Goal: Task Accomplishment & Management: Manage account settings

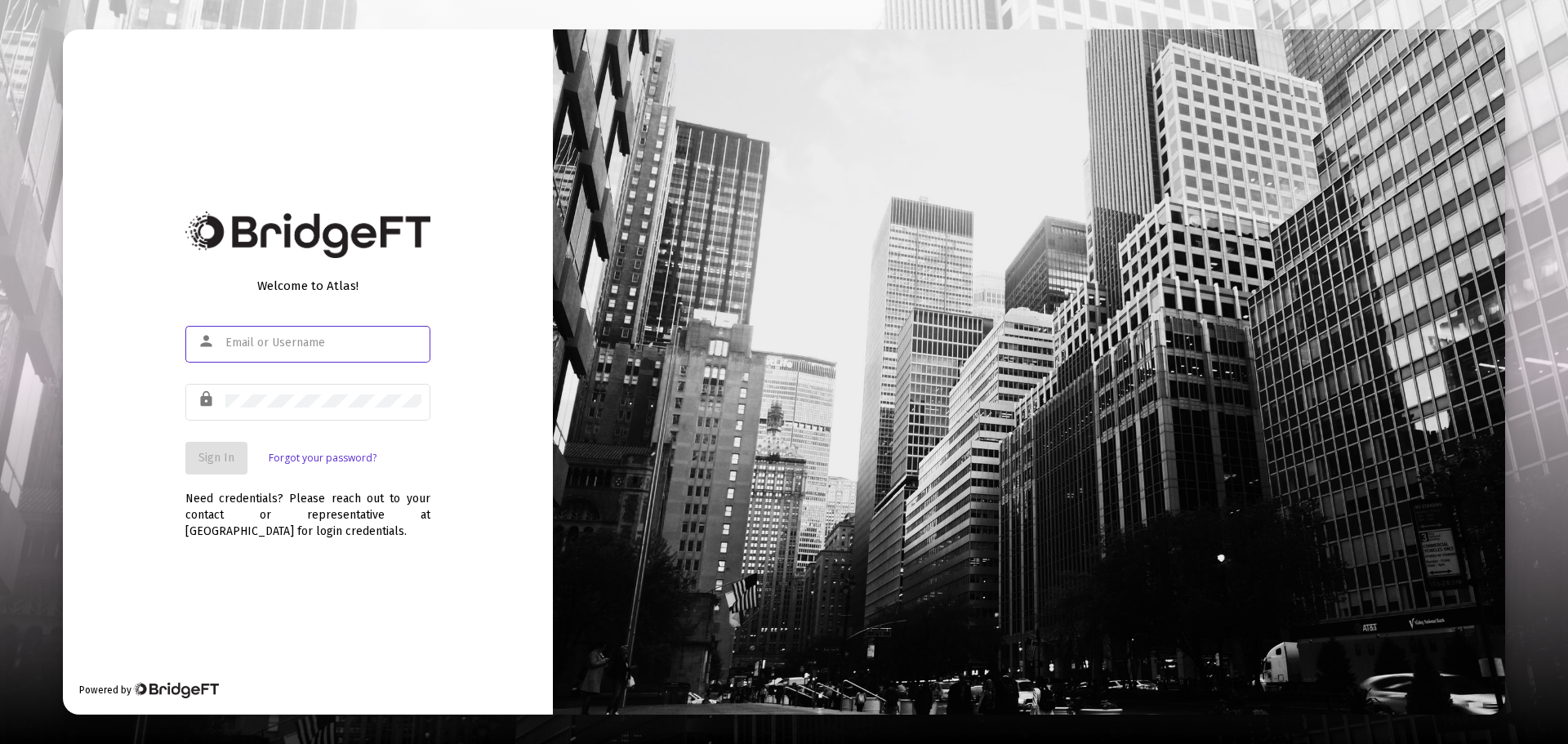
type input "[EMAIL_ADDRESS][DOMAIN_NAME]"
click at [263, 447] on div "Sign In Forgot your password?" at bounding box center [307, 458] width 245 height 32
click at [245, 455] on button "Sign In" at bounding box center [216, 458] width 62 height 32
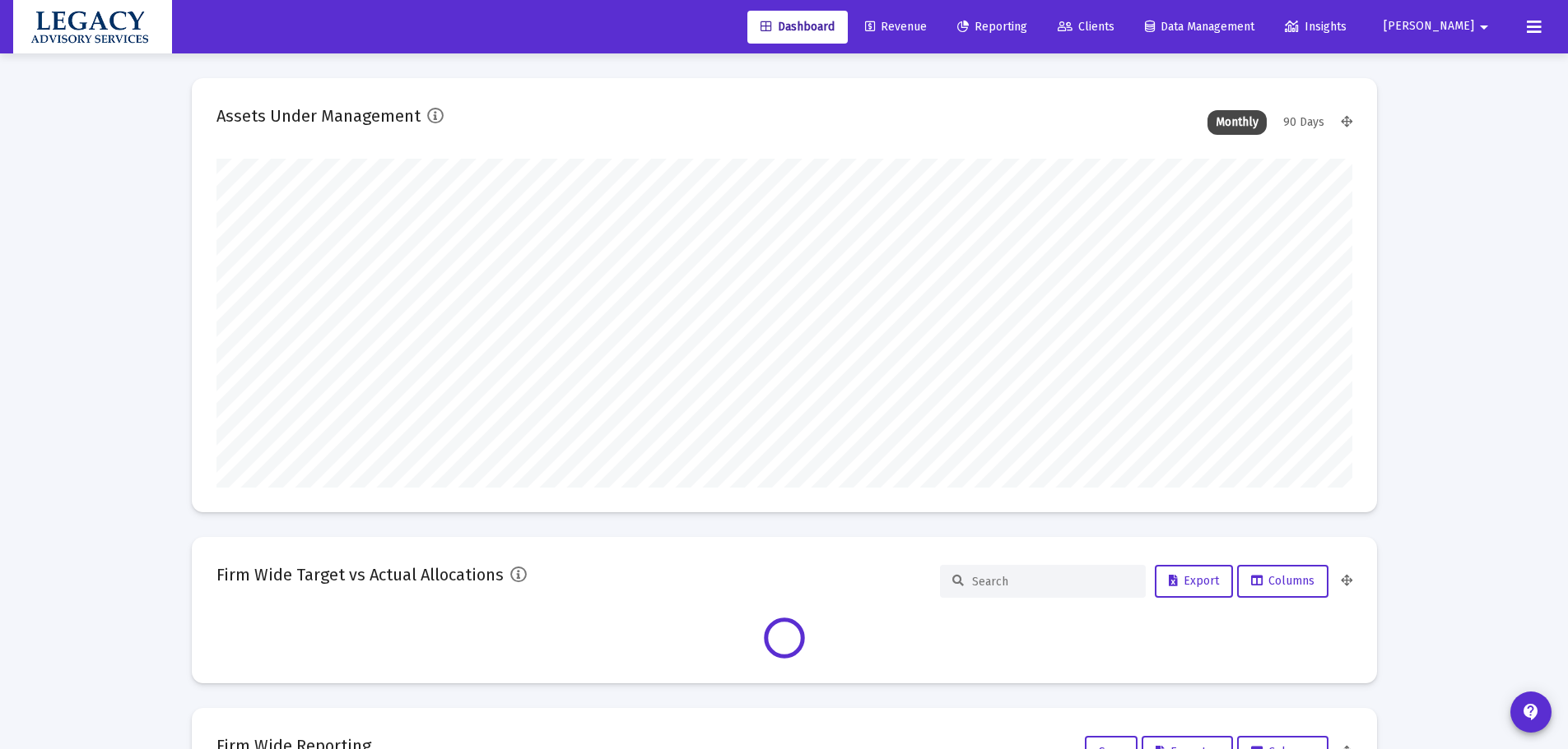
scroll to position [329, 611]
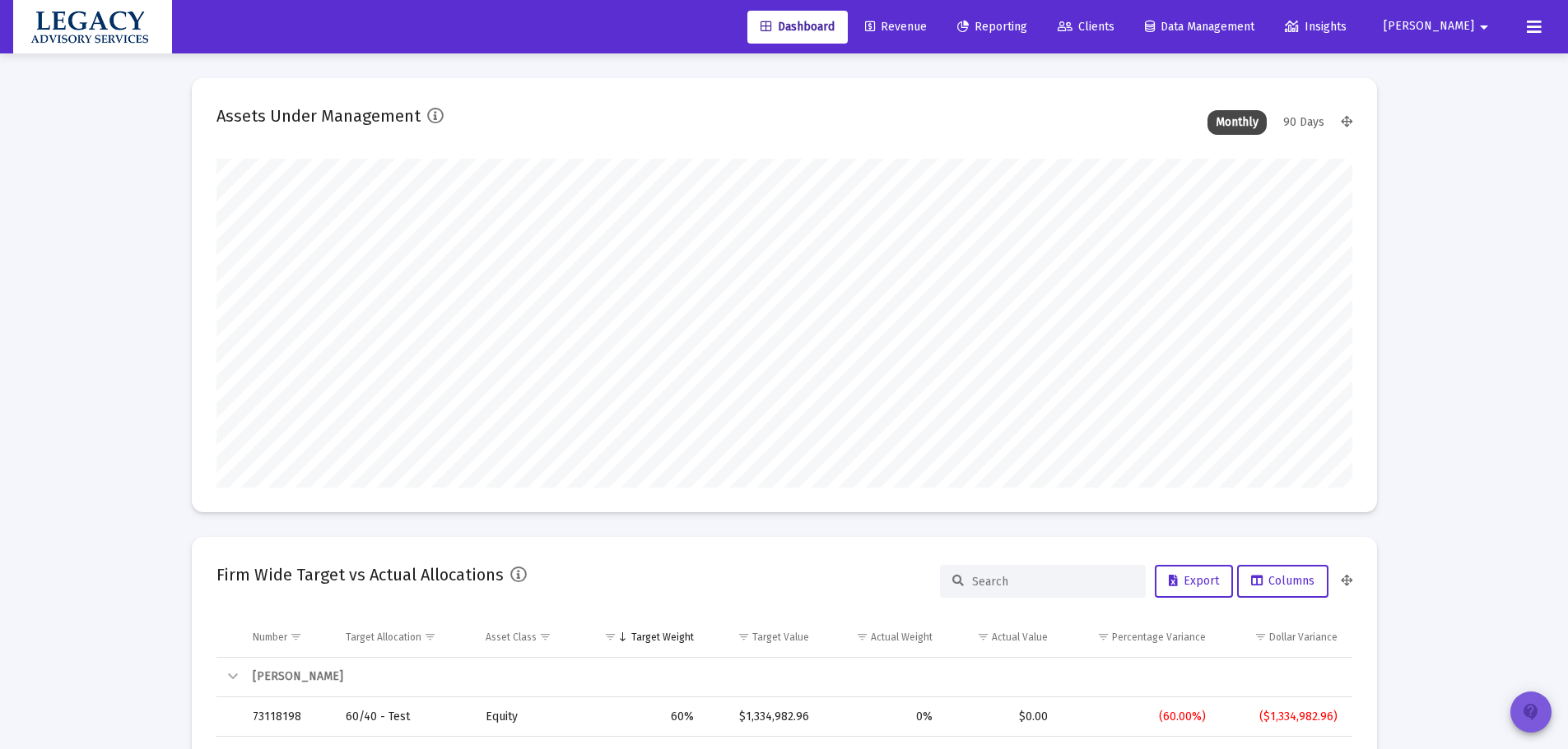
click at [1514, 703] on button "contact_support" at bounding box center [1531, 713] width 41 height 41
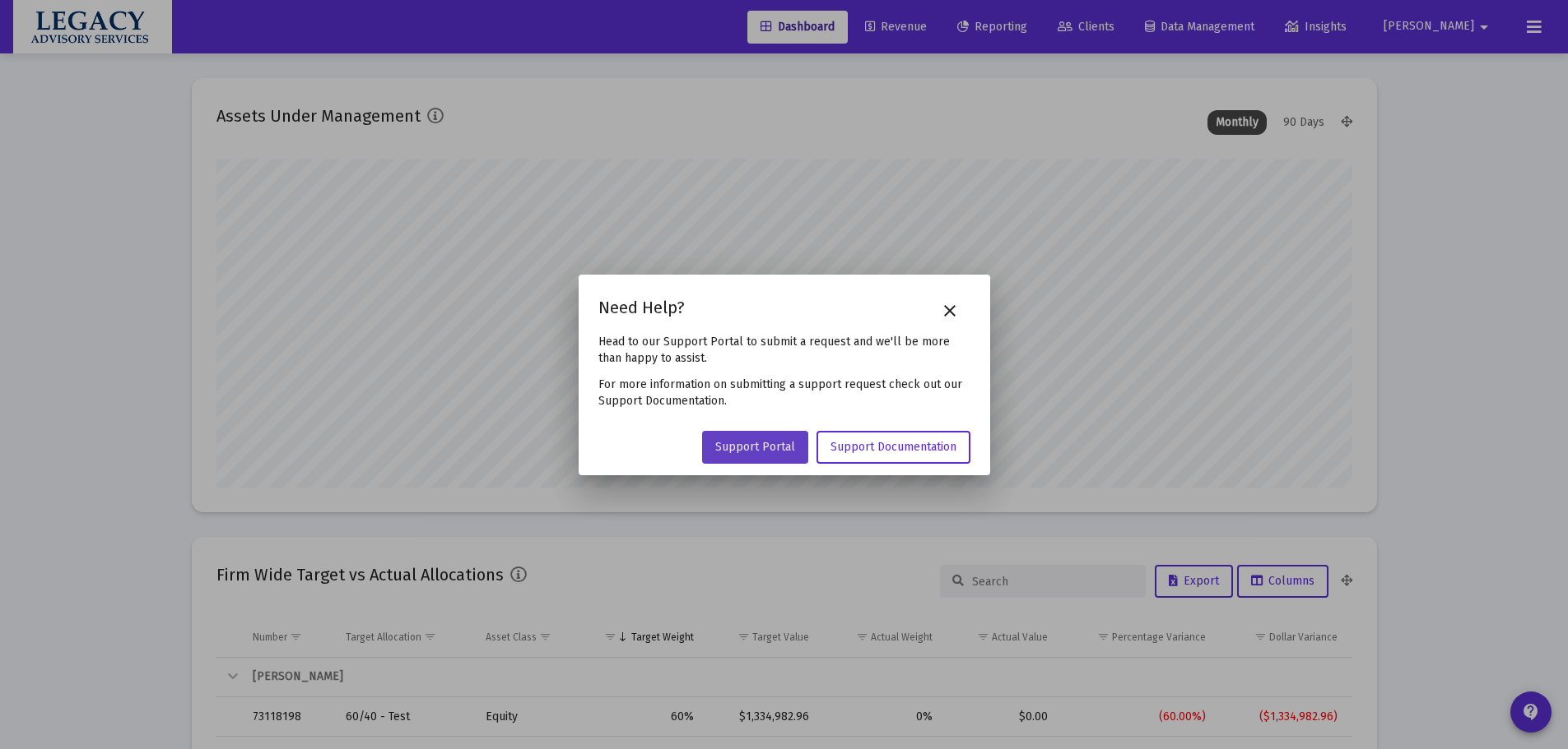
click at [788, 457] on link "Support Portal" at bounding box center [755, 447] width 106 height 33
type input "[DATE]"
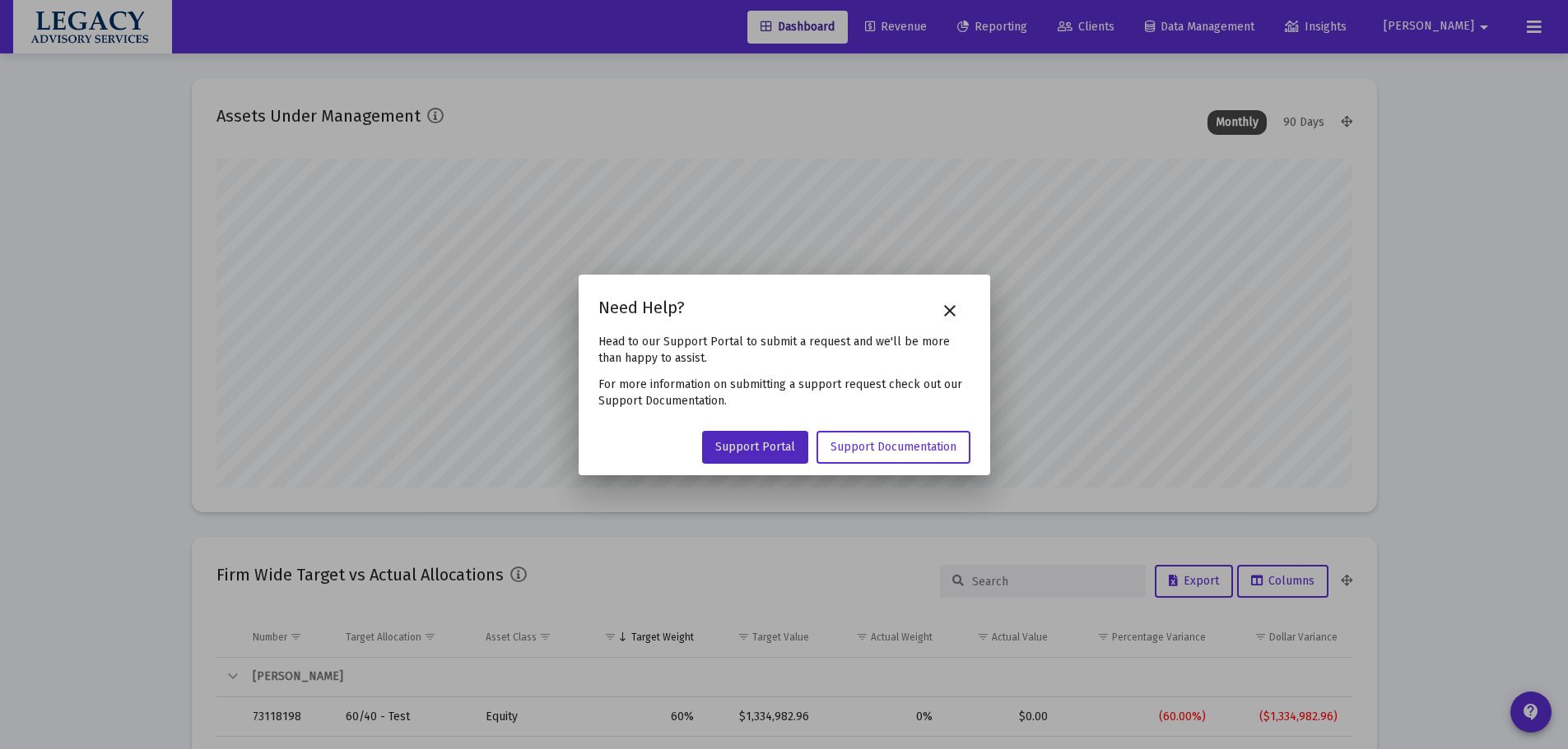
click at [917, 319] on app-support-dialog "Need Help? close Head to our Support Portal to submit a request and we'll be mo…" at bounding box center [784, 357] width 372 height 125
click at [946, 308] on mat-icon "close" at bounding box center [949, 311] width 20 height 20
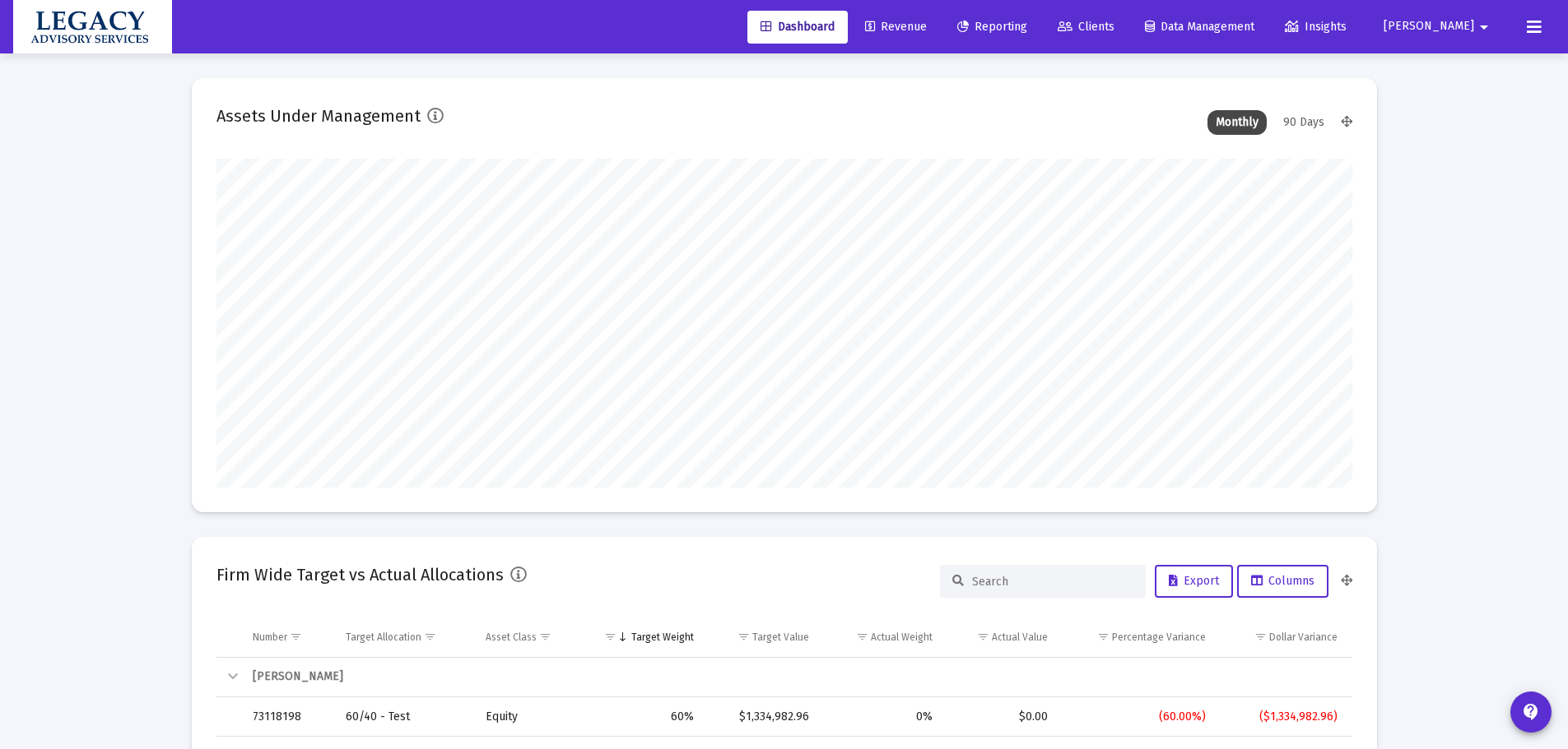
click at [1028, 21] on span "Reporting" at bounding box center [992, 26] width 70 height 14
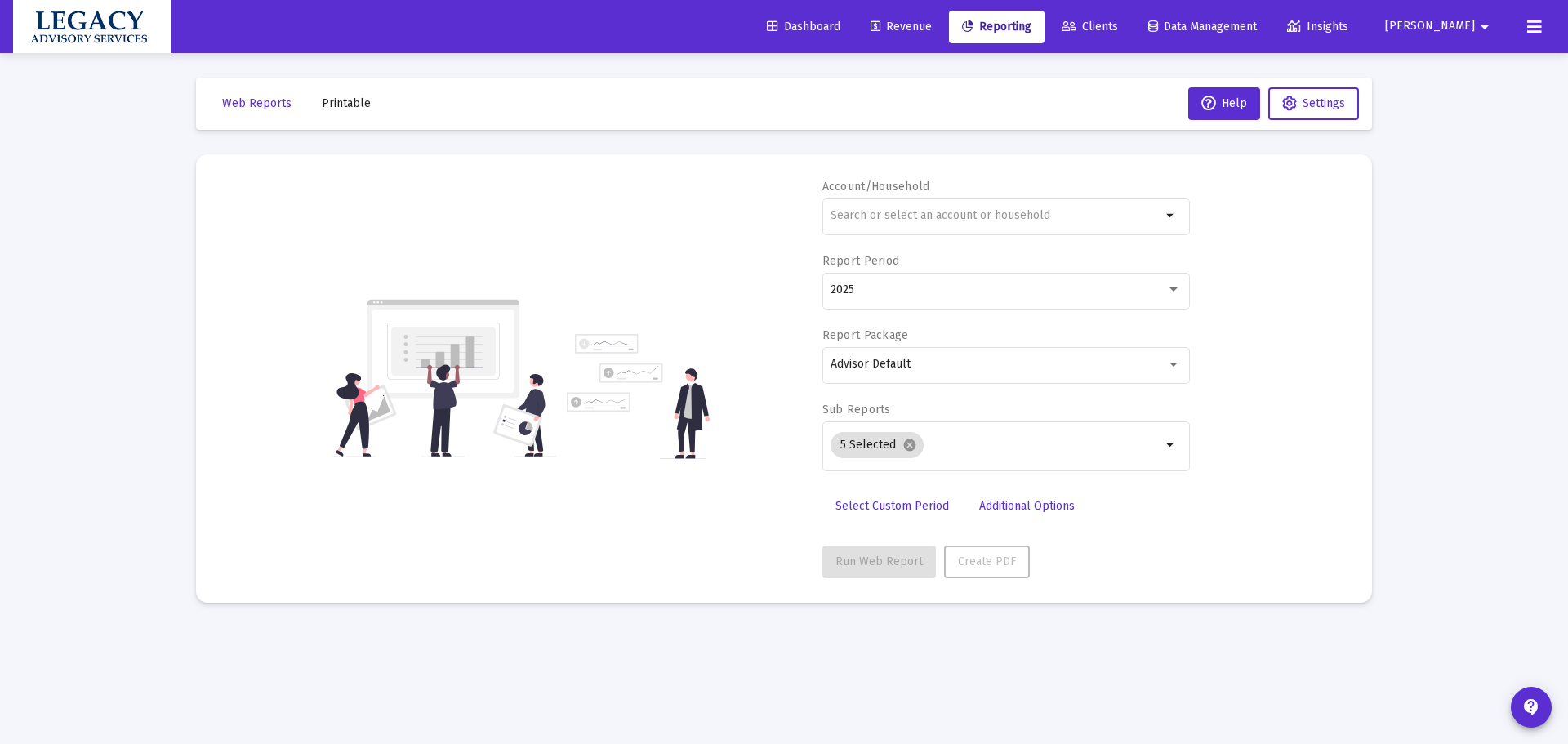
click at [1118, 27] on span "Clients" at bounding box center [1089, 26] width 56 height 14
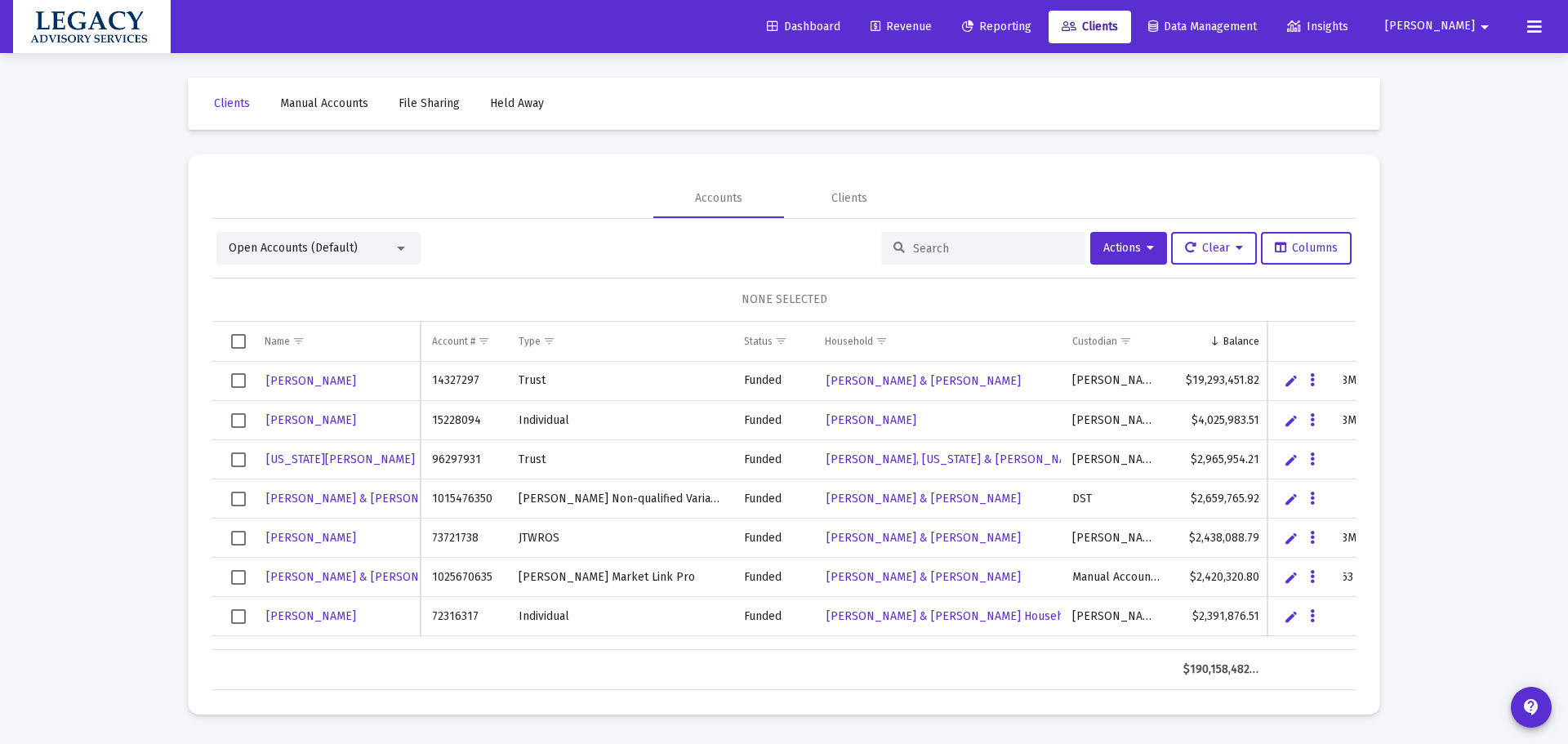
click at [951, 251] on input at bounding box center [993, 248] width 160 height 14
paste input "9810-7024"
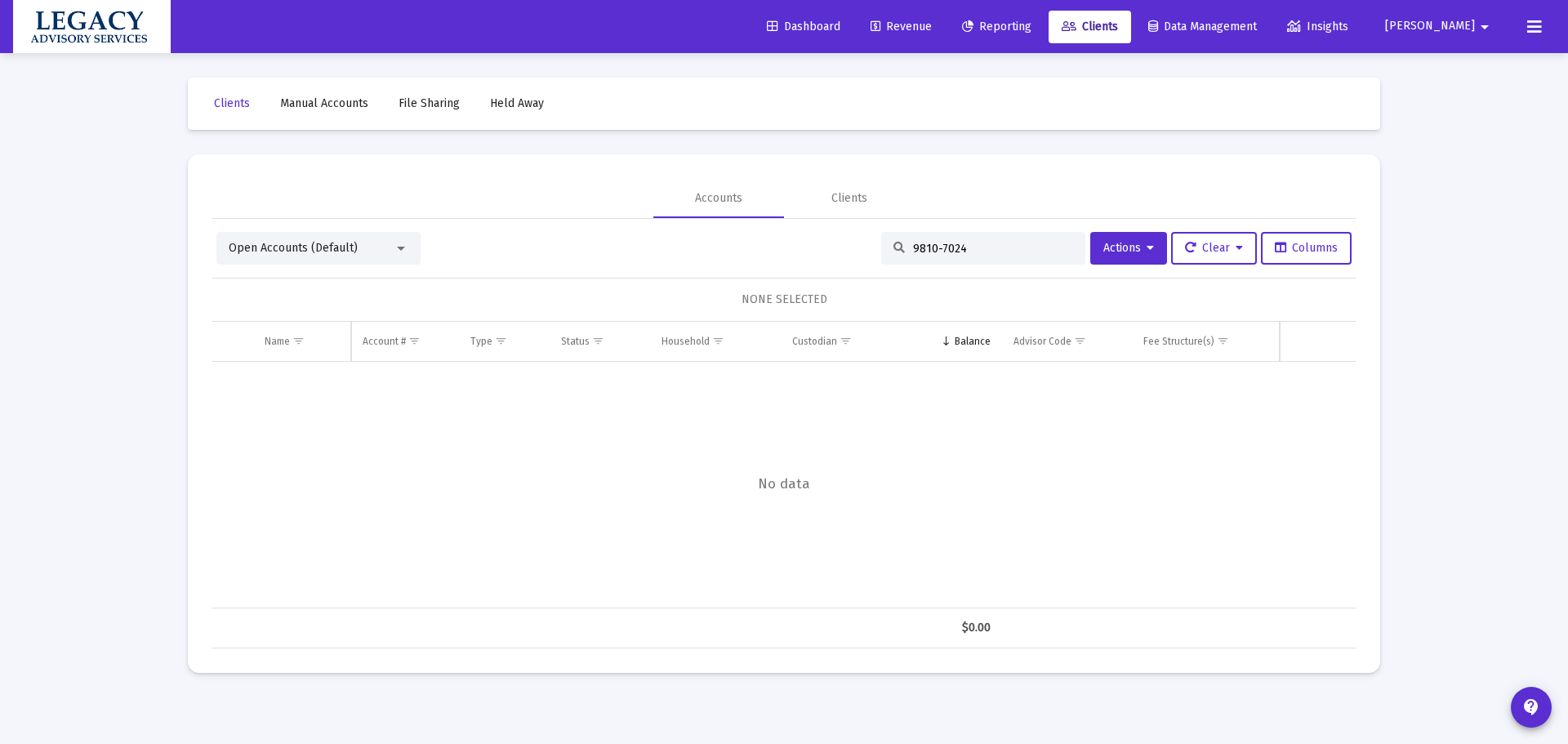
click at [931, 250] on input "9810-7024" at bounding box center [993, 248] width 160 height 14
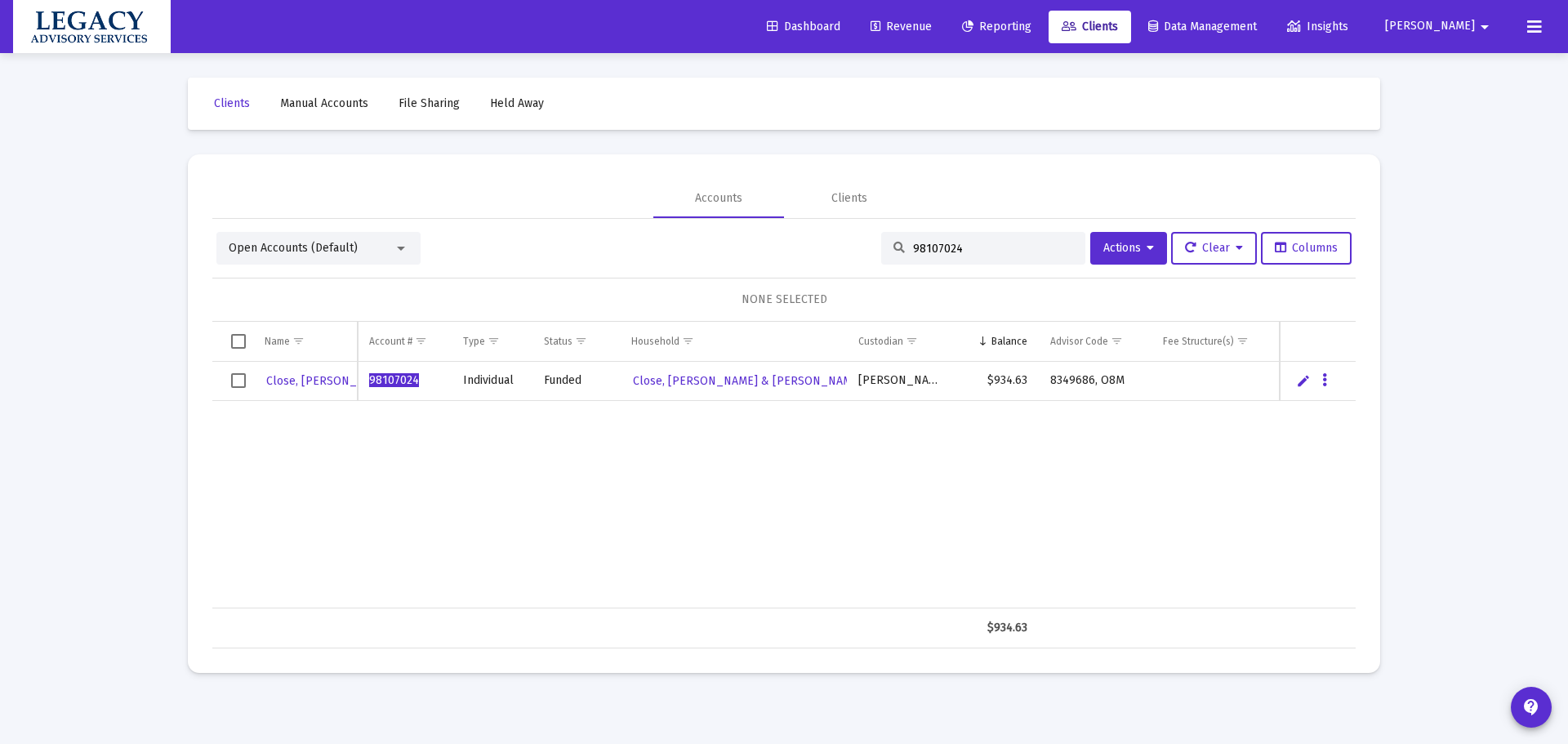
type input "98107024"
click at [331, 475] on div "Close, [PERSON_NAME] 98107024 Individual Funded Close, [PERSON_NAME] & [PERSON_…" at bounding box center [784, 485] width 1144 height 246
click at [661, 506] on div "Close, [PERSON_NAME] 98107024 Individual Funded Close, [PERSON_NAME] & [PERSON_…" at bounding box center [784, 485] width 1144 height 246
click at [521, 551] on div "Close, [PERSON_NAME] 98107024 Individual Funded Close, [PERSON_NAME] & [PERSON_…" at bounding box center [784, 485] width 1144 height 246
click at [555, 494] on div "Close, [PERSON_NAME] 98107024 Individual Funded Close, [PERSON_NAME] & [PERSON_…" at bounding box center [784, 485] width 1144 height 246
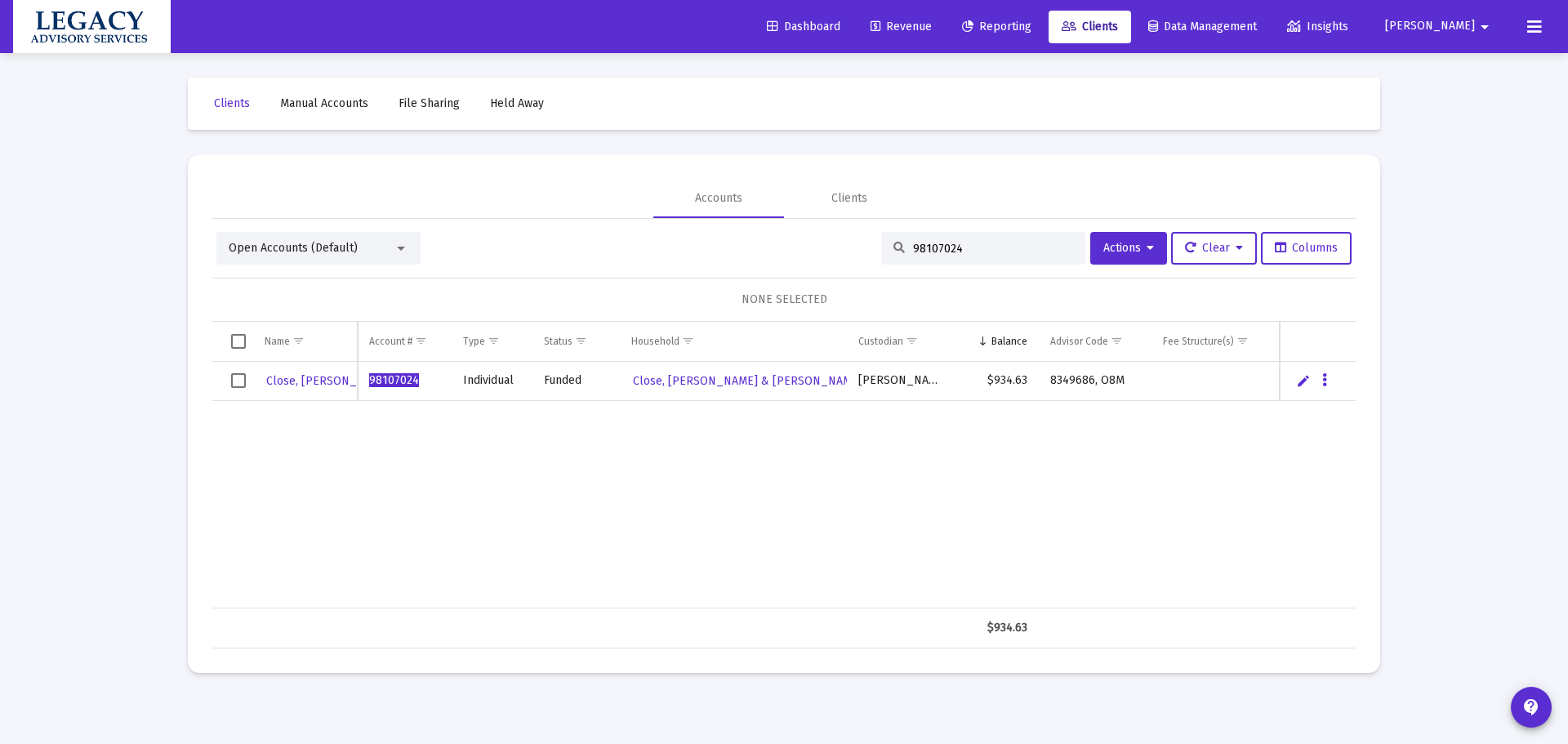
click at [617, 459] on div "Close, [PERSON_NAME] 98107024 Individual Funded Close, [PERSON_NAME] & [PERSON_…" at bounding box center [784, 485] width 1144 height 246
click at [1326, 384] on icon "Data grid" at bounding box center [1324, 380] width 5 height 19
click at [1387, 498] on button "Map to Household" at bounding box center [1390, 493] width 146 height 39
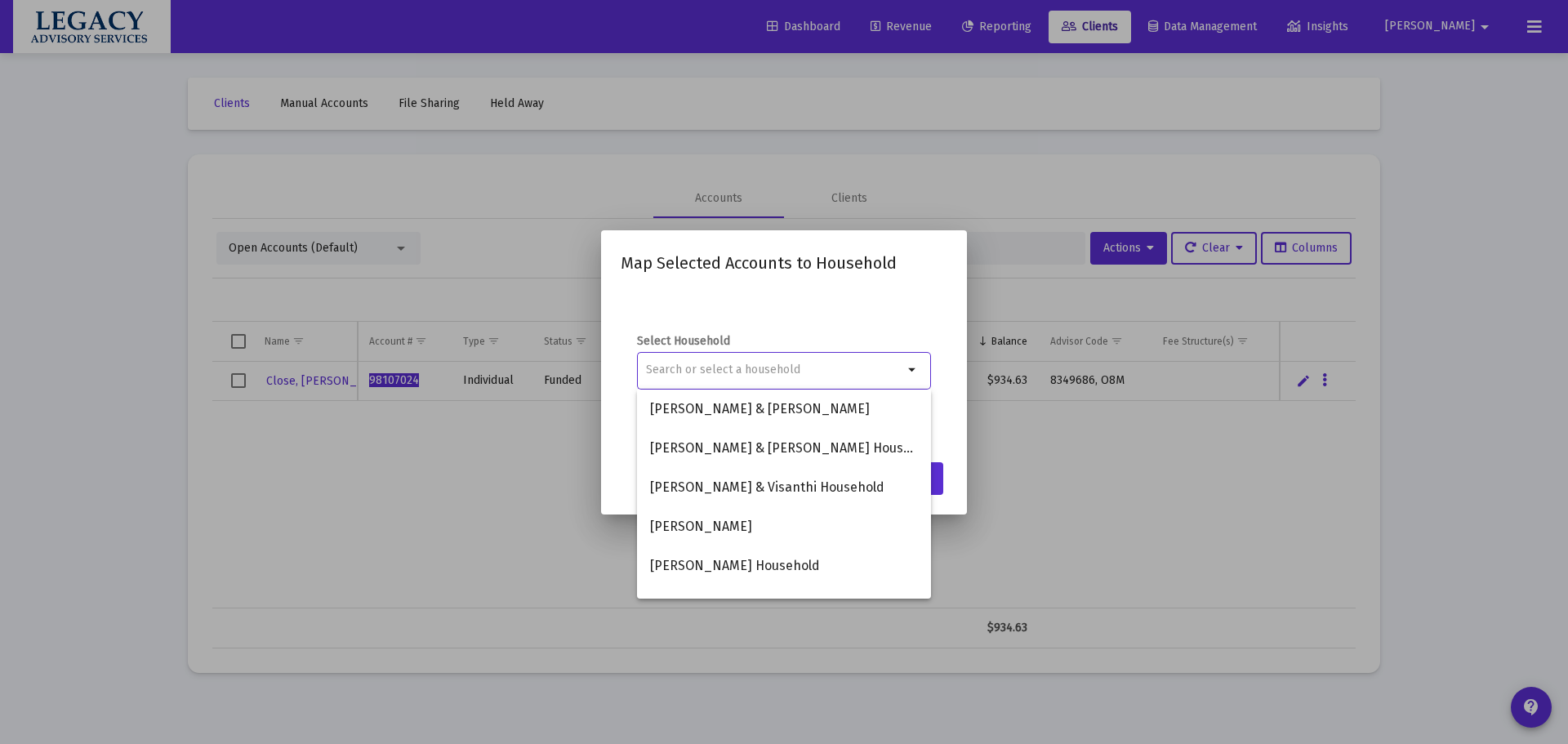
type input "x"
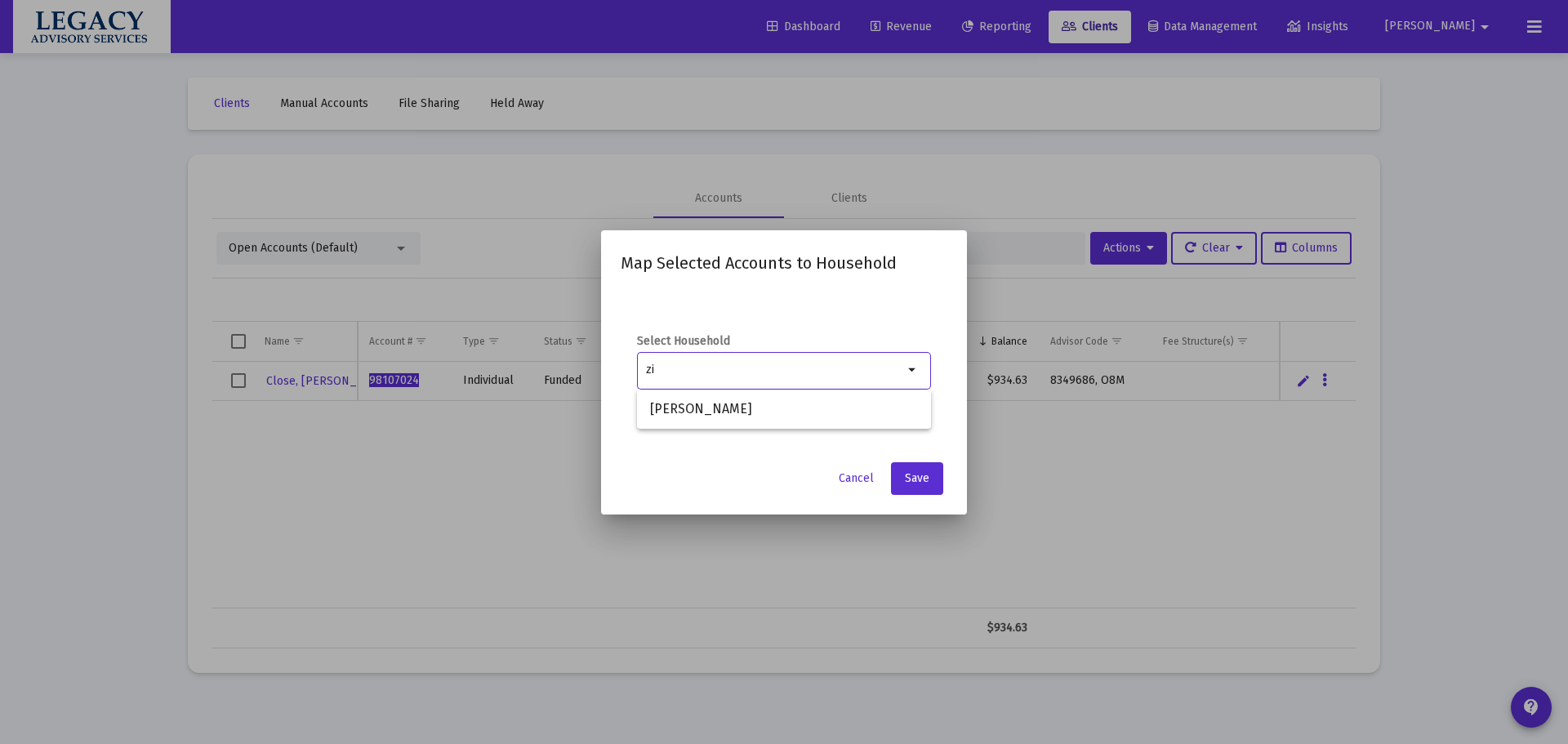
type input "z"
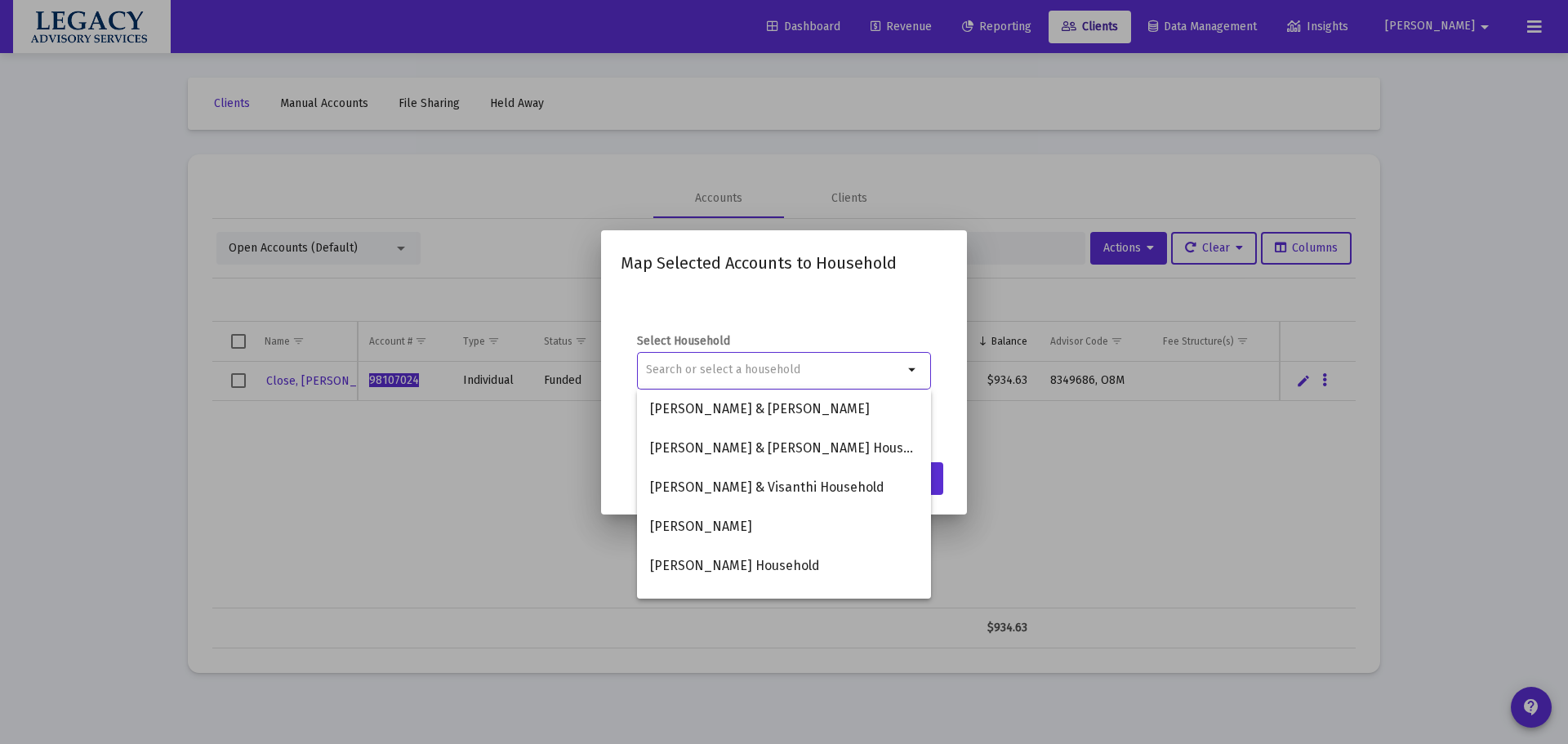
click at [930, 284] on div "Map Selected Accounts to Household Select Household arrow_drop_down Cancel Save" at bounding box center [784, 372] width 327 height 246
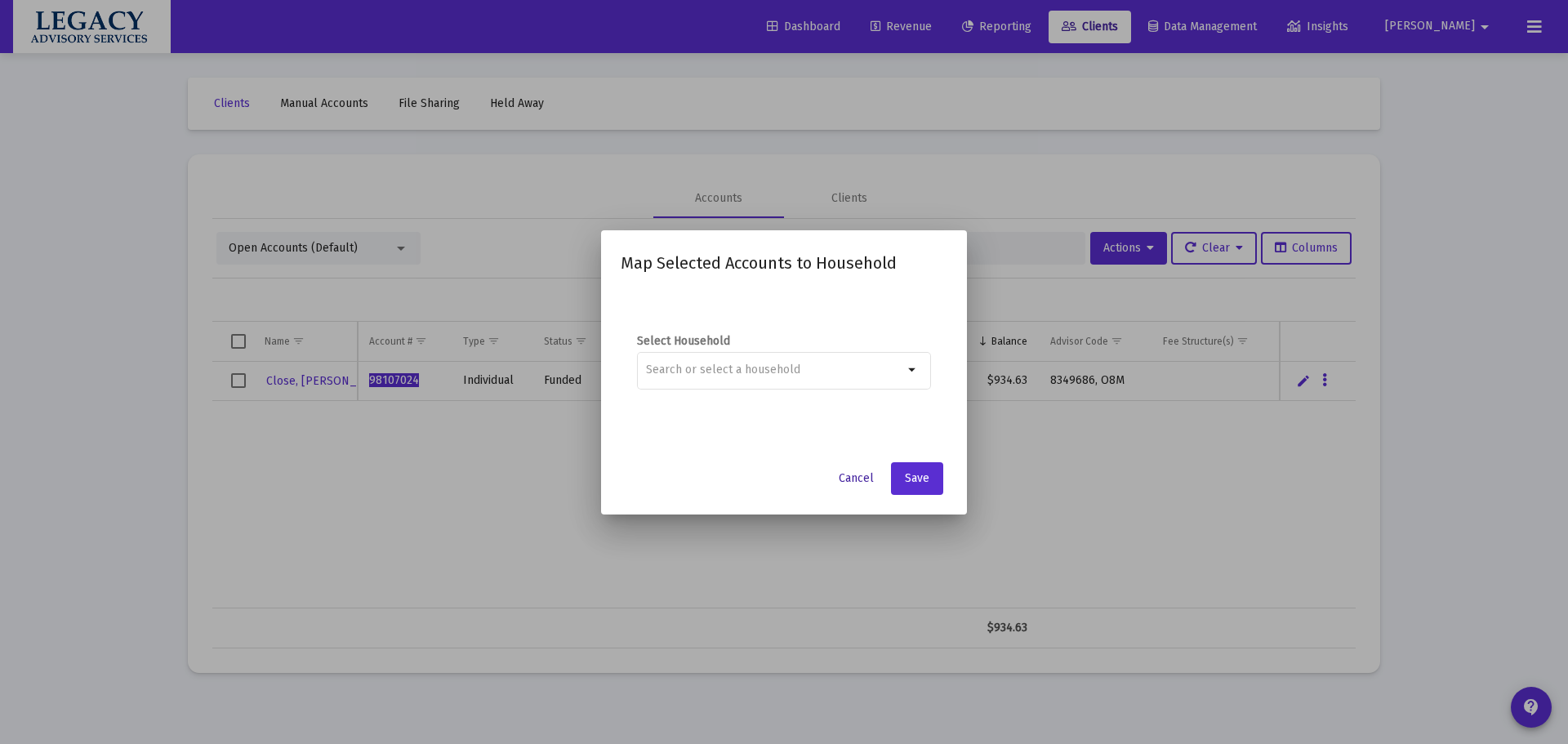
click at [866, 474] on span "Cancel" at bounding box center [857, 478] width 35 height 14
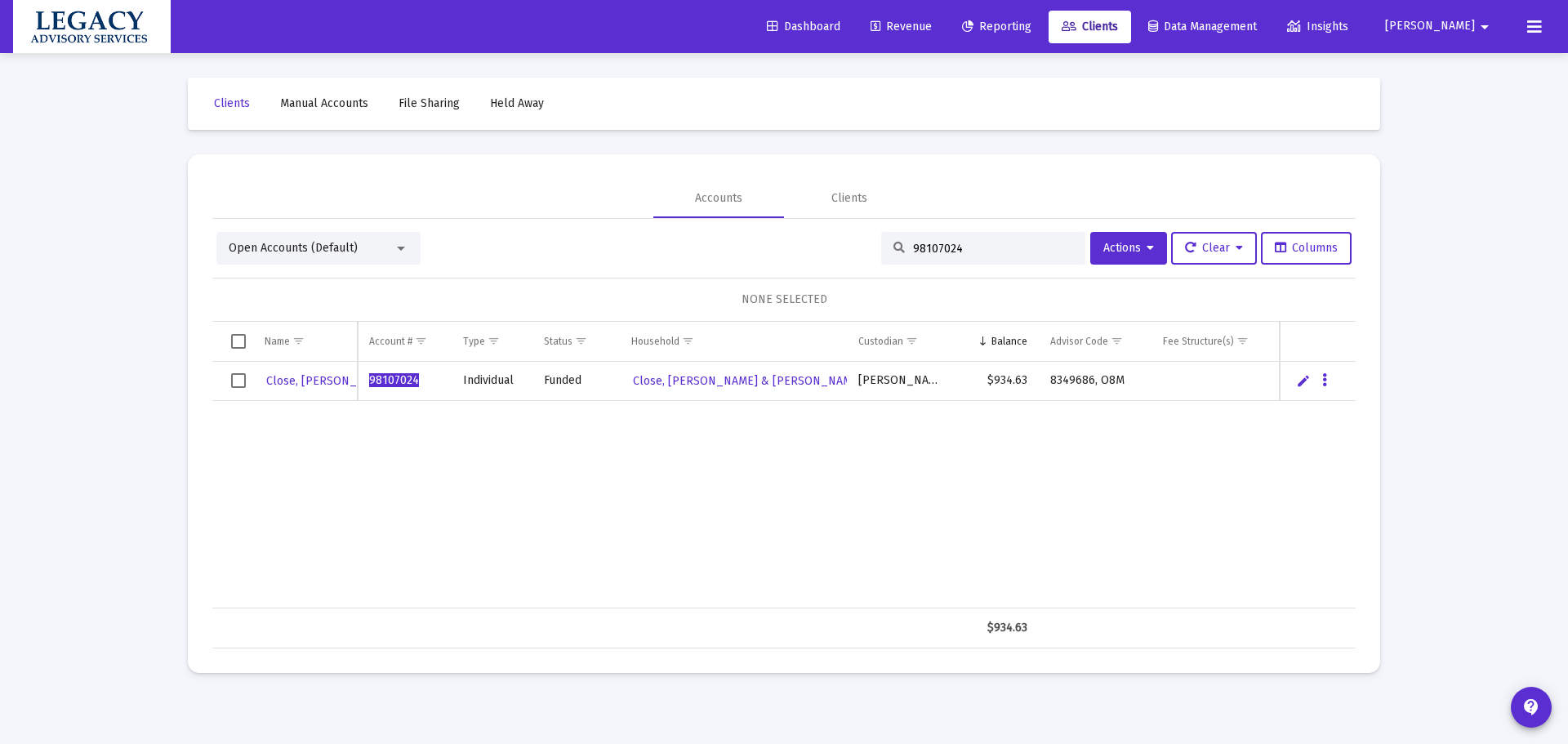
click at [415, 522] on div "Close, [PERSON_NAME] 98107024 Individual Funded Close, [PERSON_NAME] & [PERSON_…" at bounding box center [784, 485] width 1144 height 246
click at [1032, 28] on span "Reporting" at bounding box center [997, 26] width 69 height 14
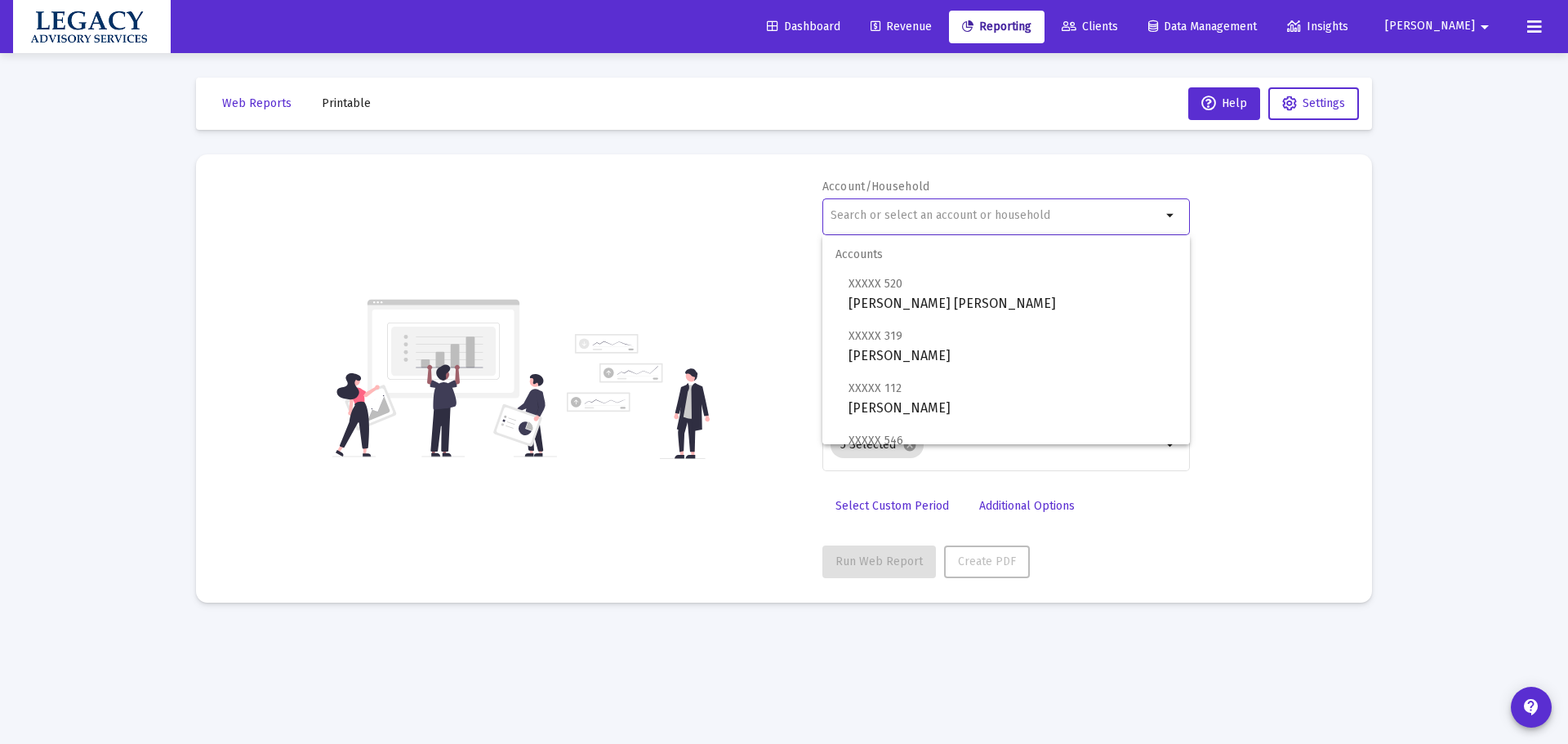
click at [1040, 218] on input "text" at bounding box center [996, 216] width 331 height 13
drag, startPoint x: 1035, startPoint y: 147, endPoint x: 1068, endPoint y: 145, distance: 33.1
click at [1034, 147] on div "Web Reports Printable Help Settings Account/Household arrow_drop_down Report Pe…" at bounding box center [784, 340] width 1225 height 574
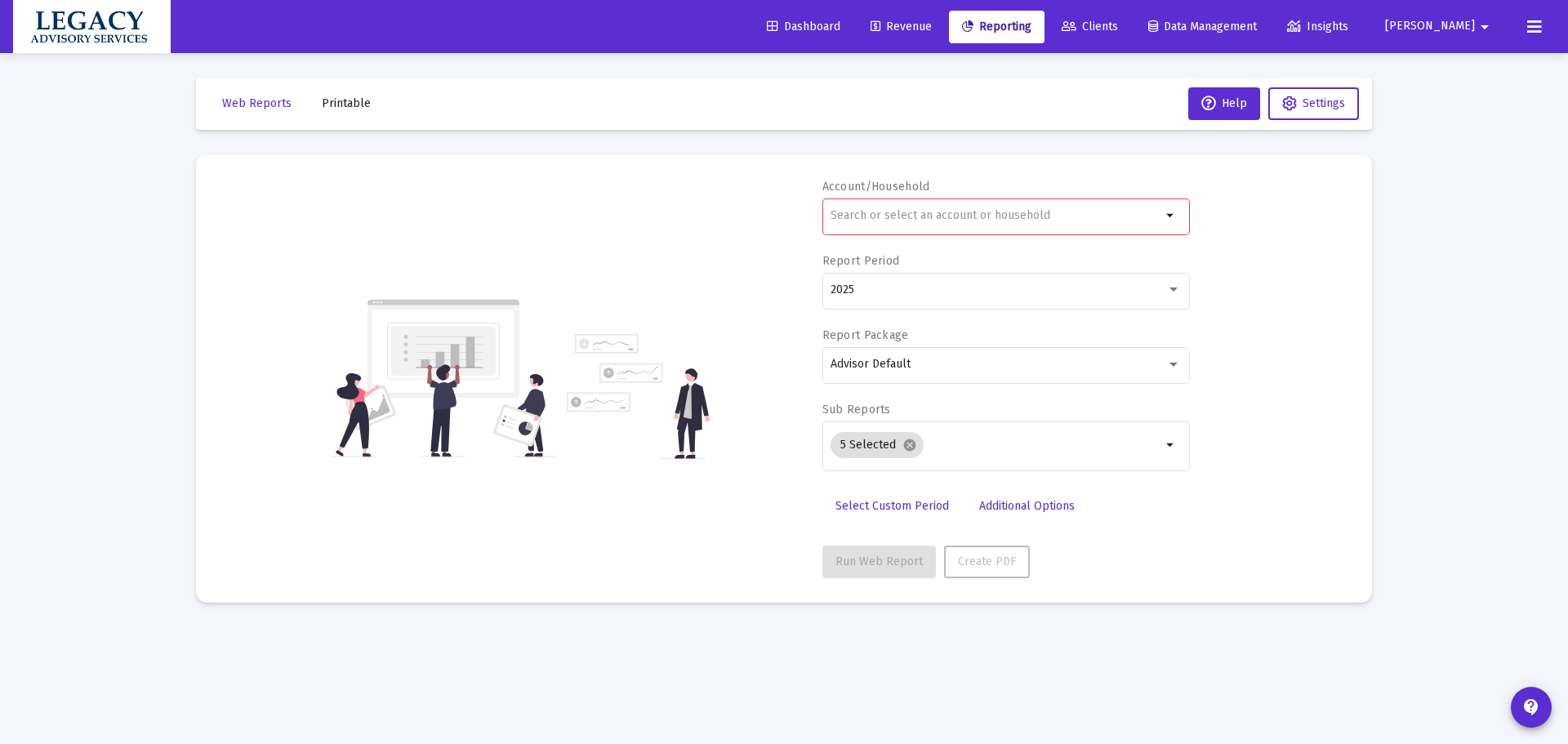
drag, startPoint x: 1333, startPoint y: 254, endPoint x: 1179, endPoint y: 24, distance: 276.8
click at [1310, 239] on div "Account/Household arrow_drop_down Report Period 2025 Report Package Advisor Def…" at bounding box center [784, 378] width 1127 height 399
click at [1118, 21] on span "Clients" at bounding box center [1089, 26] width 56 height 14
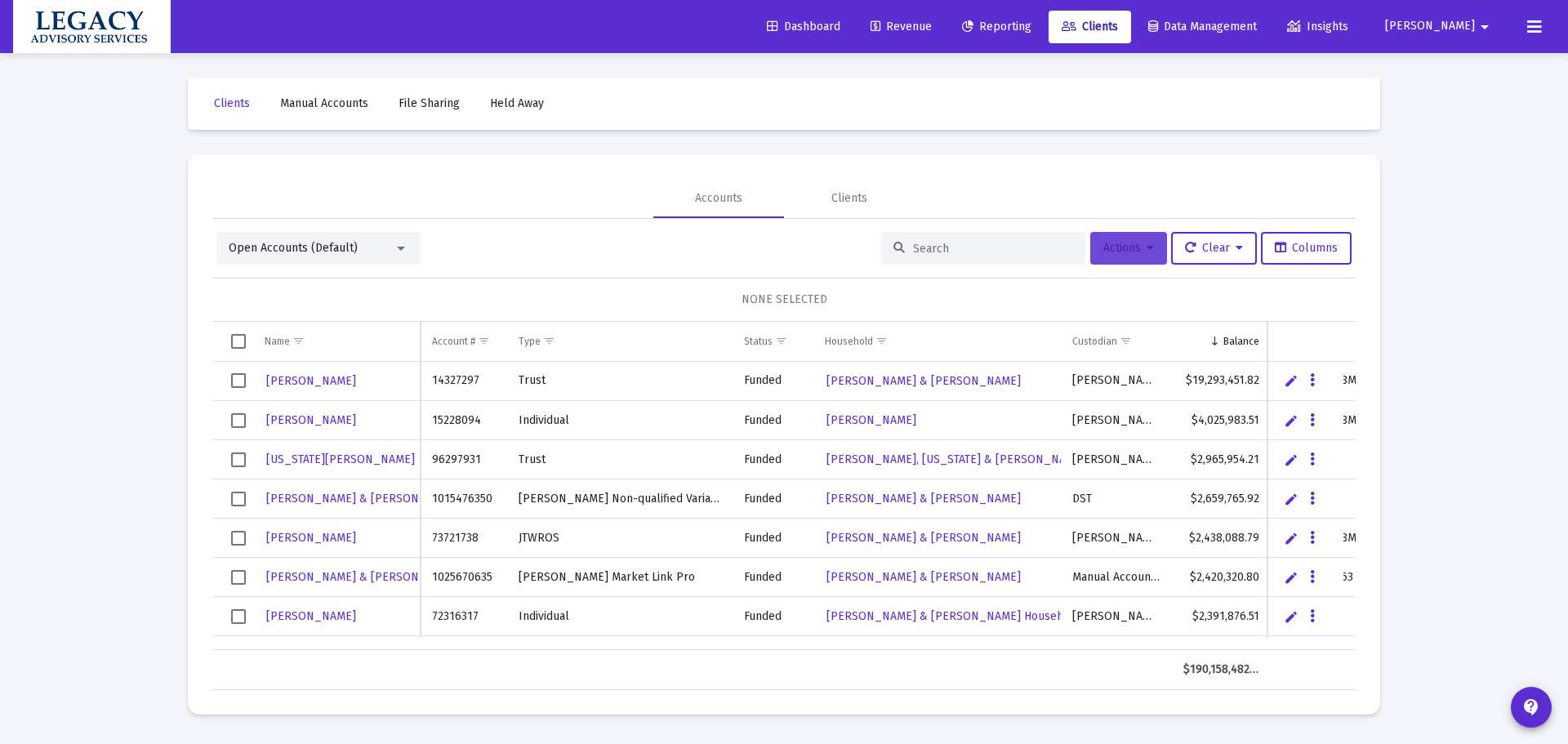
click at [1132, 244] on span "Actions" at bounding box center [1128, 247] width 51 height 14
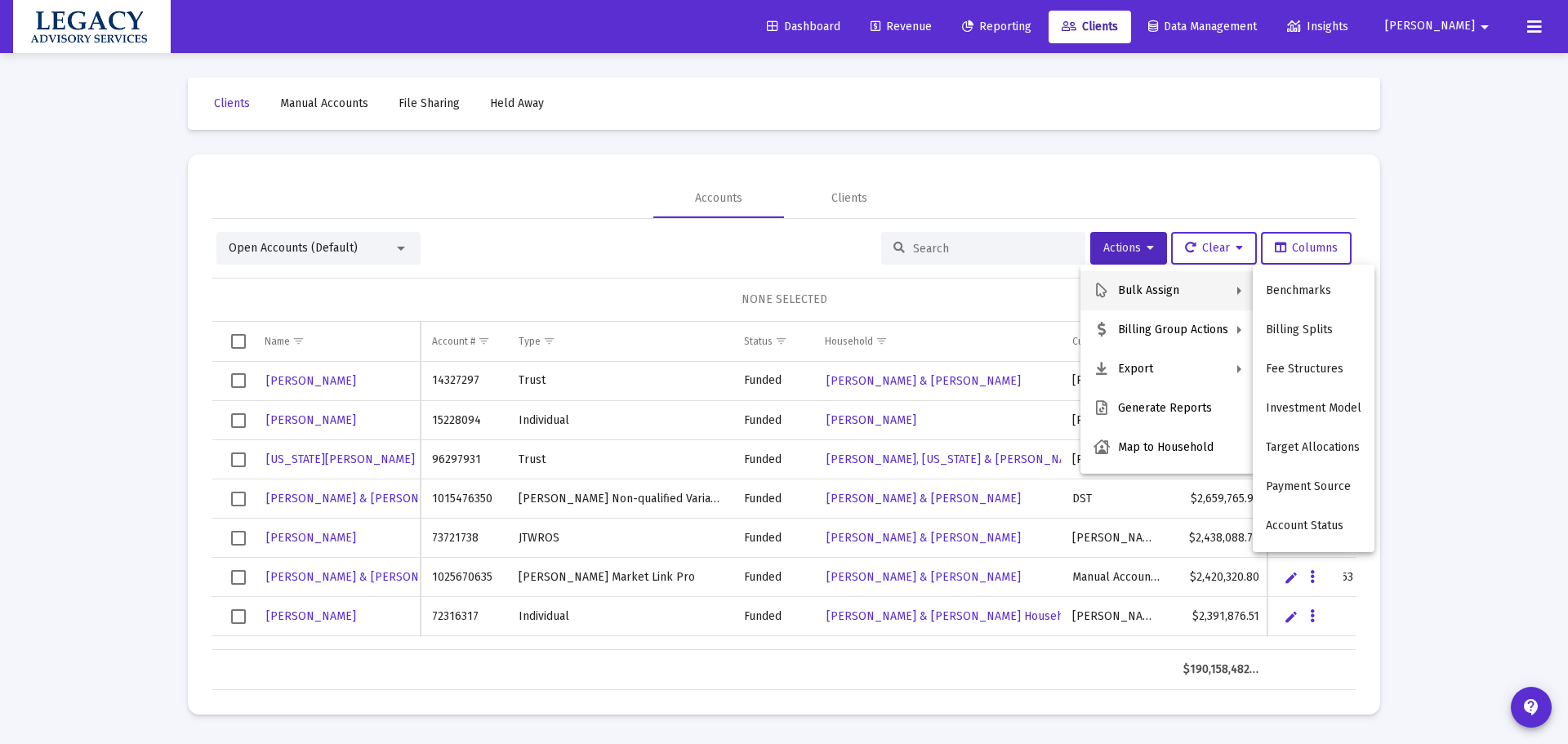
click at [1256, 189] on div at bounding box center [784, 372] width 1568 height 744
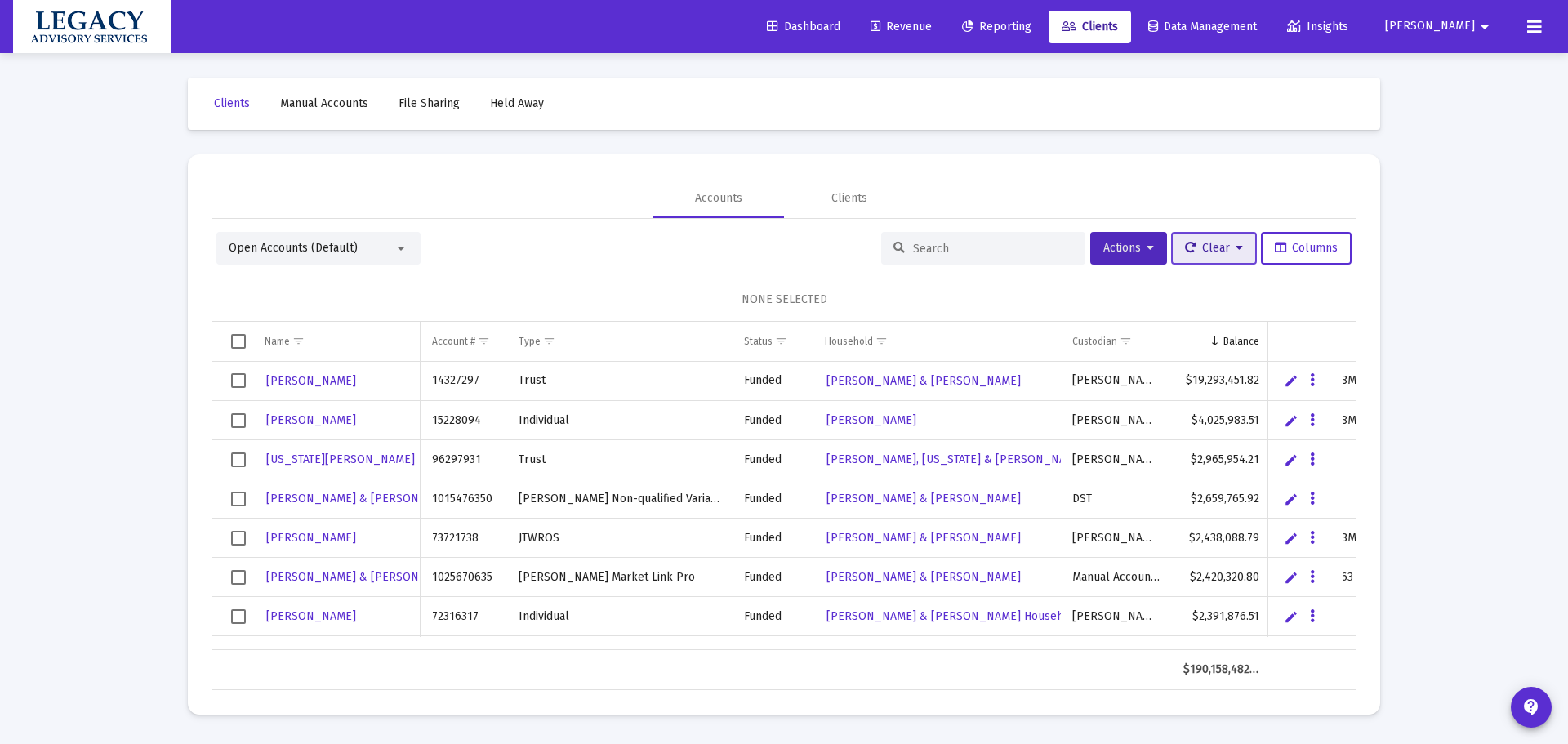
click at [1198, 246] on span "Clear" at bounding box center [1214, 247] width 58 height 14
click at [1229, 179] on div at bounding box center [784, 372] width 1568 height 744
click at [1148, 253] on icon at bounding box center [1150, 248] width 7 height 11
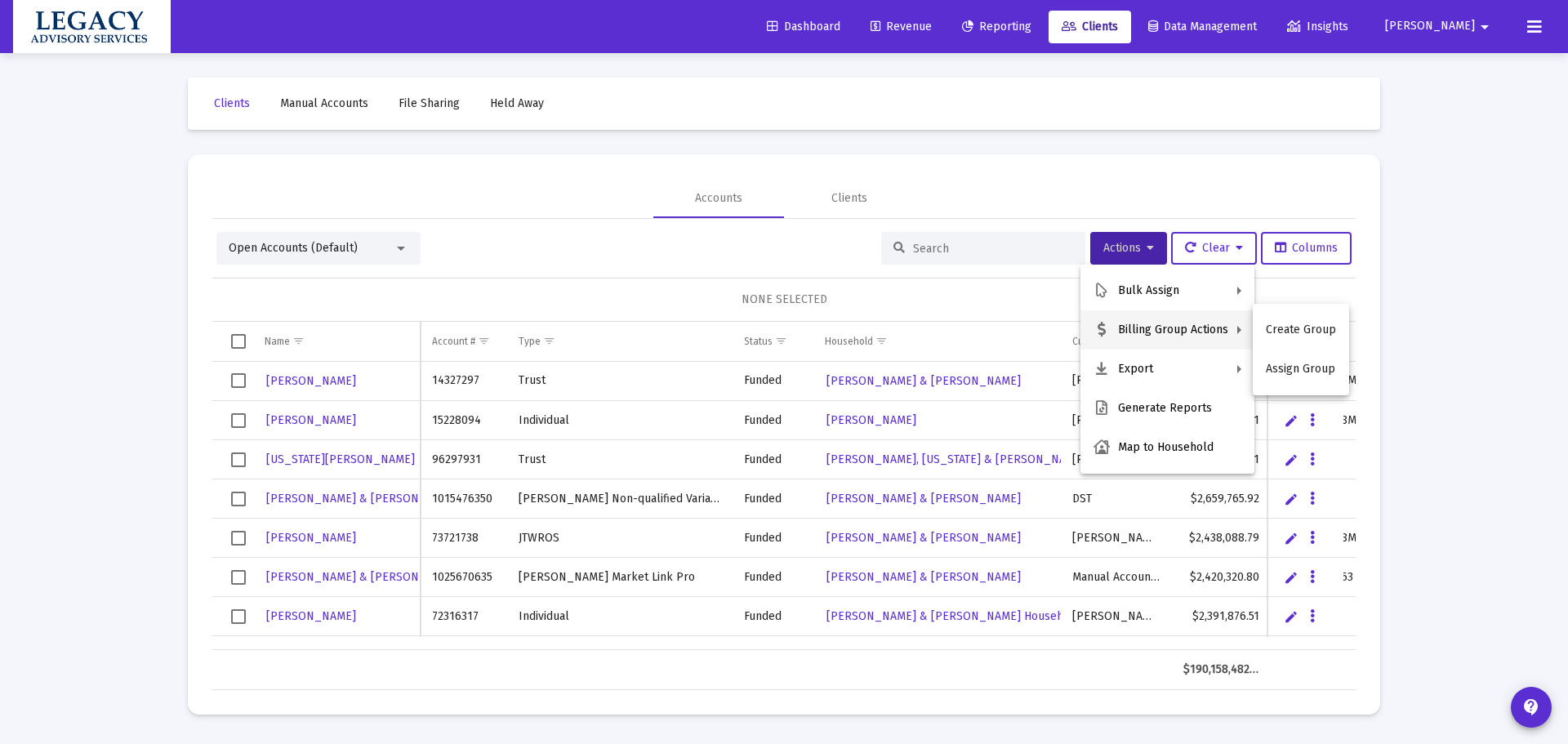
click at [867, 170] on div at bounding box center [784, 372] width 1568 height 744
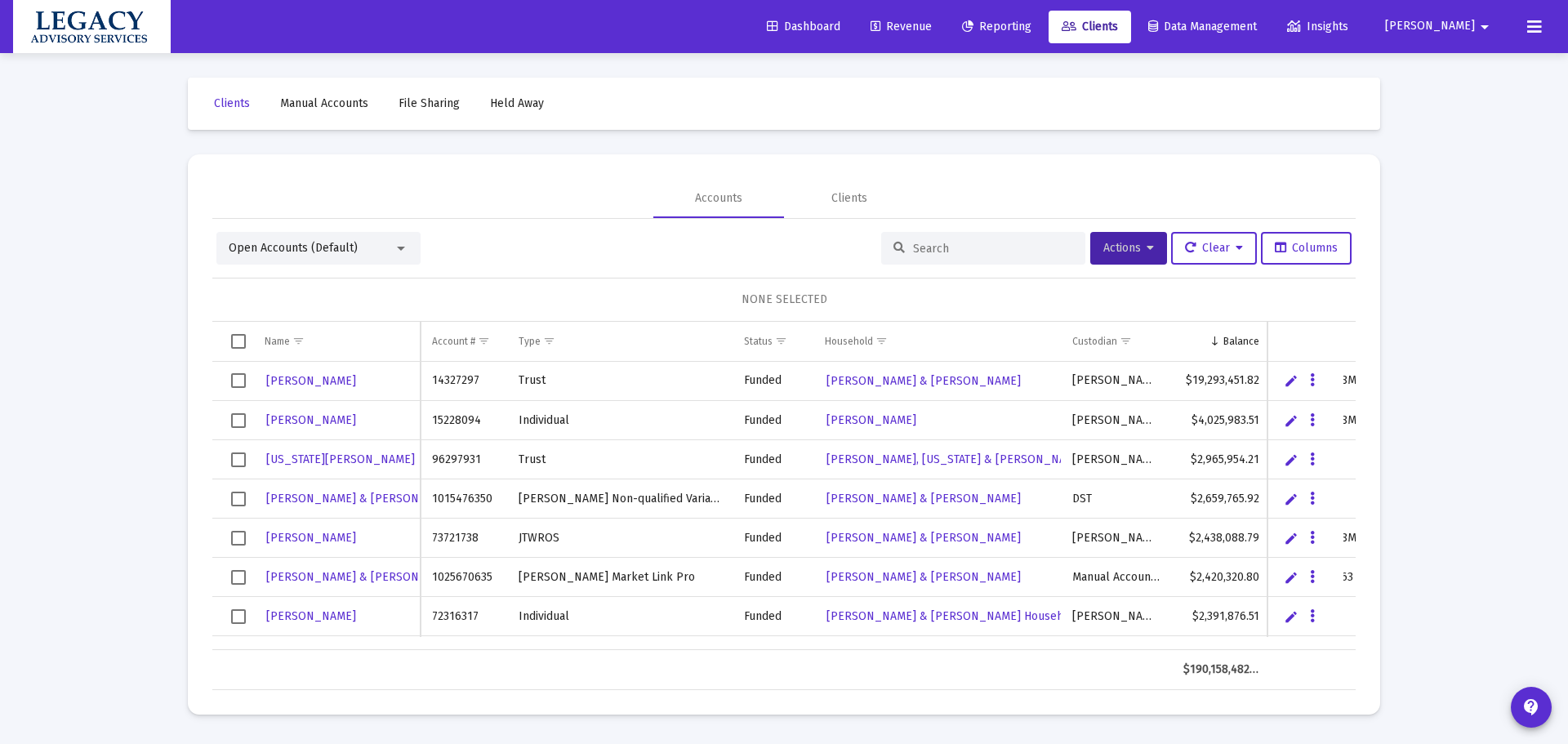
click at [840, 32] on span "Dashboard" at bounding box center [803, 26] width 73 height 14
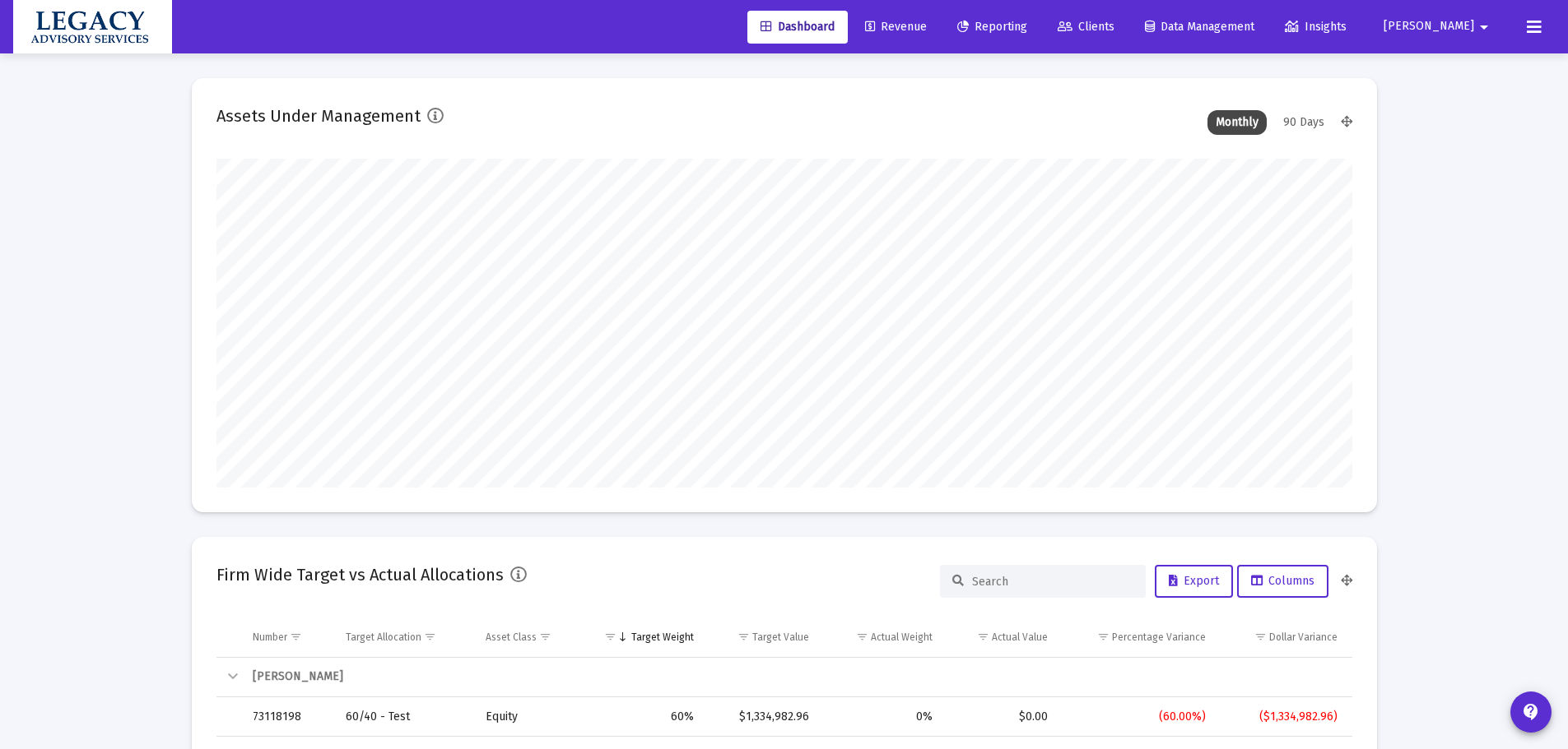
scroll to position [329, 531]
click at [1493, 26] on mat-icon "arrow_drop_down" at bounding box center [1483, 26] width 20 height 33
click at [1490, 73] on span "Settings" at bounding box center [1485, 70] width 49 height 39
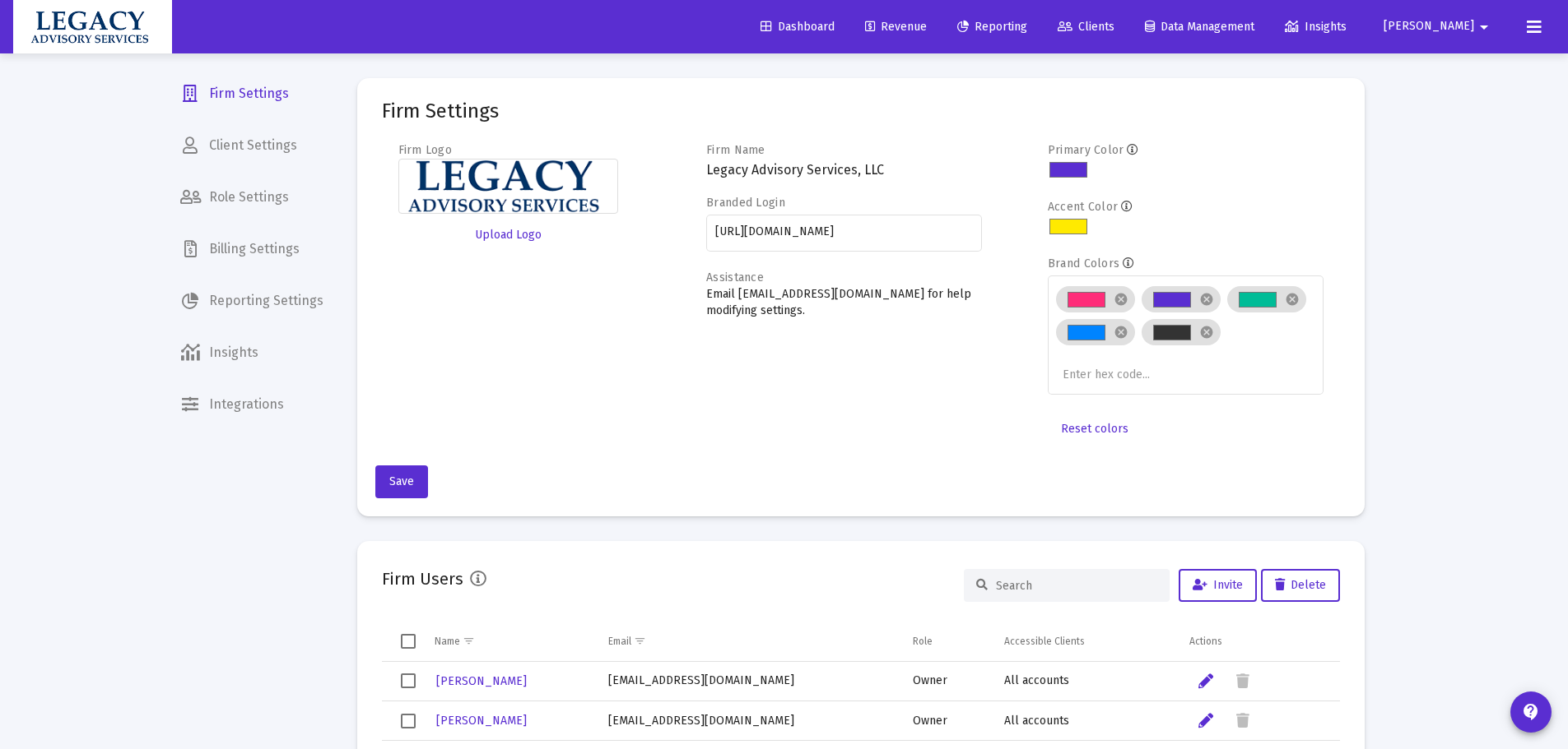
click at [228, 159] on span "Client Settings" at bounding box center [252, 146] width 170 height 39
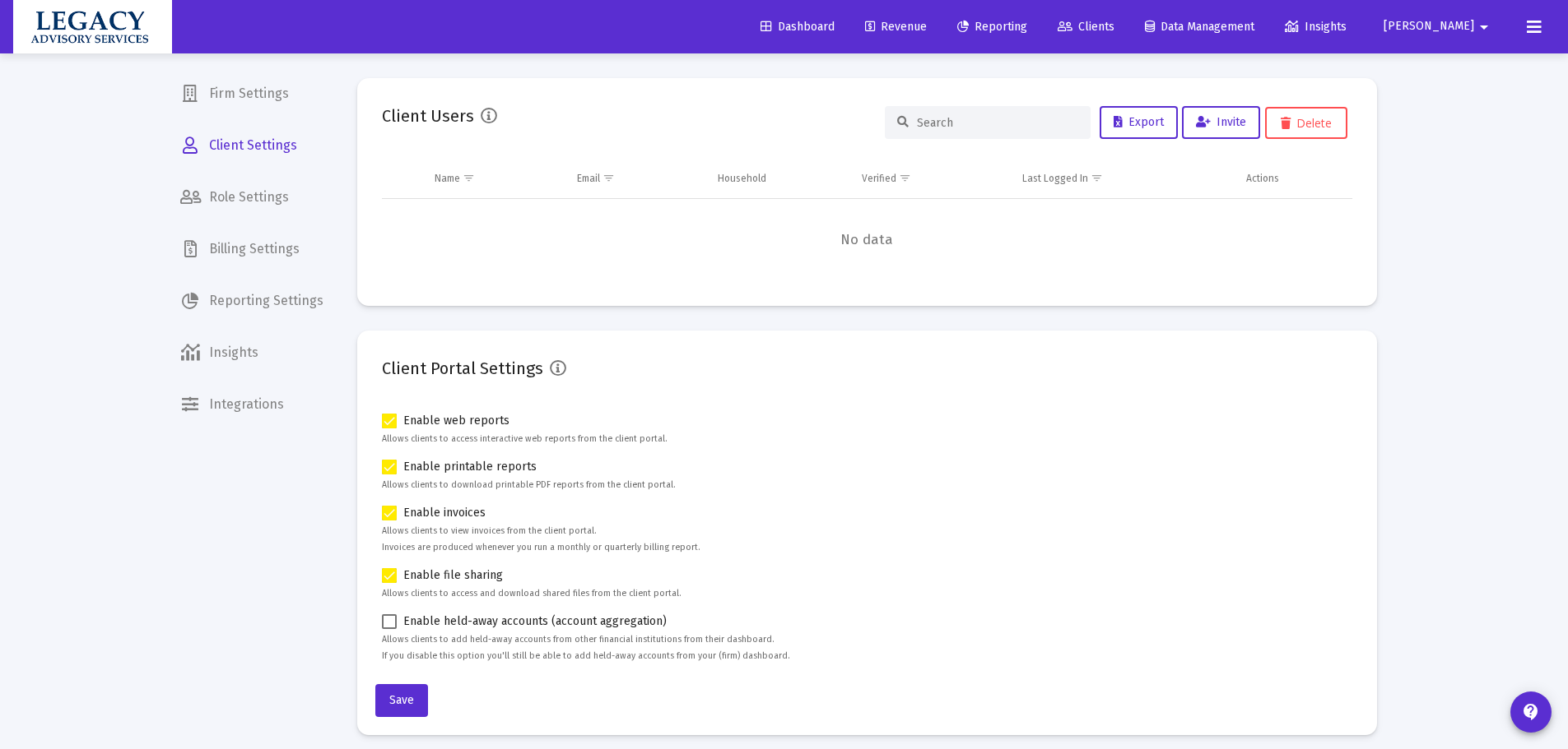
click at [245, 219] on mat-nav-list "Firm Settings Client Settings Role Settings Billing Settings Reporting Settings…" at bounding box center [252, 212] width 170 height 424
click at [245, 204] on span "Role Settings" at bounding box center [252, 197] width 170 height 39
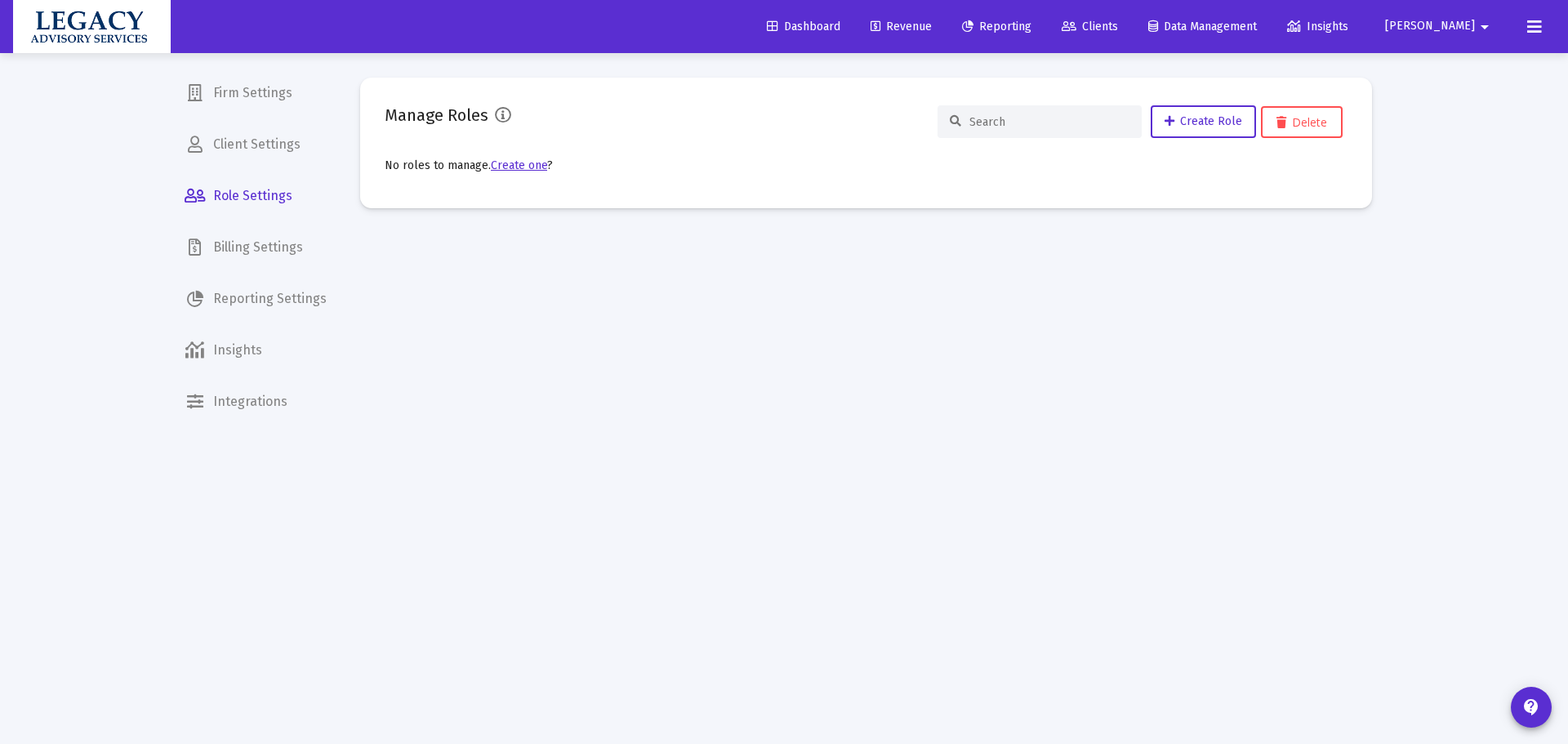
click at [245, 242] on span "Billing Settings" at bounding box center [256, 247] width 169 height 39
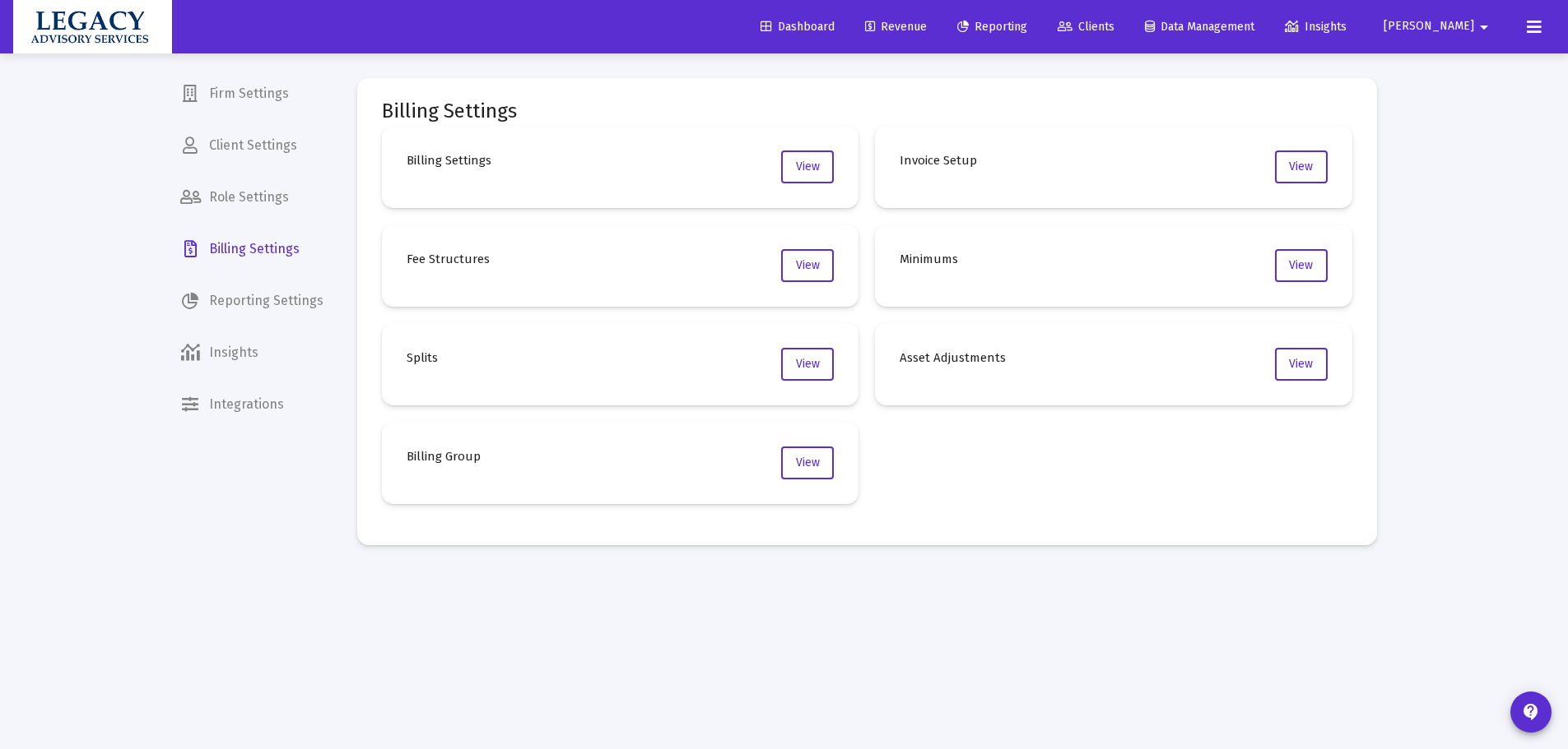
click at [264, 304] on span "Reporting Settings" at bounding box center [252, 301] width 170 height 39
click at [1114, 21] on span "Clients" at bounding box center [1085, 26] width 57 height 14
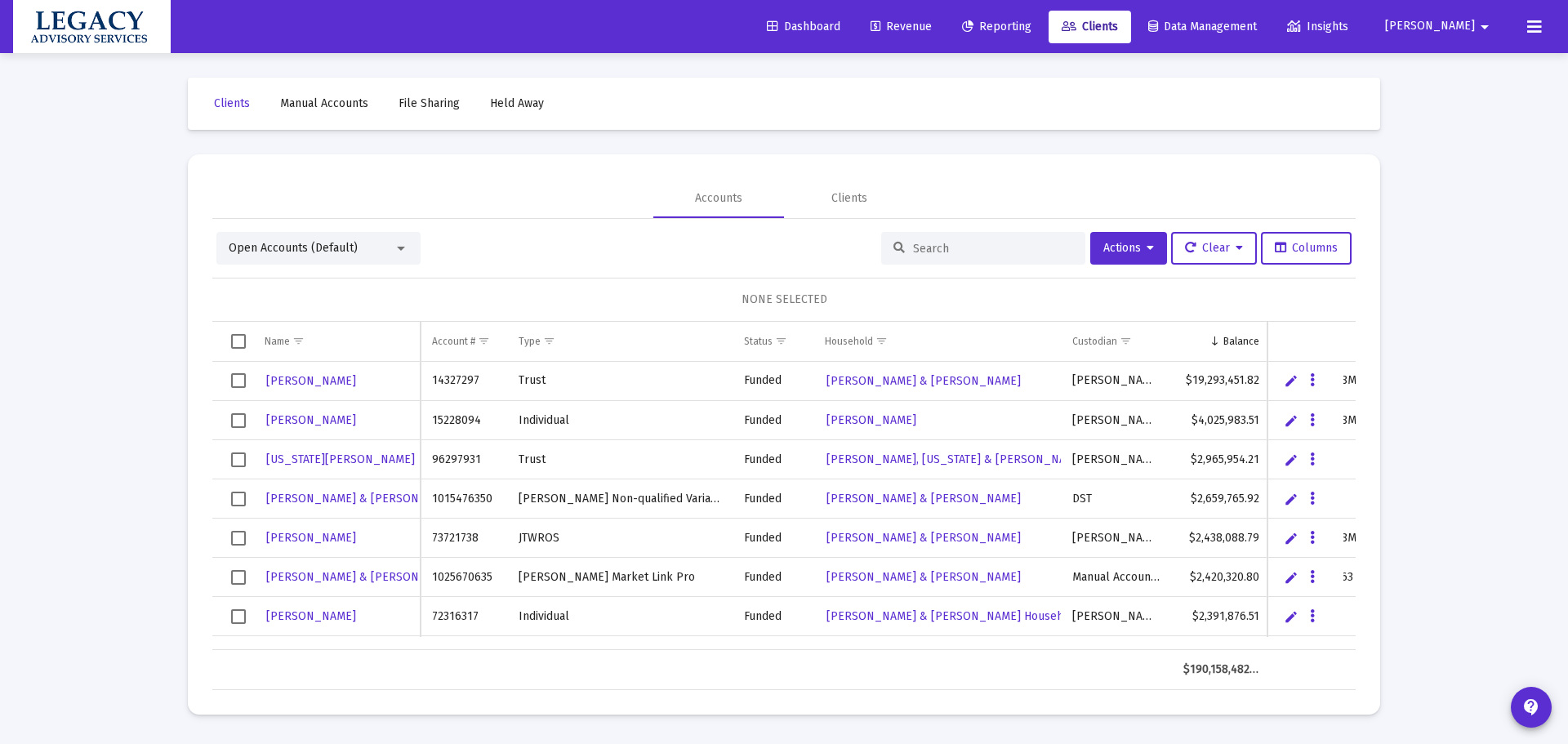
click at [341, 256] on div "Open Accounts (Default)" at bounding box center [311, 248] width 165 height 17
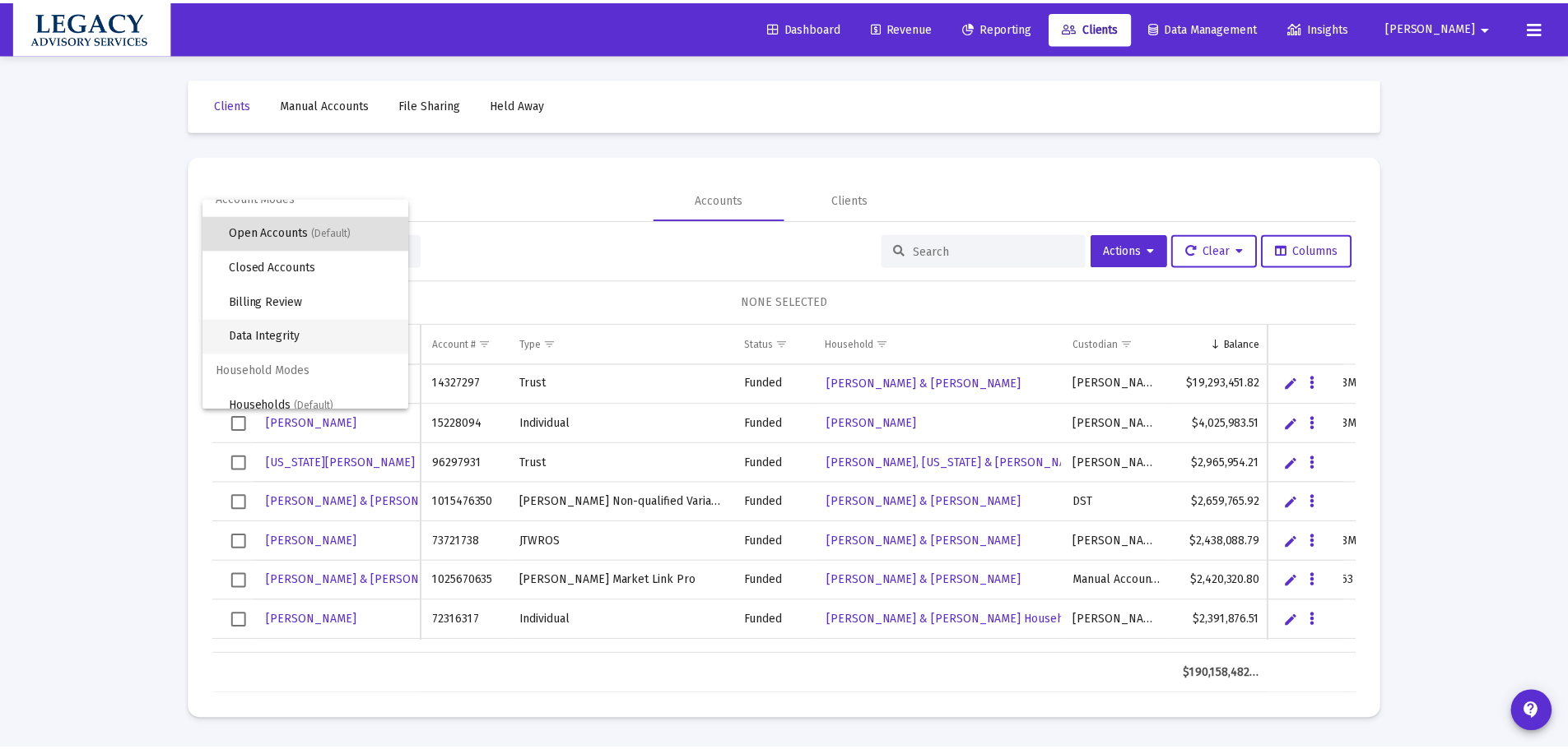
scroll to position [32, 0]
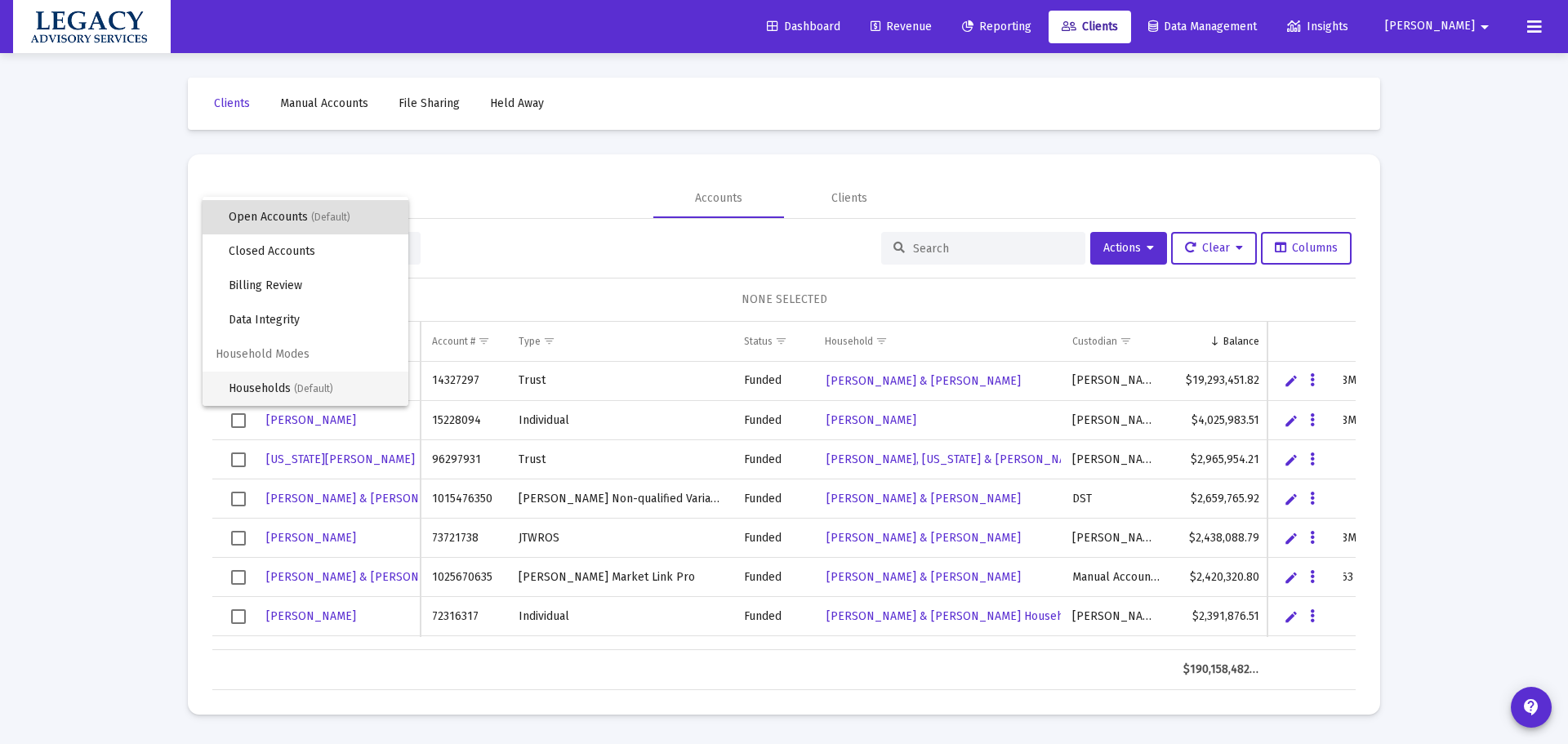
click at [280, 387] on span "Households (Default)" at bounding box center [312, 388] width 167 height 34
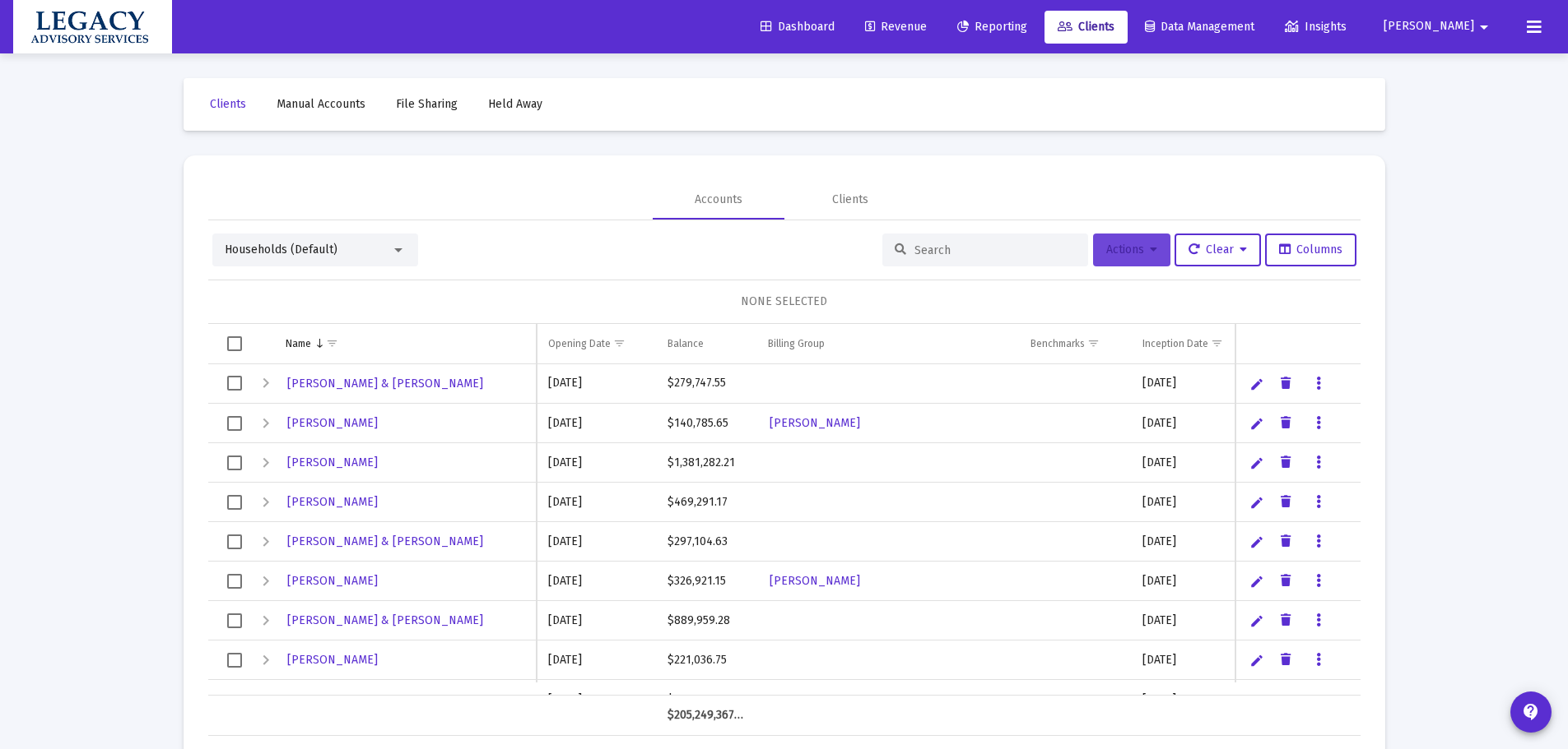
click at [1150, 251] on icon at bounding box center [1154, 250] width 7 height 11
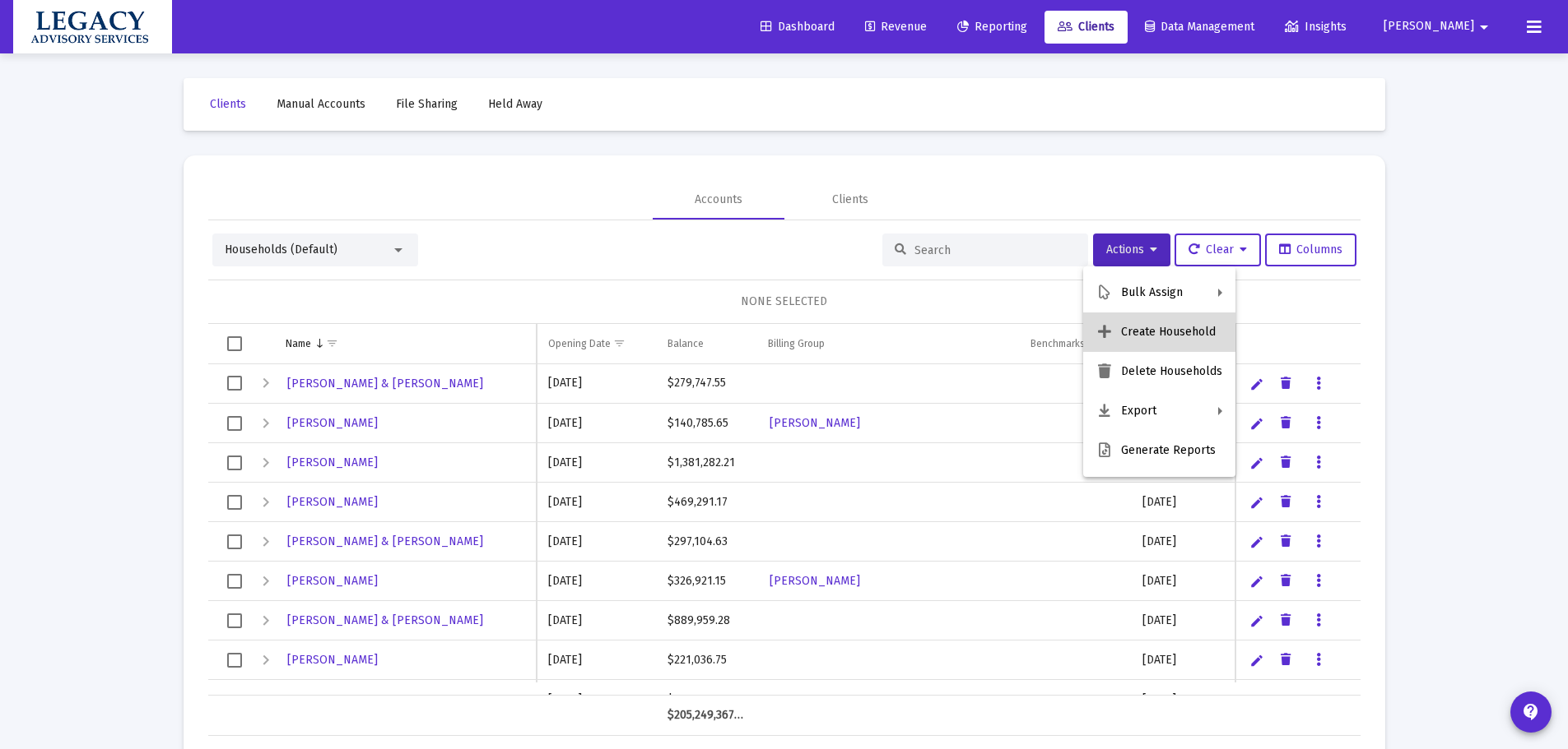
click at [1169, 332] on button "Create Household" at bounding box center [1158, 332] width 152 height 39
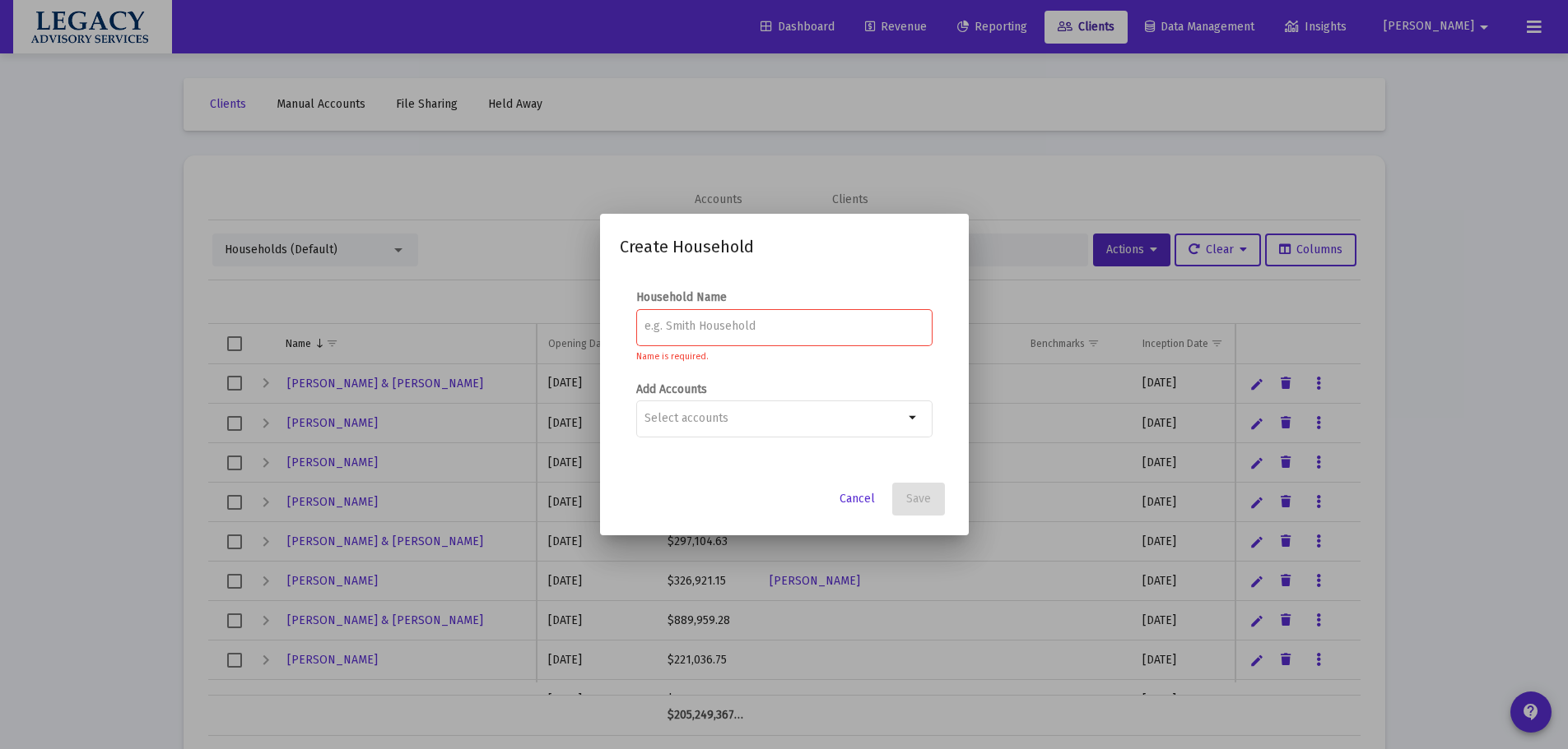
click at [734, 333] on input at bounding box center [783, 326] width 279 height 13
type input "[PERSON_NAME]"
click at [766, 414] on input "Selection" at bounding box center [774, 419] width 259 height 13
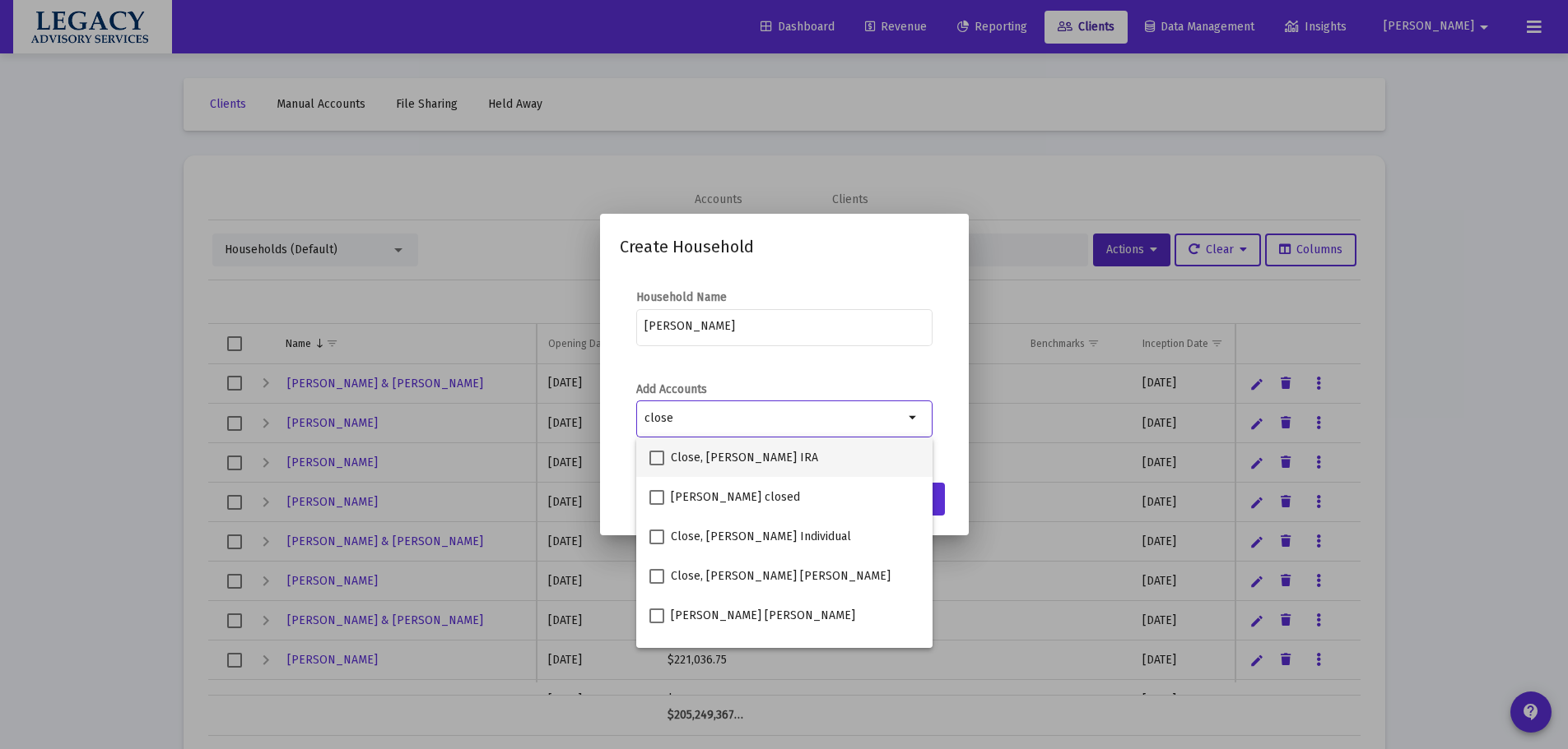
type input "close"
click at [658, 458] on span at bounding box center [657, 458] width 15 height 15
click at [657, 465] on input "Close, [PERSON_NAME] IRA" at bounding box center [656, 465] width 1 height 1
checkbox input "true"
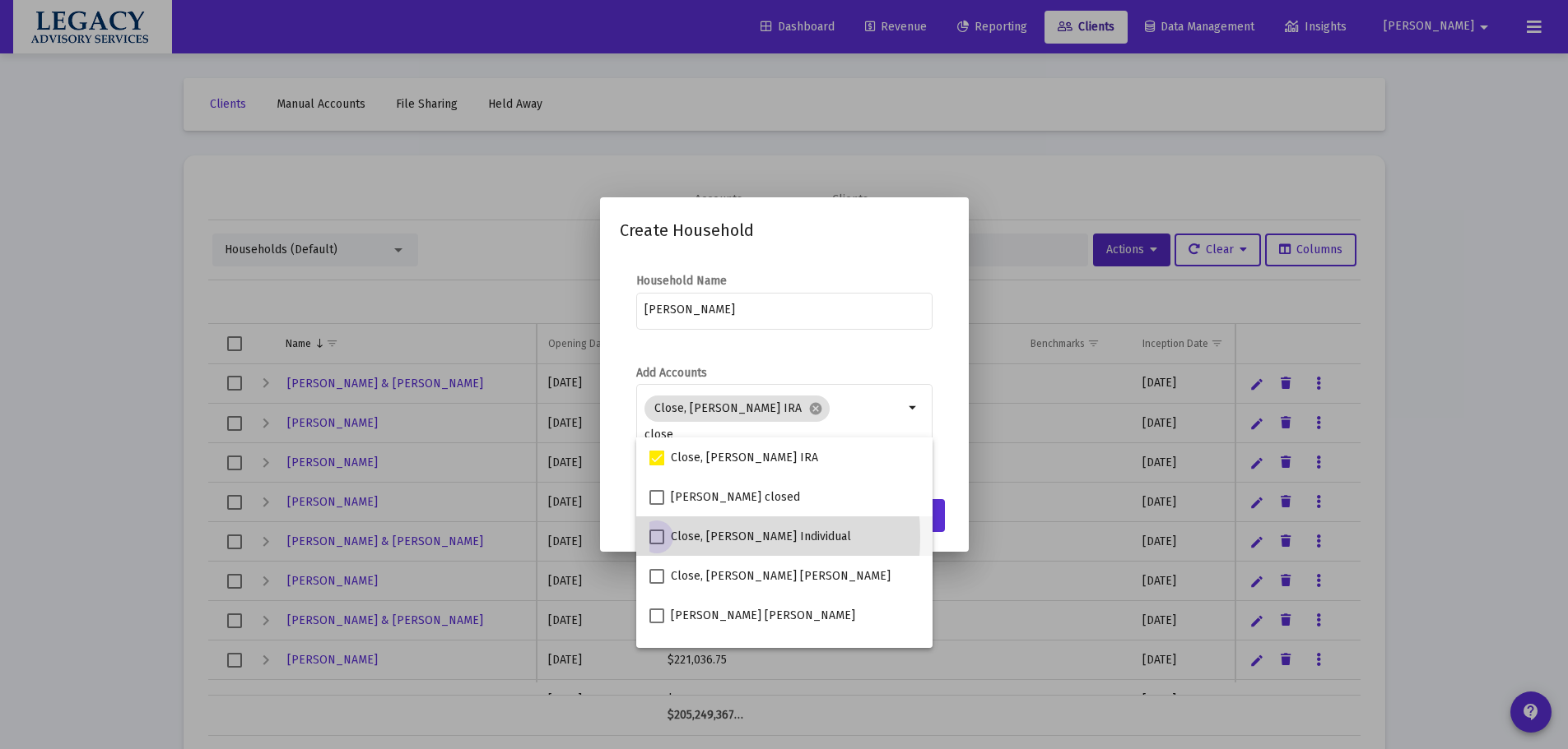
click at [661, 537] on span at bounding box center [657, 537] width 15 height 15
click at [657, 545] on input "Close, [PERSON_NAME] Individual" at bounding box center [656, 545] width 1 height 1
checkbox input "true"
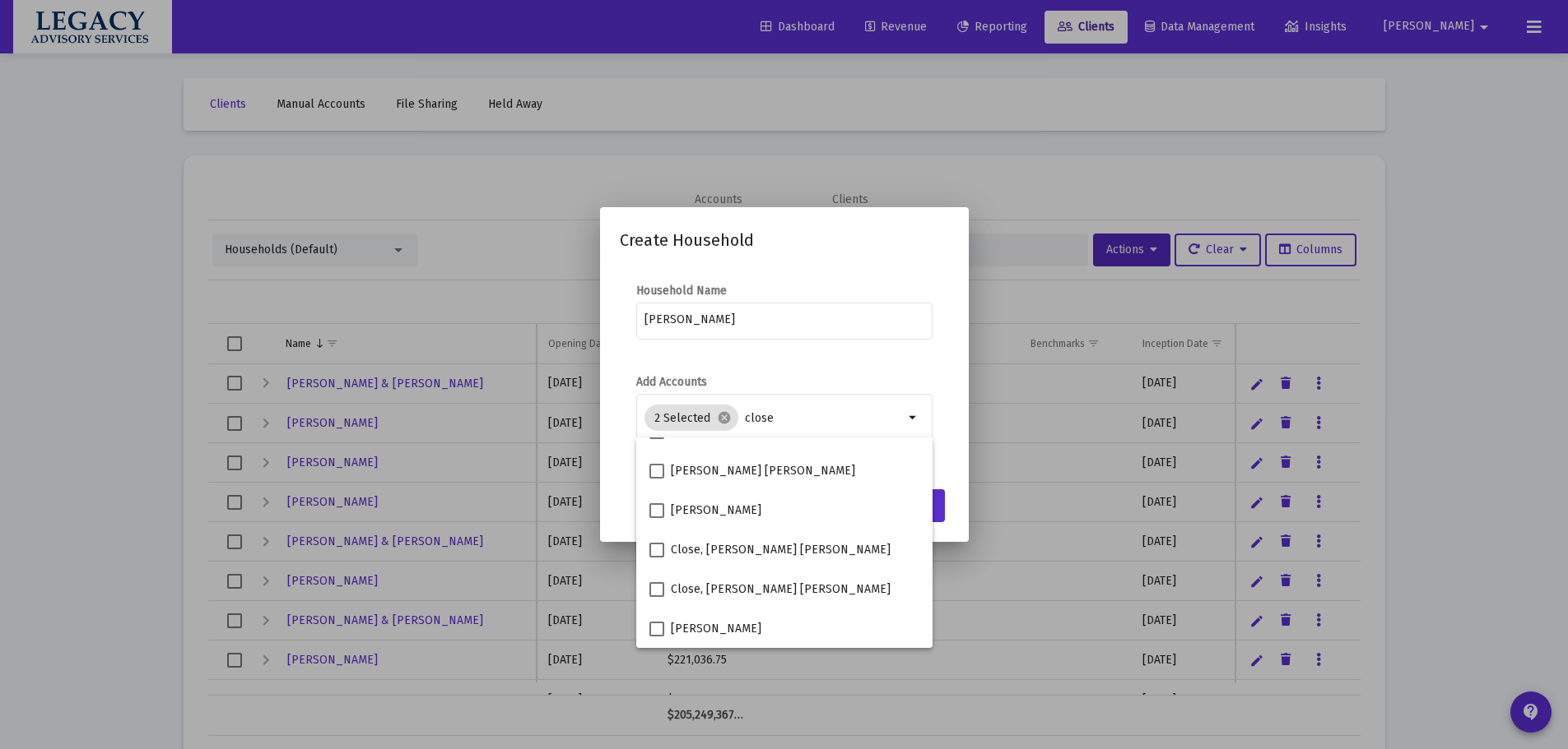
scroll to position [62, 0]
click at [771, 415] on input "close" at bounding box center [824, 419] width 159 height 13
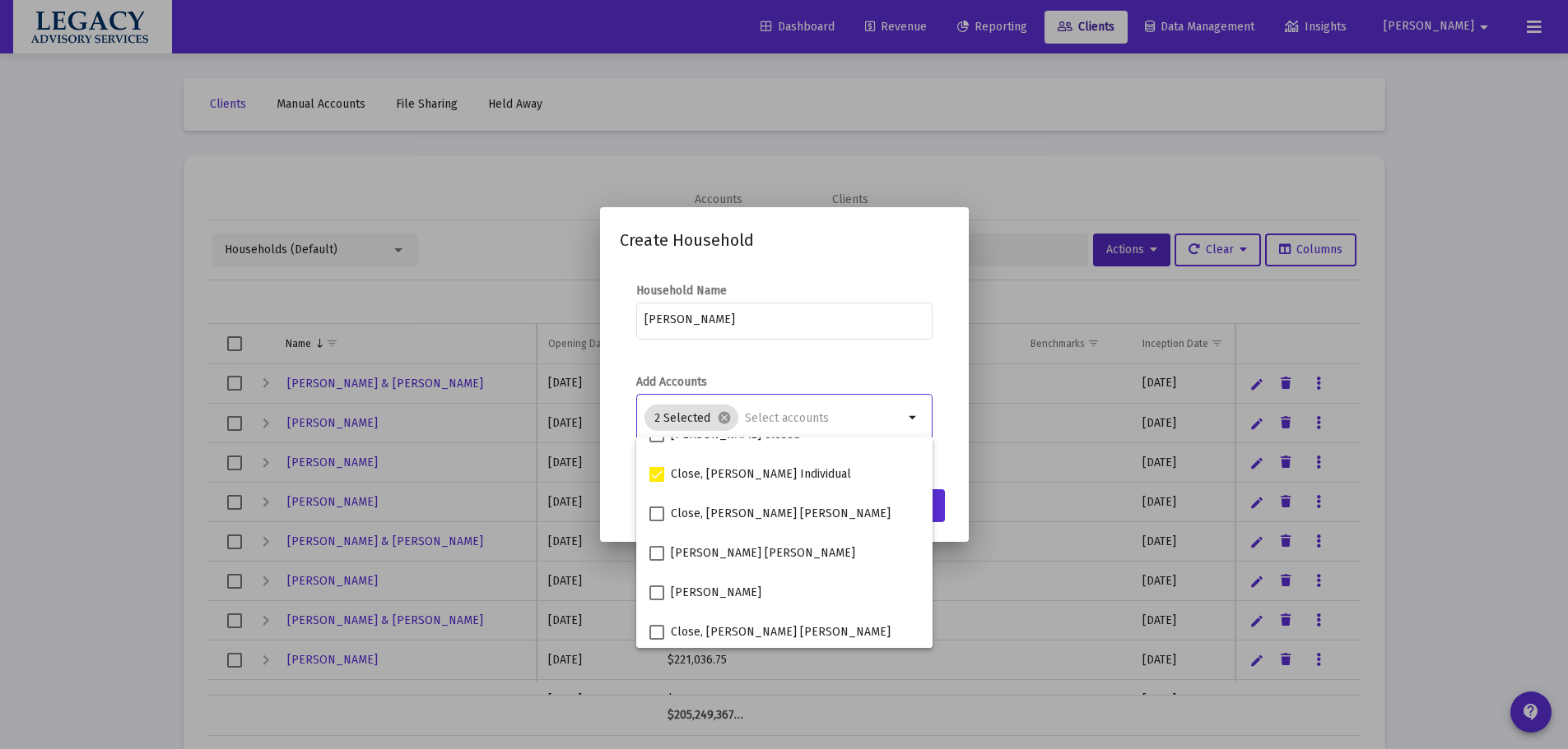
scroll to position [776, 0]
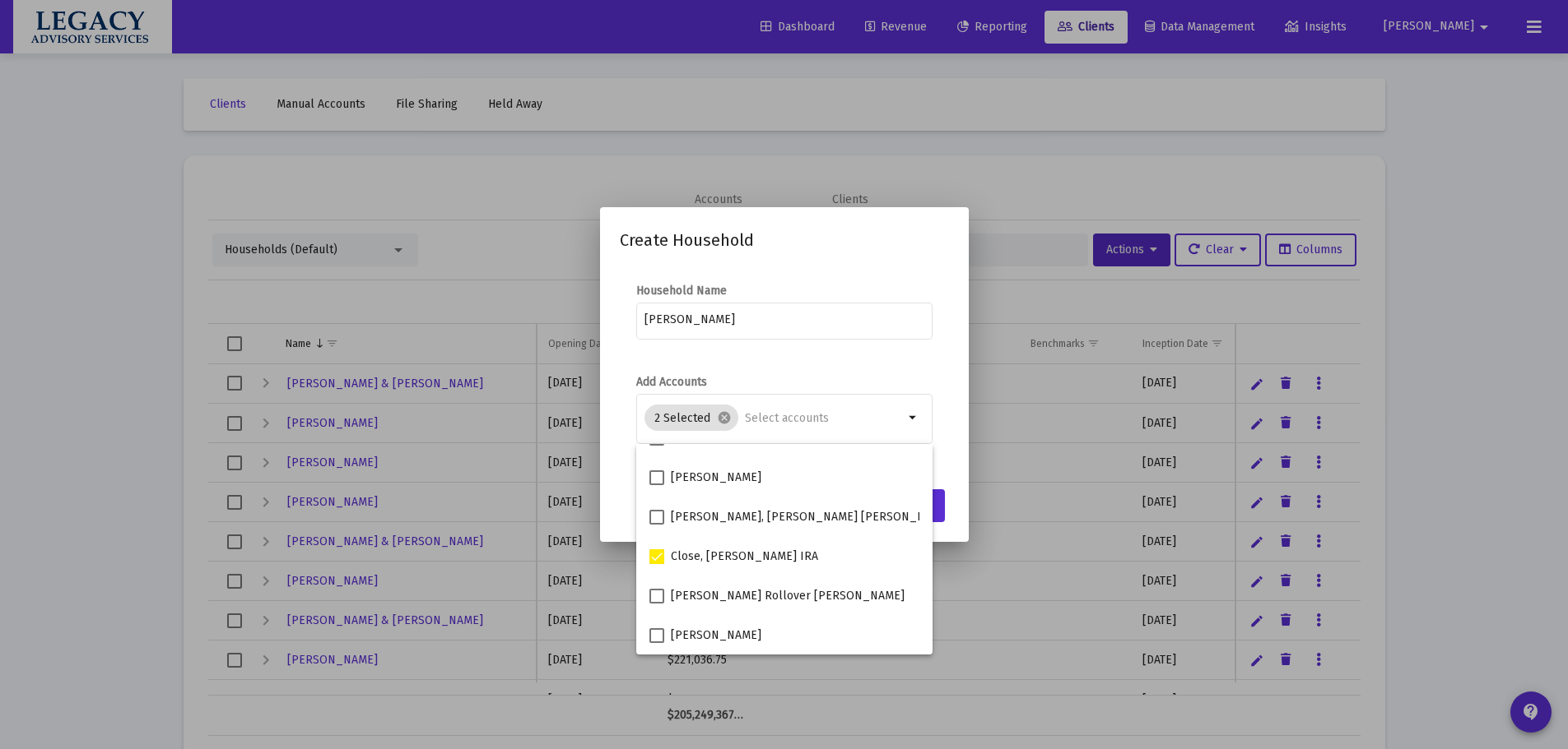
click at [862, 236] on h2 "Create Household" at bounding box center [784, 240] width 329 height 26
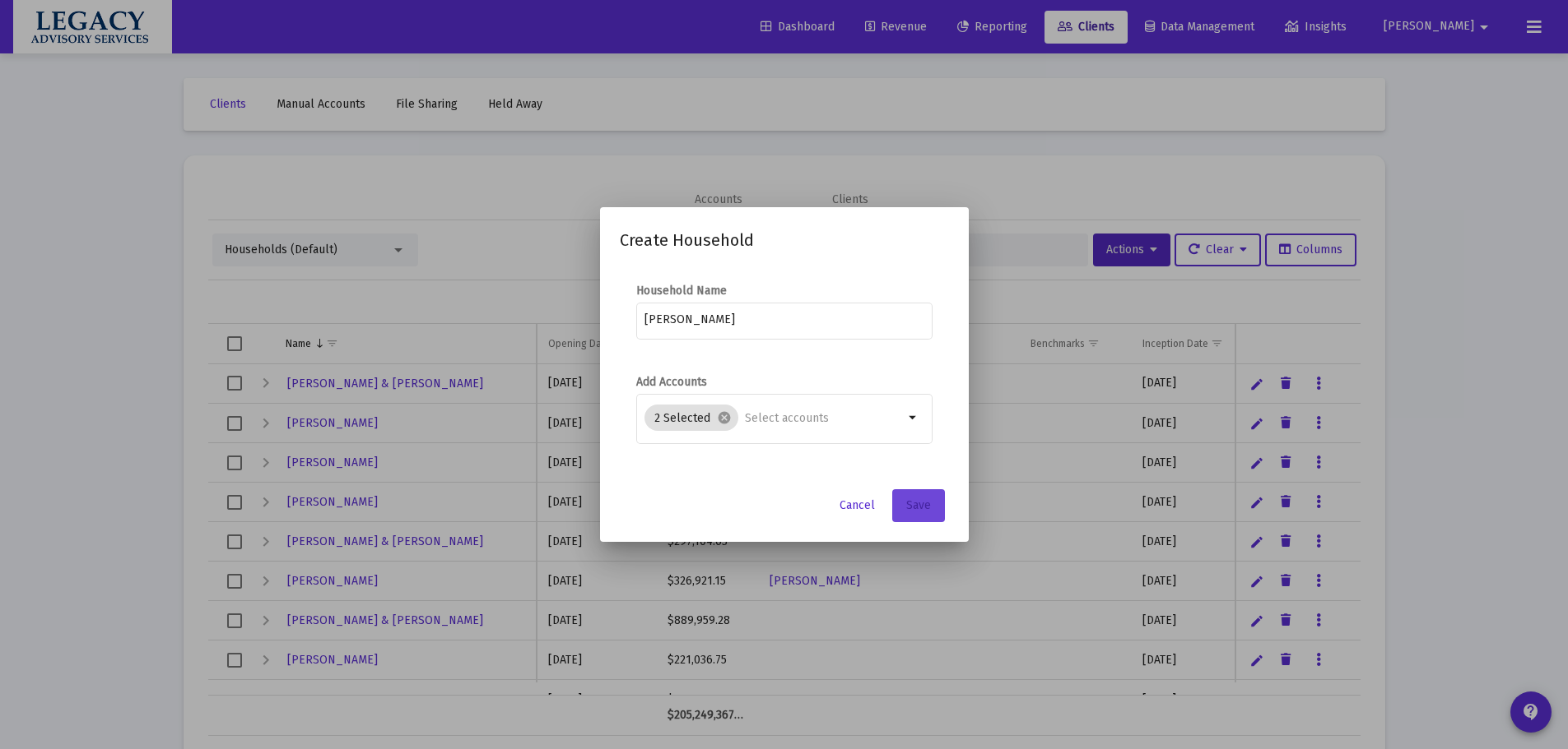
click at [917, 501] on span "Save" at bounding box center [918, 505] width 24 height 14
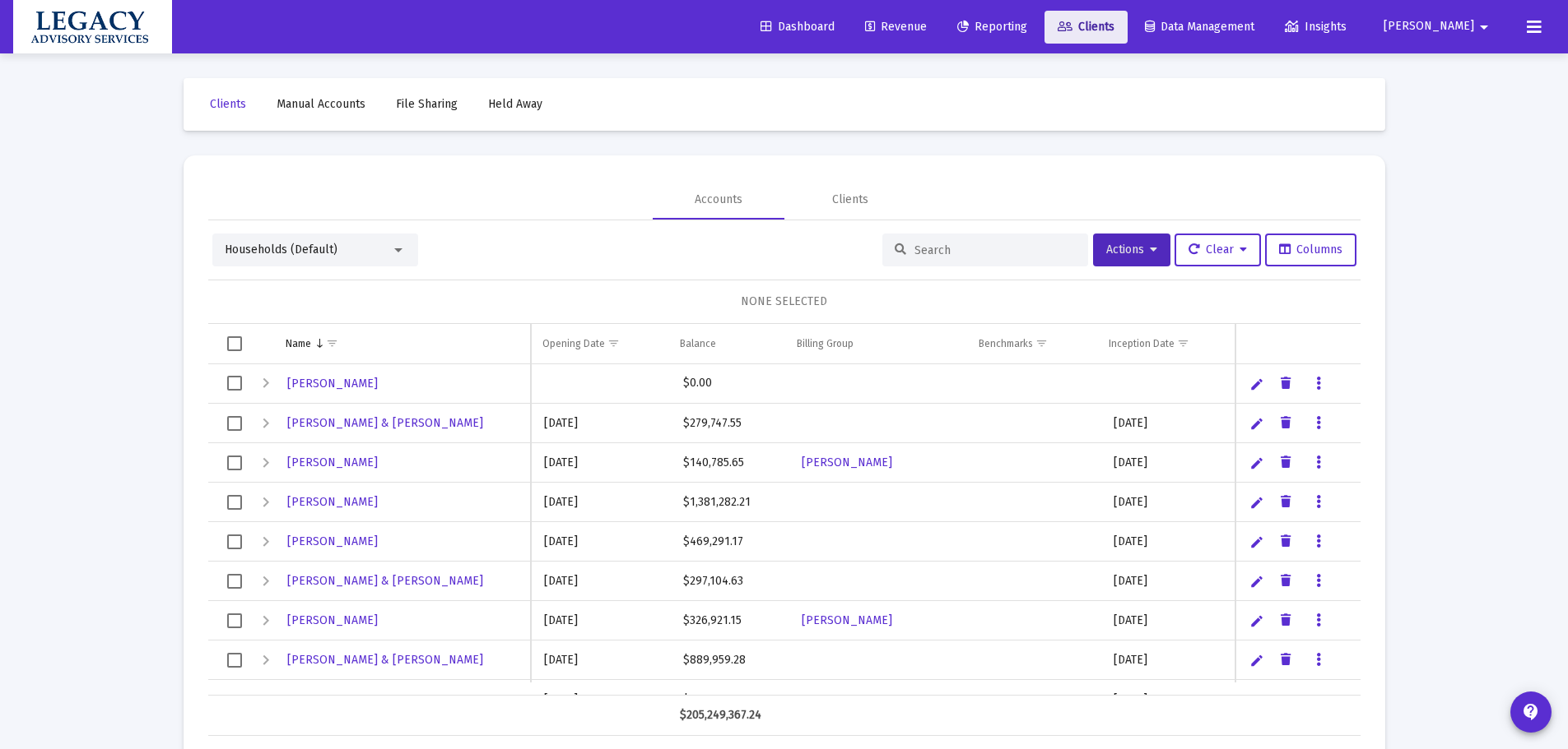
click at [1114, 30] on span "Clients" at bounding box center [1085, 26] width 57 height 14
click at [963, 254] on input at bounding box center [995, 250] width 161 height 14
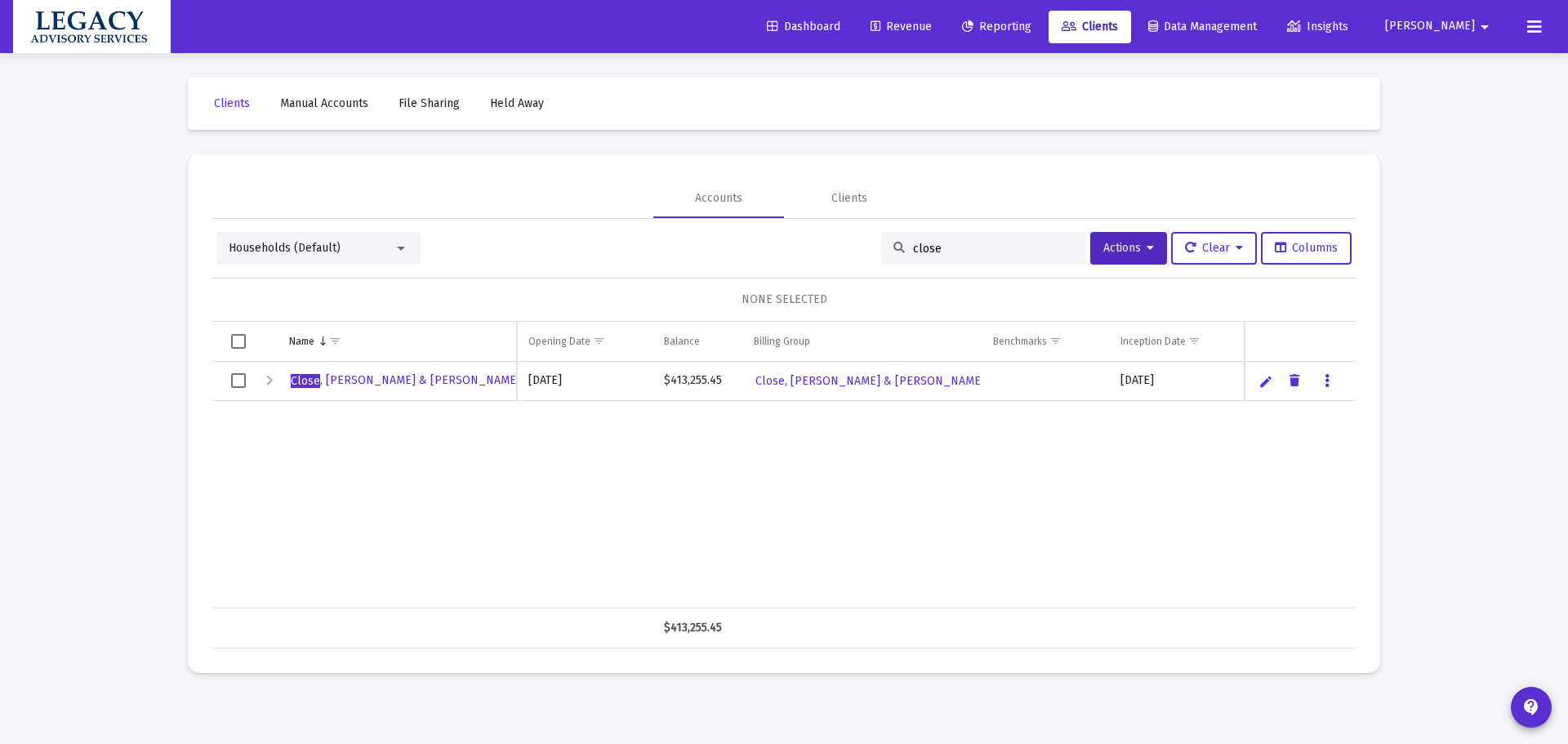
drag, startPoint x: 898, startPoint y: 256, endPoint x: 819, endPoint y: 260, distance: 79.1
click at [833, 255] on div "Households (Default) close Actions Clear Columns" at bounding box center [784, 247] width 1135 height 32
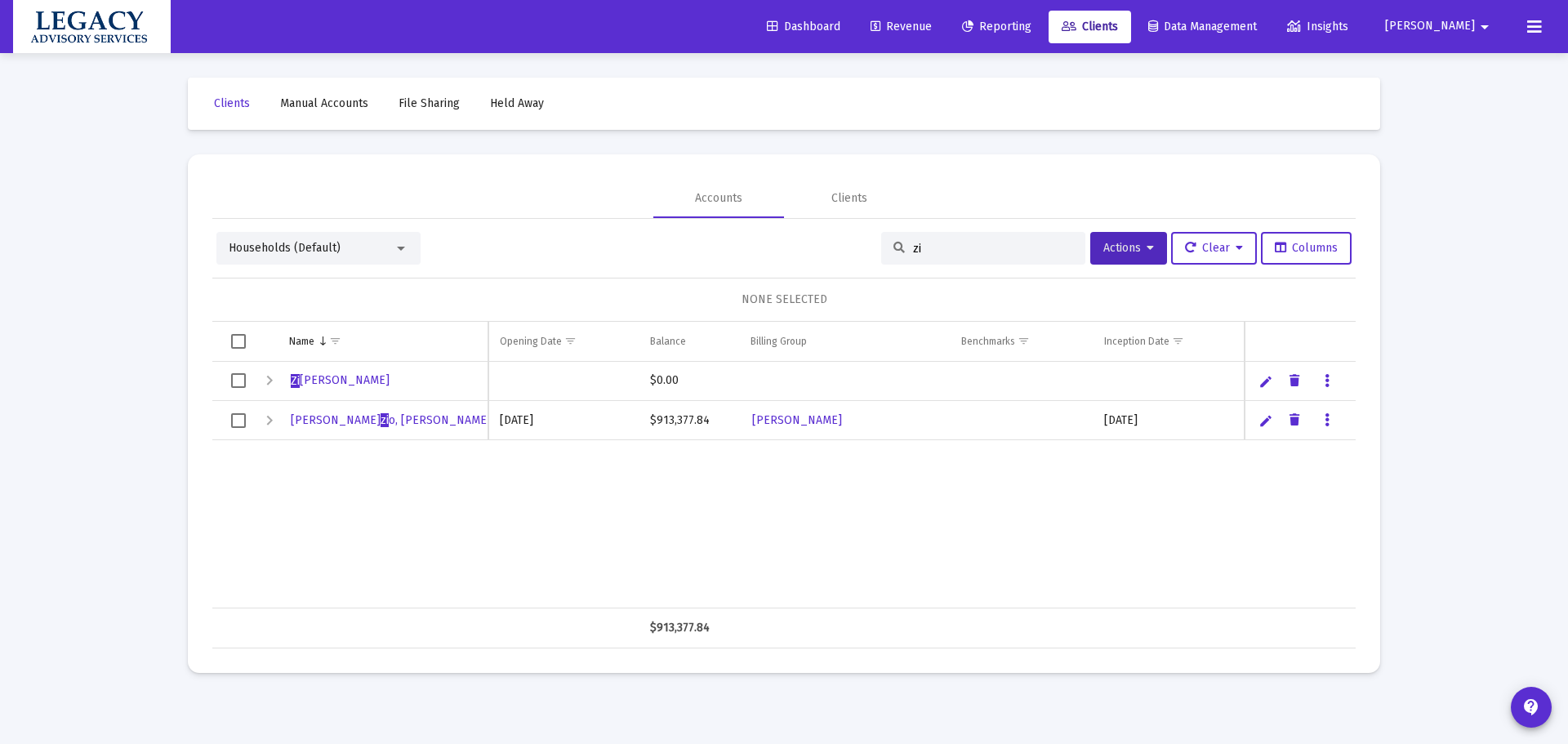
type input "zi"
click at [318, 377] on span "[PERSON_NAME]" at bounding box center [340, 380] width 99 height 14
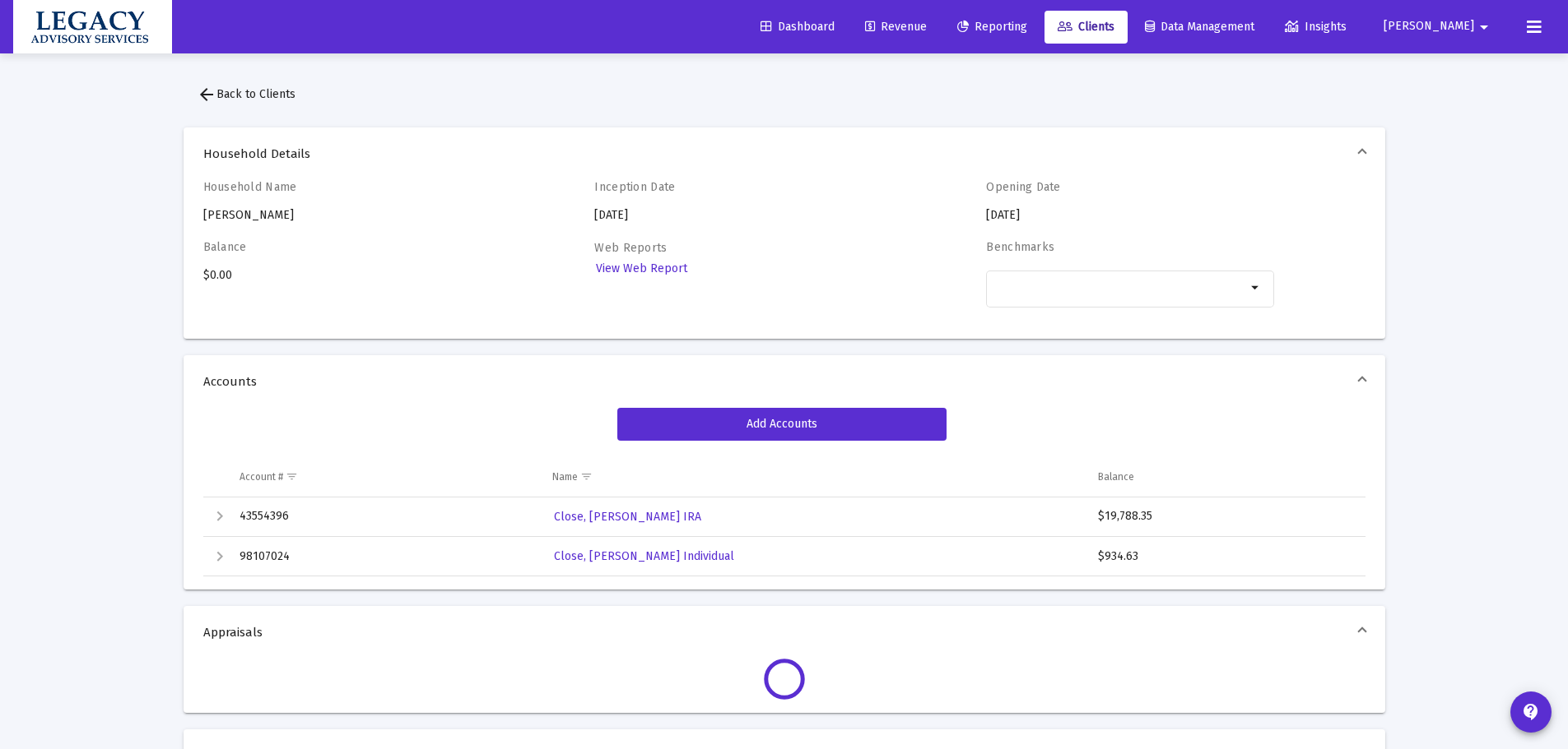
click at [1114, 30] on span "Clients" at bounding box center [1085, 26] width 57 height 14
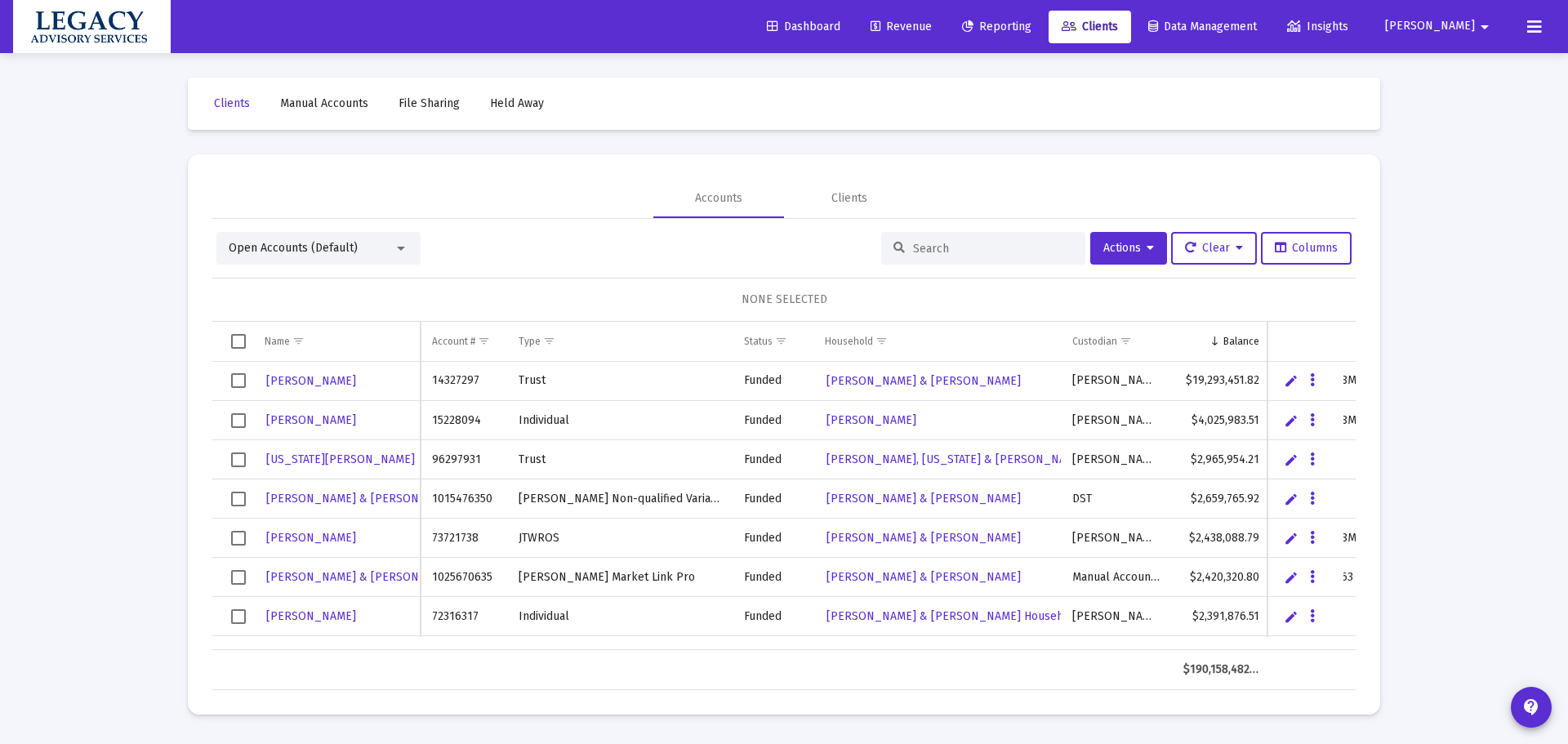
click at [1012, 244] on input at bounding box center [993, 248] width 160 height 14
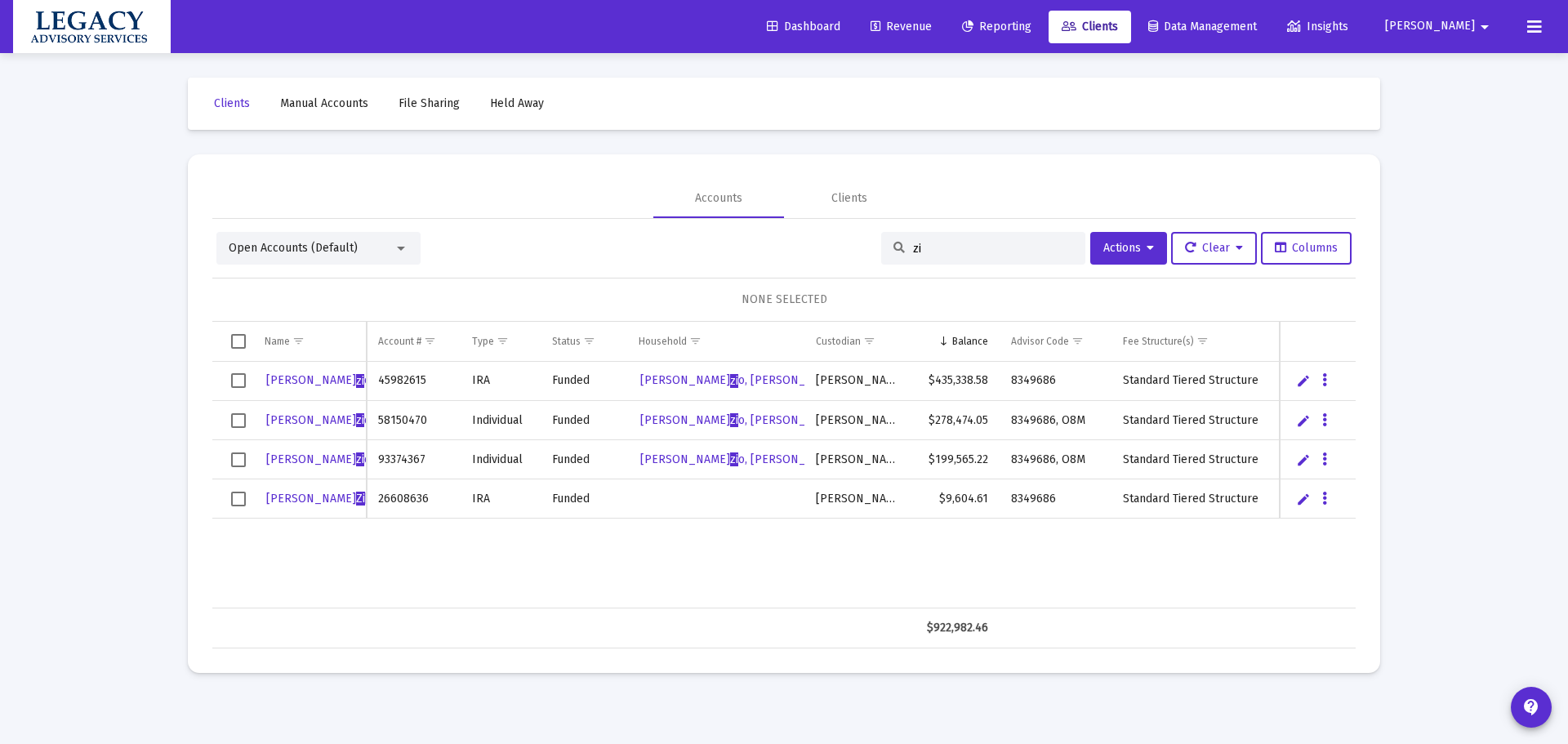
type input "zi"
click at [232, 501] on span "Select row" at bounding box center [239, 499] width 15 height 15
click at [1138, 259] on button "Actions" at bounding box center [1128, 247] width 77 height 32
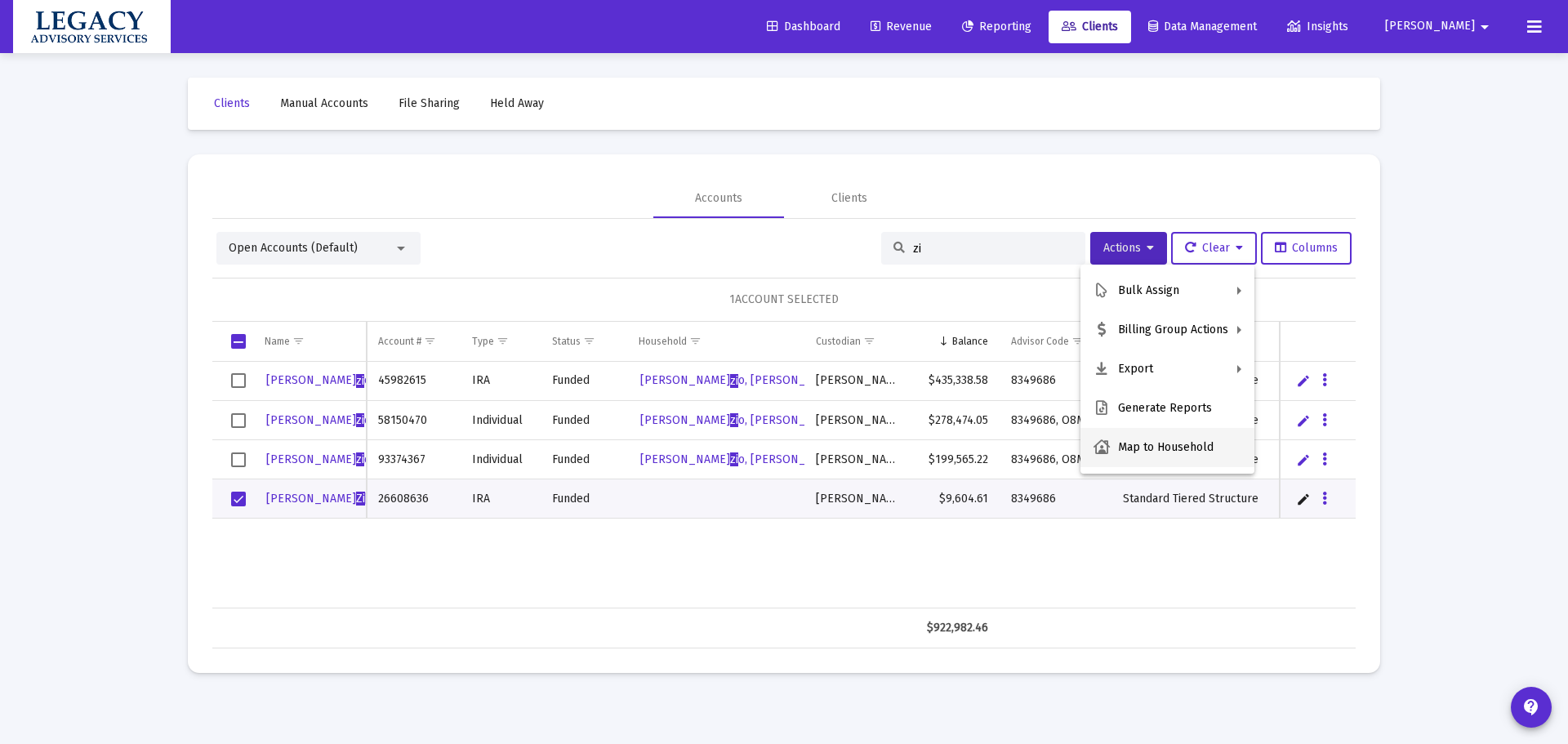
click at [1141, 452] on button "Map to Household" at bounding box center [1168, 448] width 174 height 39
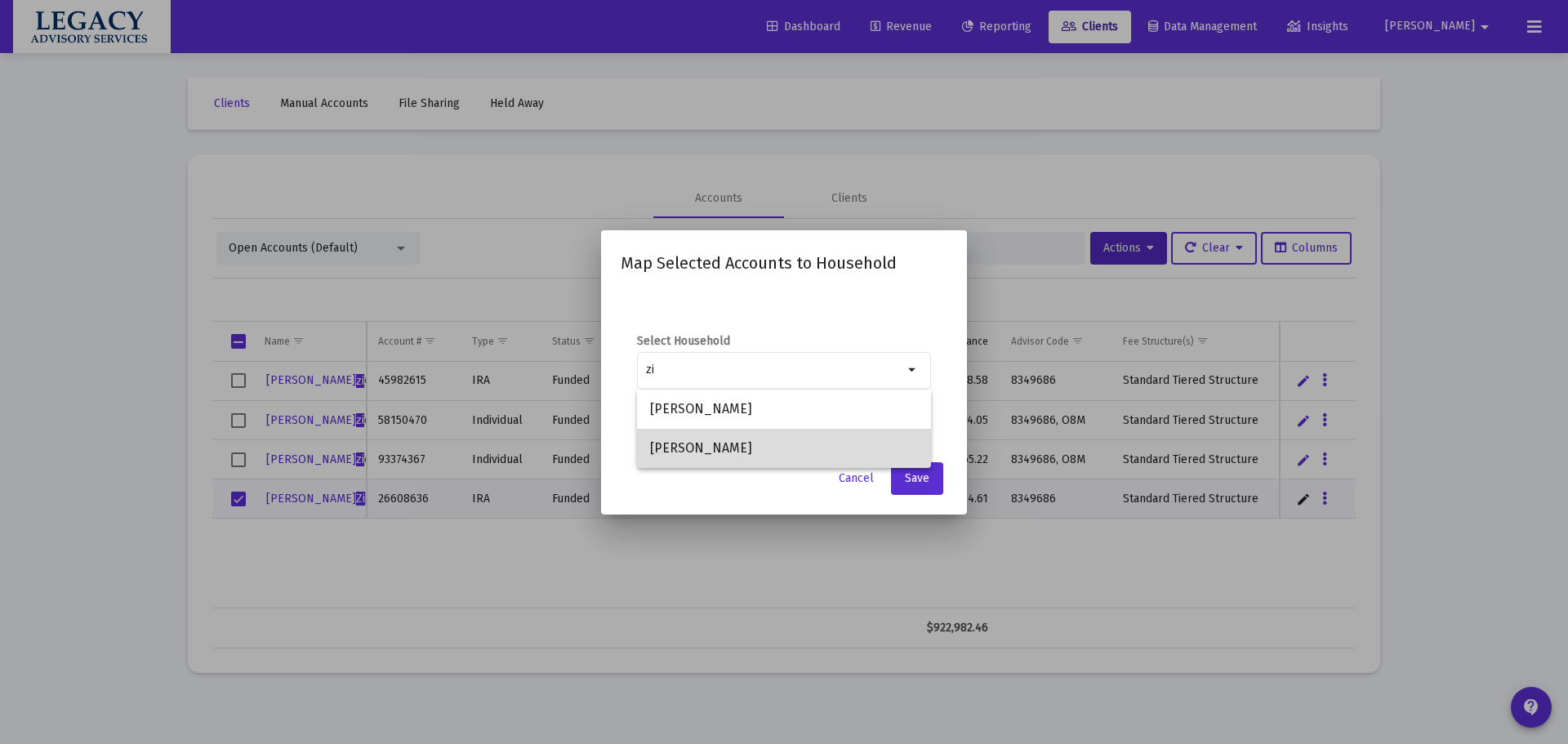
click at [715, 446] on span "[PERSON_NAME]" at bounding box center [784, 448] width 268 height 39
type input "[PERSON_NAME]"
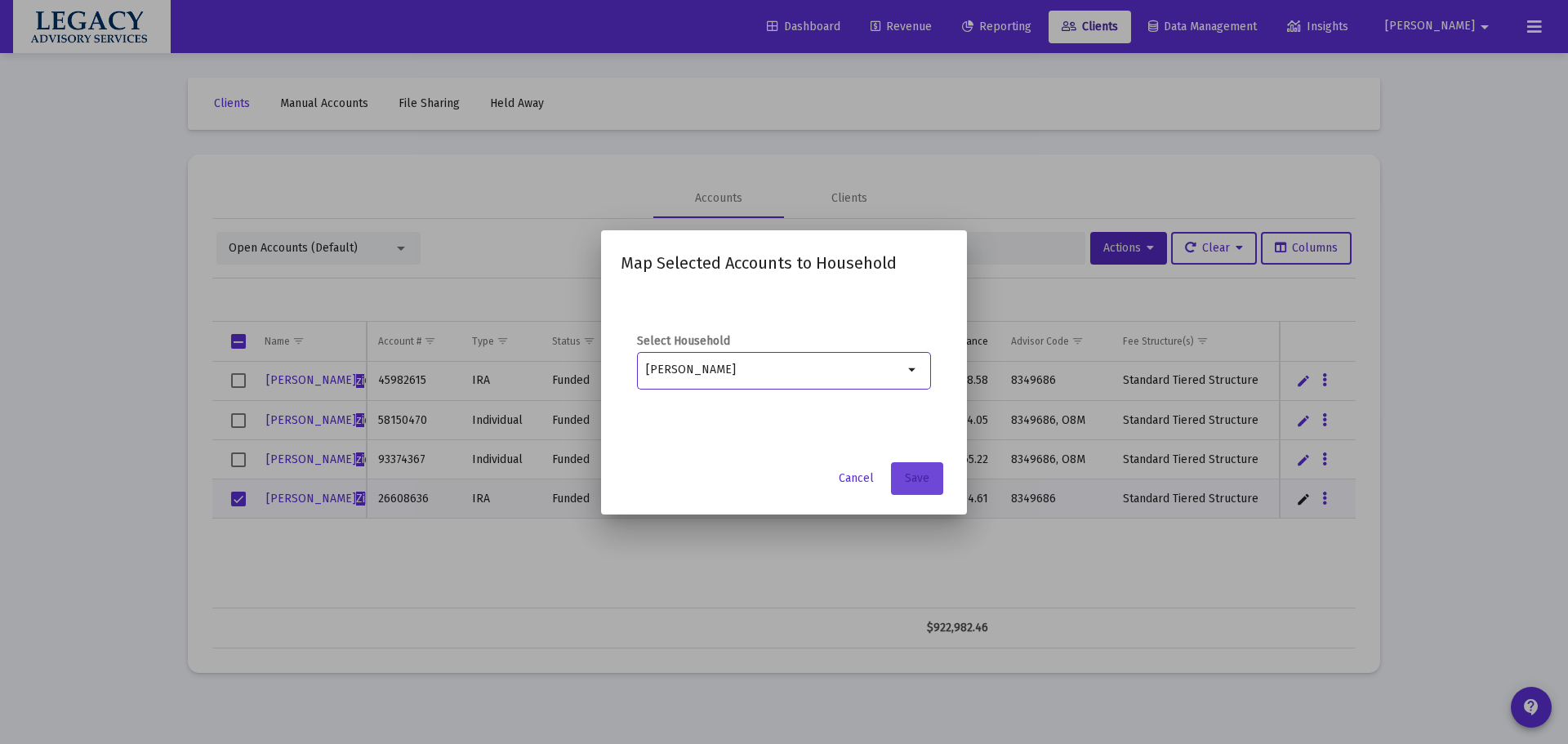
click at [937, 469] on button "Save" at bounding box center [917, 478] width 52 height 32
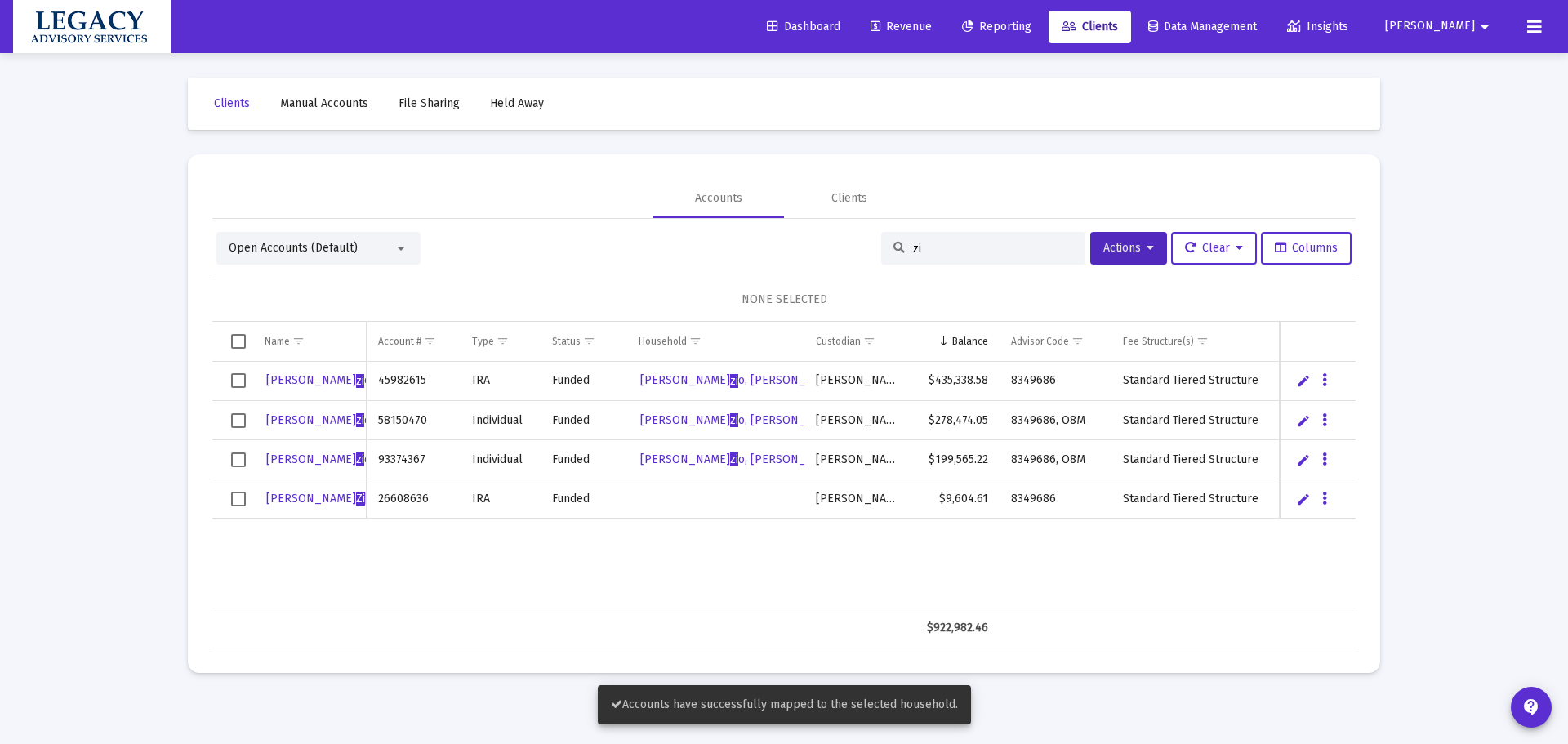
drag, startPoint x: 735, startPoint y: 563, endPoint x: 726, endPoint y: 572, distance: 12.7
click at [734, 564] on div "[PERSON_NAME] zi o 45982615 IRA Funded [PERSON_NAME] o, [PERSON_NAME] [PERSON_N…" at bounding box center [784, 485] width 1144 height 246
click at [283, 497] on span "[PERSON_NAME] [PERSON_NAME]" at bounding box center [360, 498] width 189 height 14
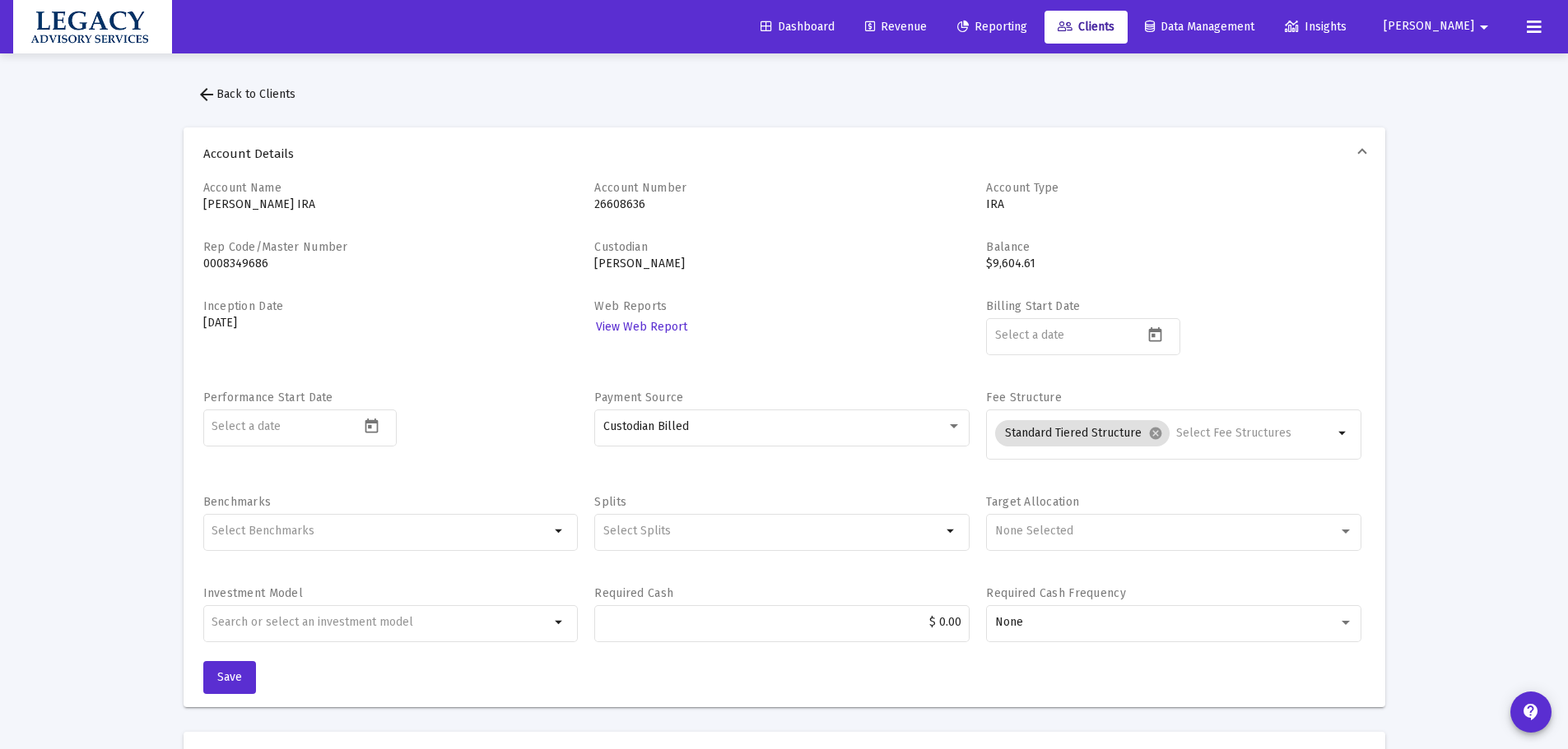
click at [834, 31] on span "Dashboard" at bounding box center [797, 26] width 74 height 14
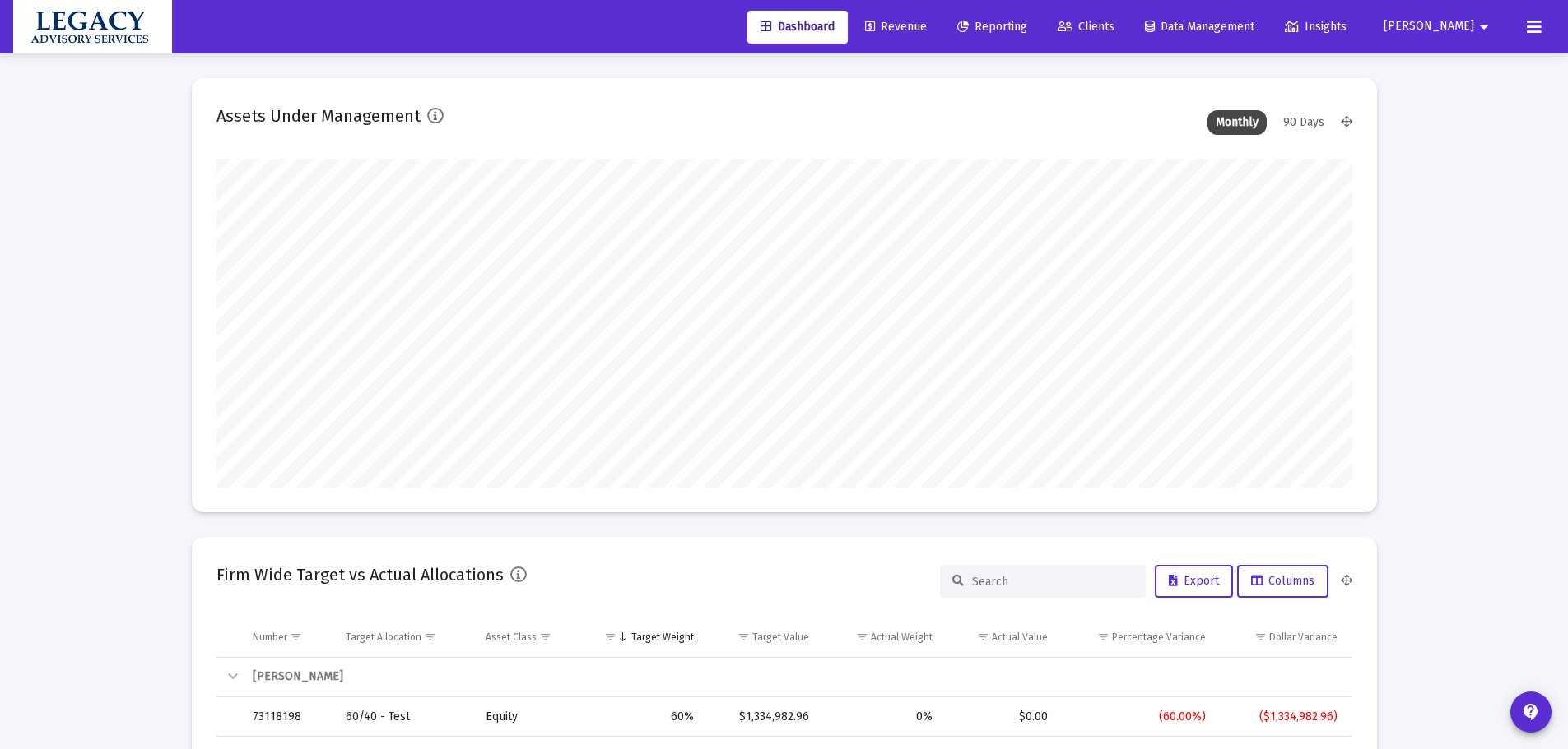
scroll to position [329, 531]
click at [927, 26] on span "Revenue" at bounding box center [896, 26] width 62 height 14
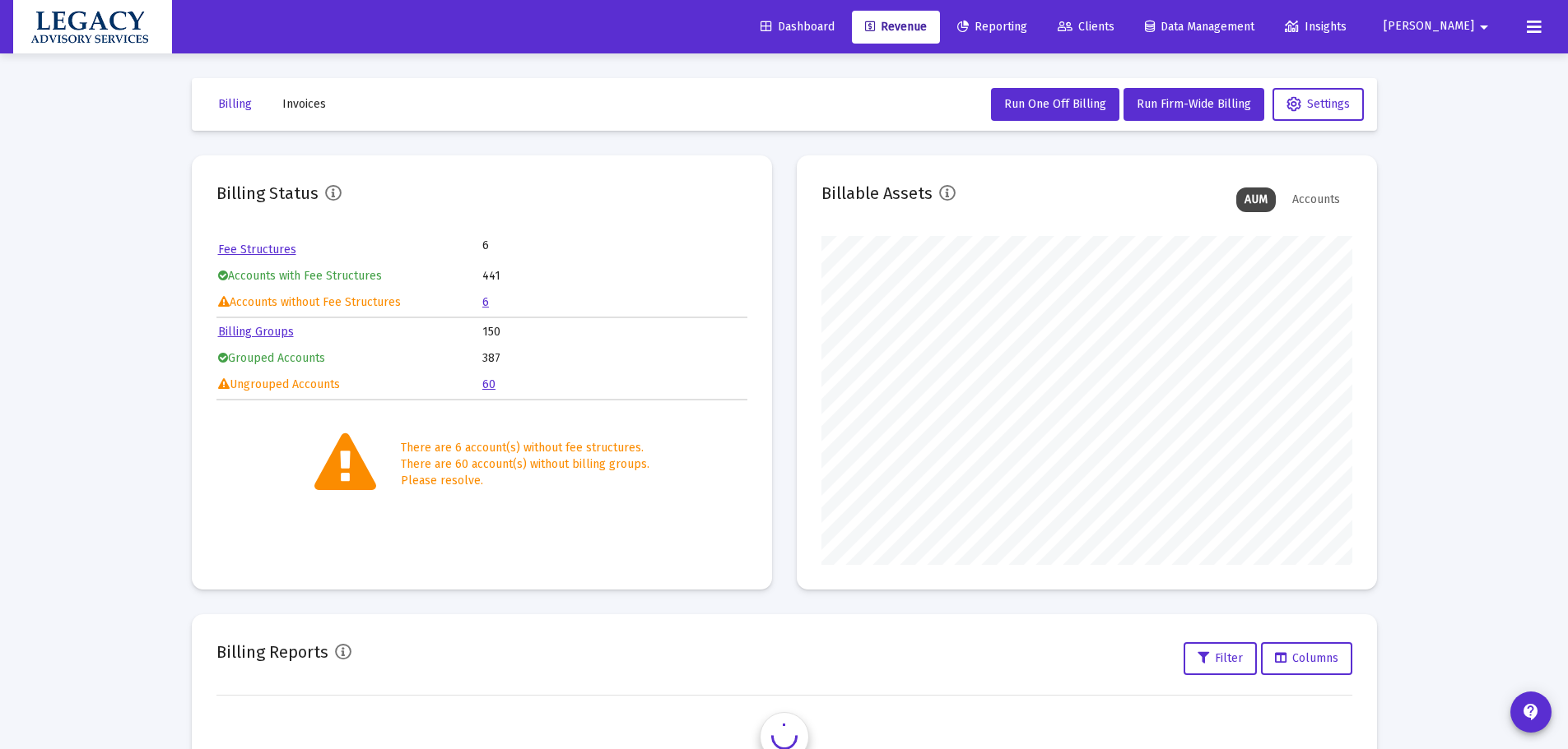
click at [1253, 19] on link "Data Management" at bounding box center [1200, 26] width 136 height 33
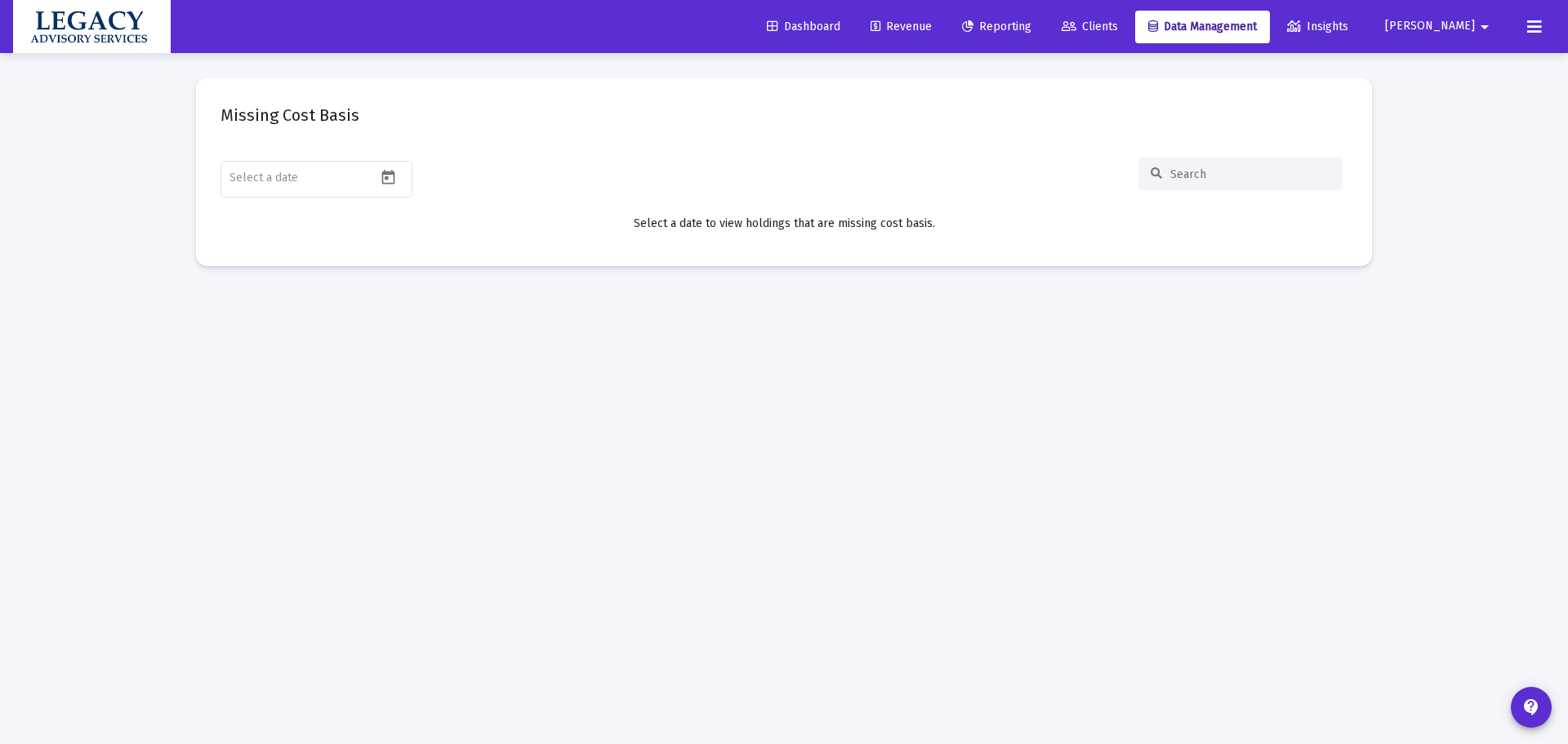
click at [1118, 27] on span "Clients" at bounding box center [1089, 26] width 56 height 14
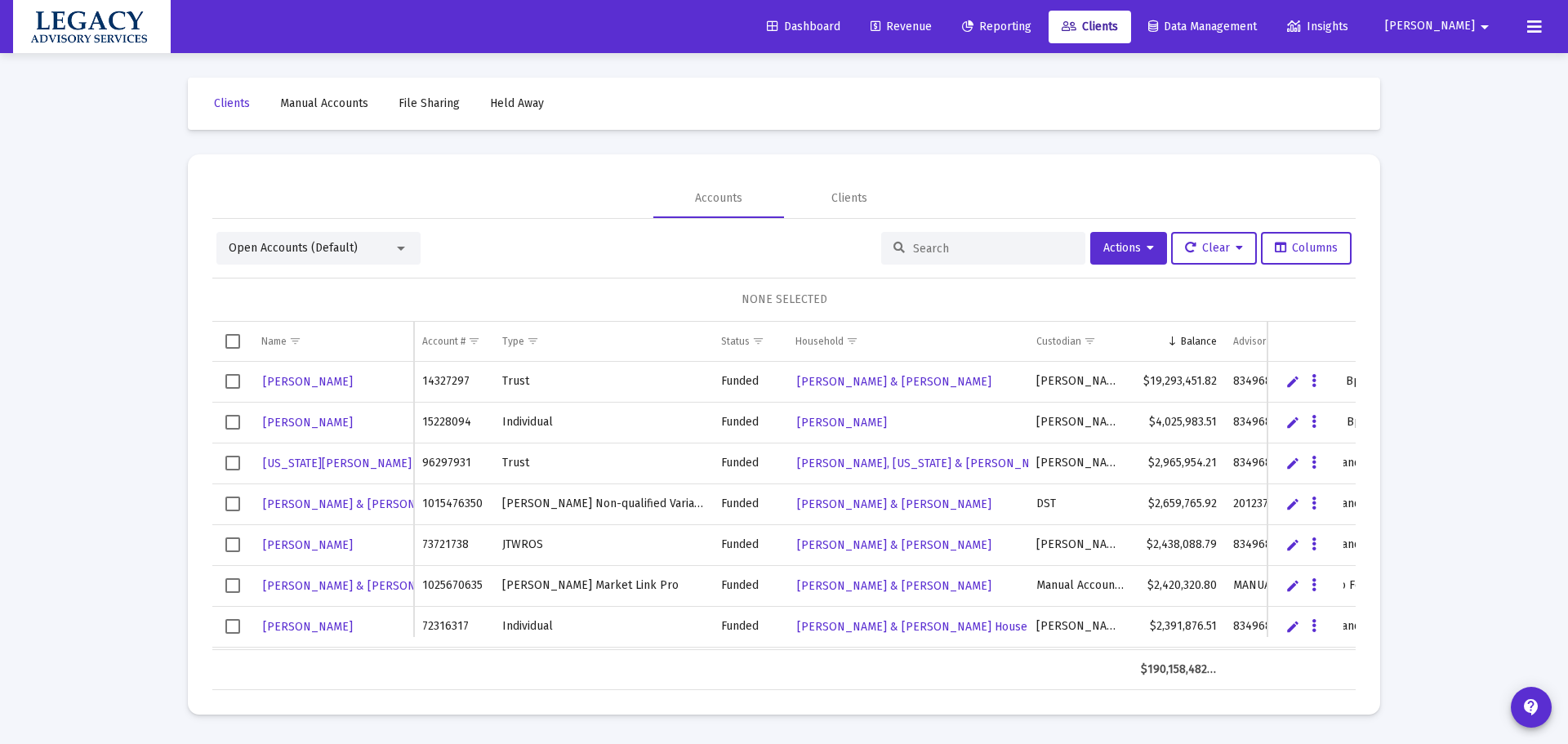
drag, startPoint x: 12, startPoint y: 433, endPoint x: 32, endPoint y: 426, distance: 21.2
click at [14, 433] on div "Loading... Clients Manual Accounts File Sharing Held Away Accounts Clients Open…" at bounding box center [784, 372] width 1568 height 744
click at [267, 189] on div "Accounts Clients" at bounding box center [784, 198] width 1144 height 39
click at [1032, 22] on span "Reporting" at bounding box center [997, 26] width 69 height 14
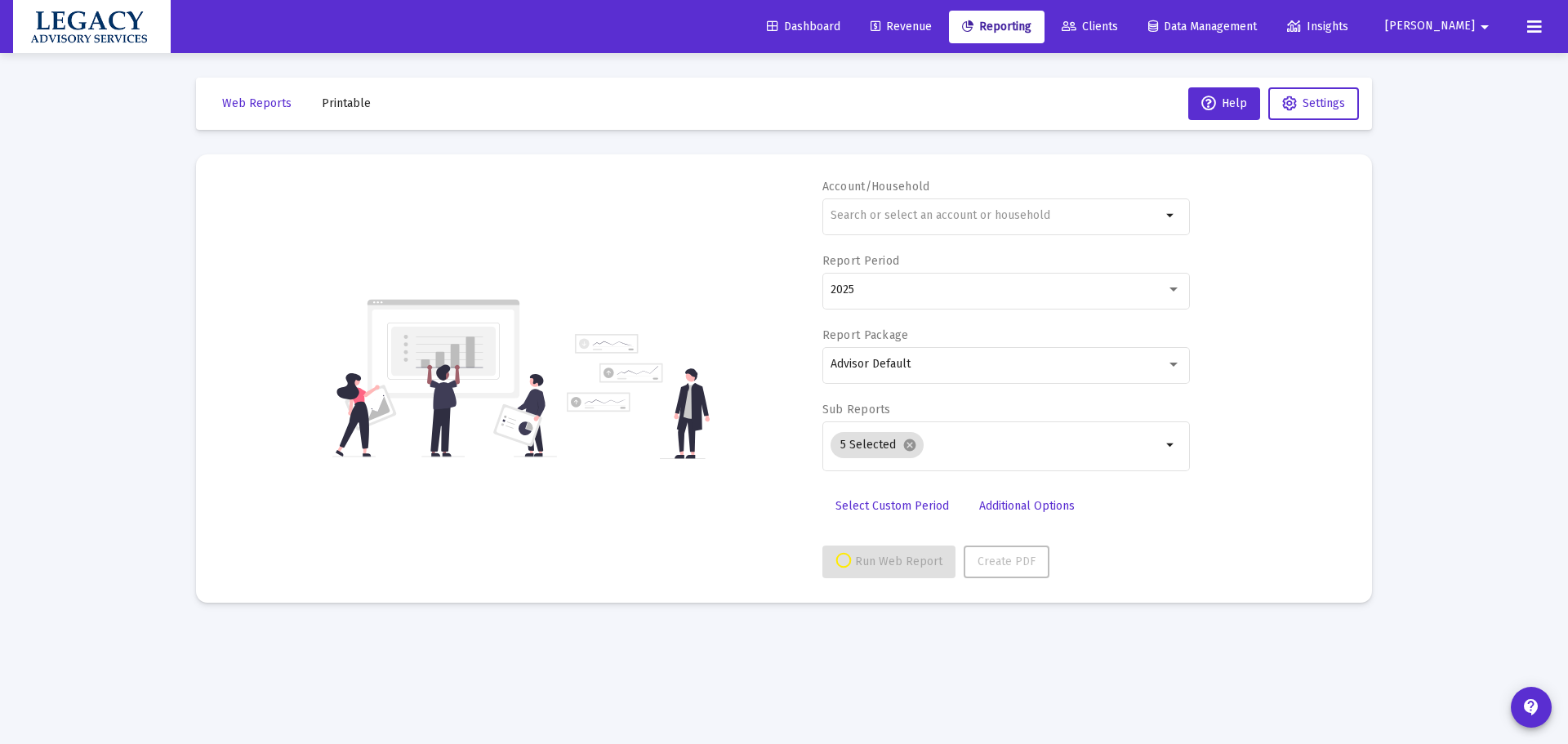
click at [1118, 25] on span "Clients" at bounding box center [1089, 26] width 56 height 14
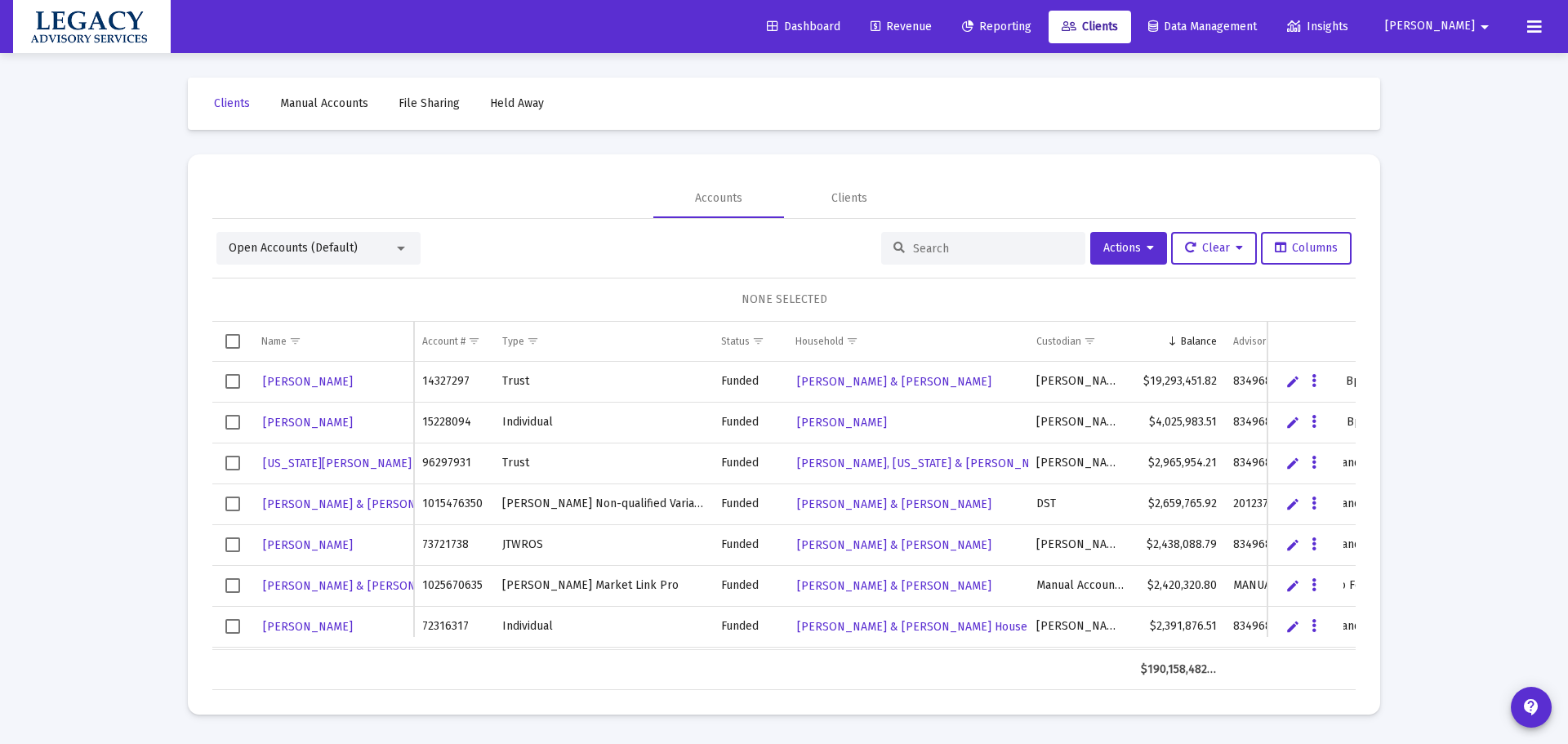
click at [952, 243] on input at bounding box center [993, 248] width 160 height 14
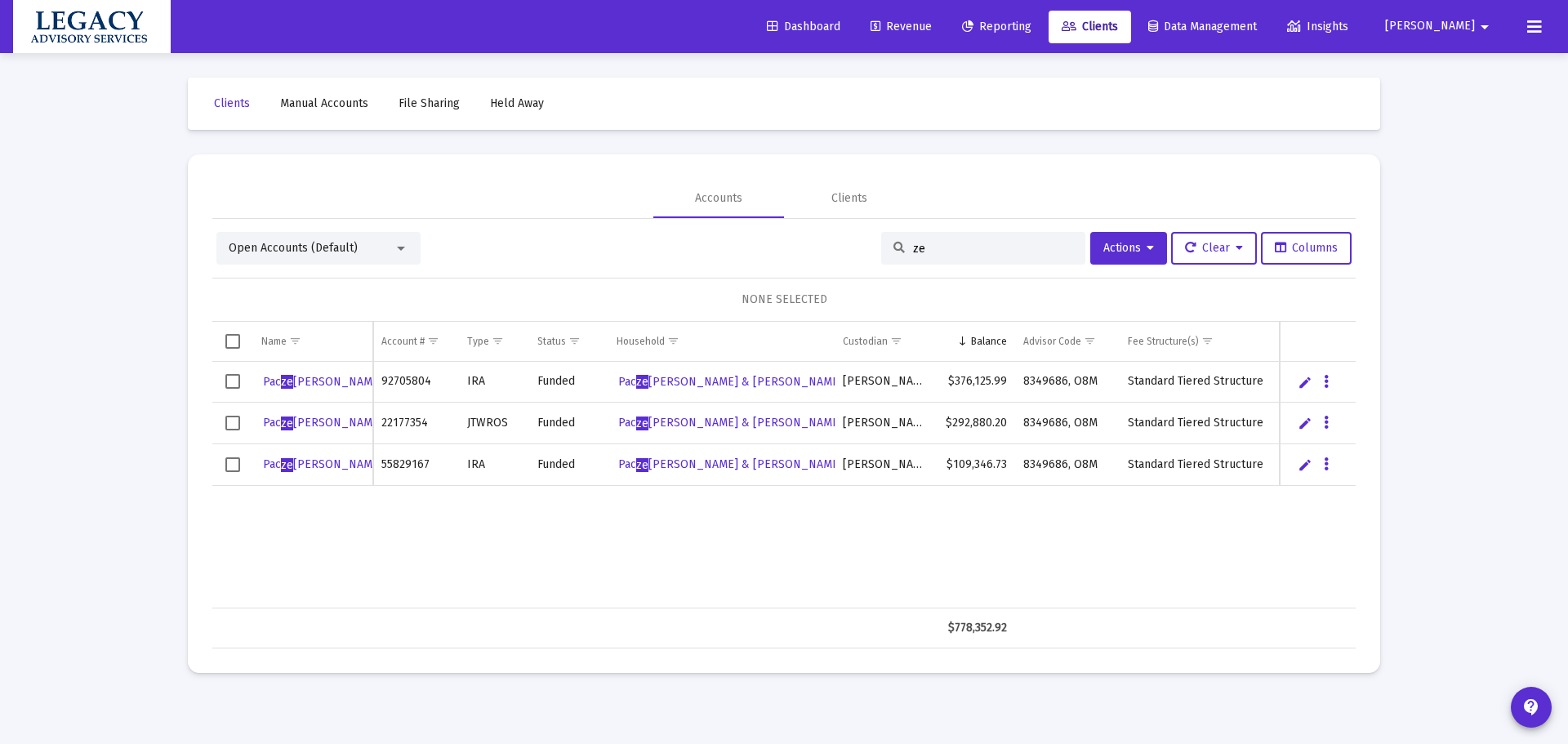
type input "z"
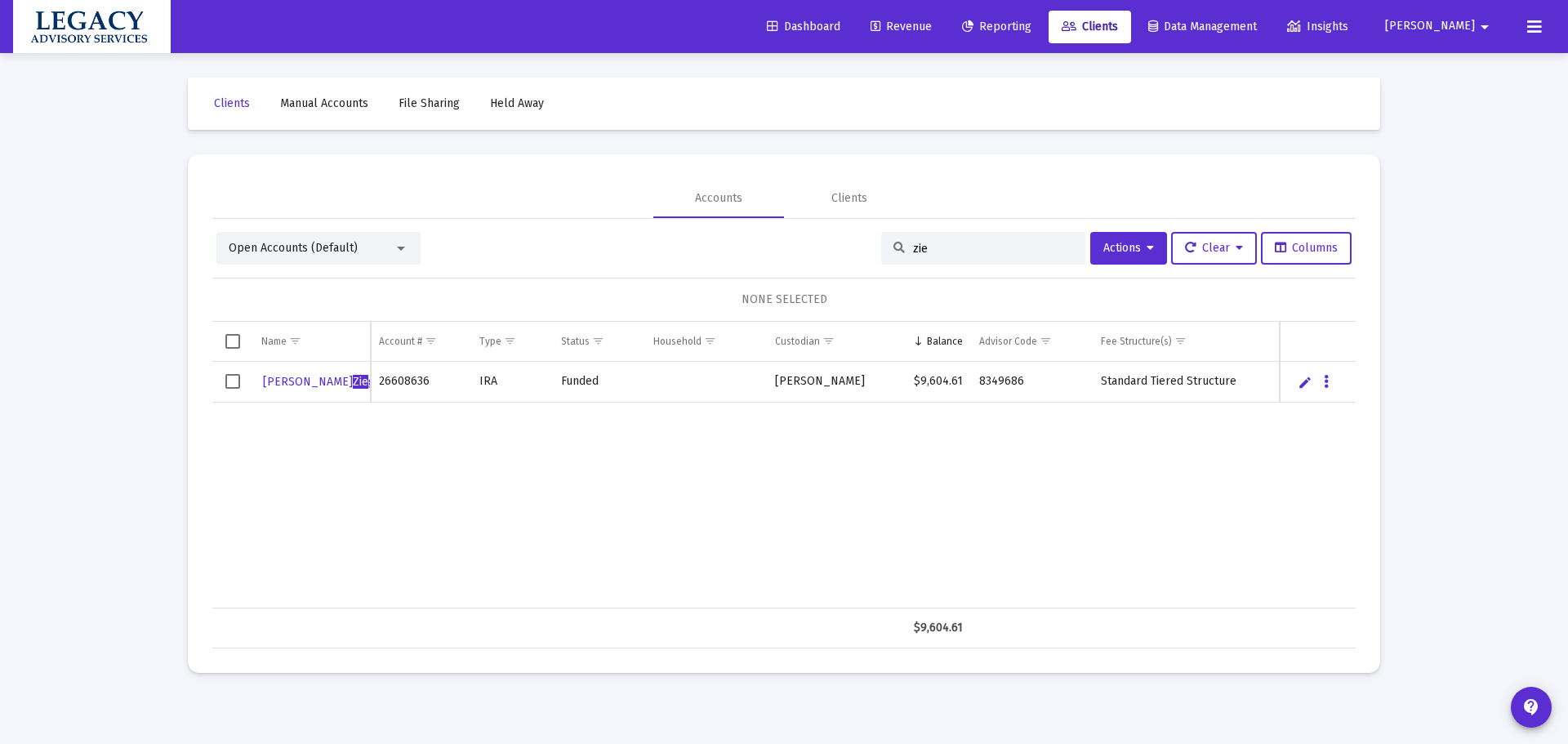
type input "zie"
click at [273, 385] on span "[PERSON_NAME] gler" at bounding box center [327, 382] width 128 height 14
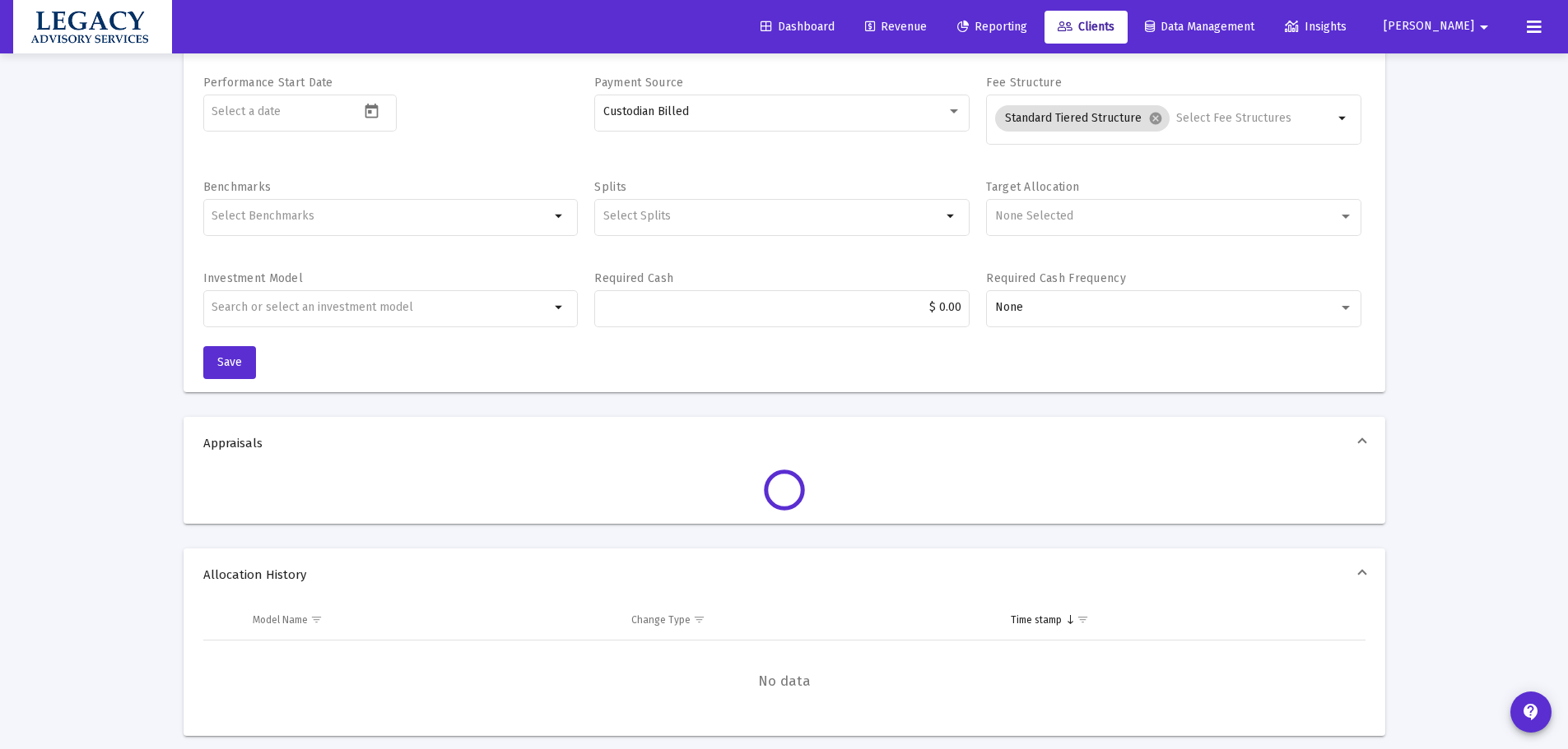
scroll to position [411, 0]
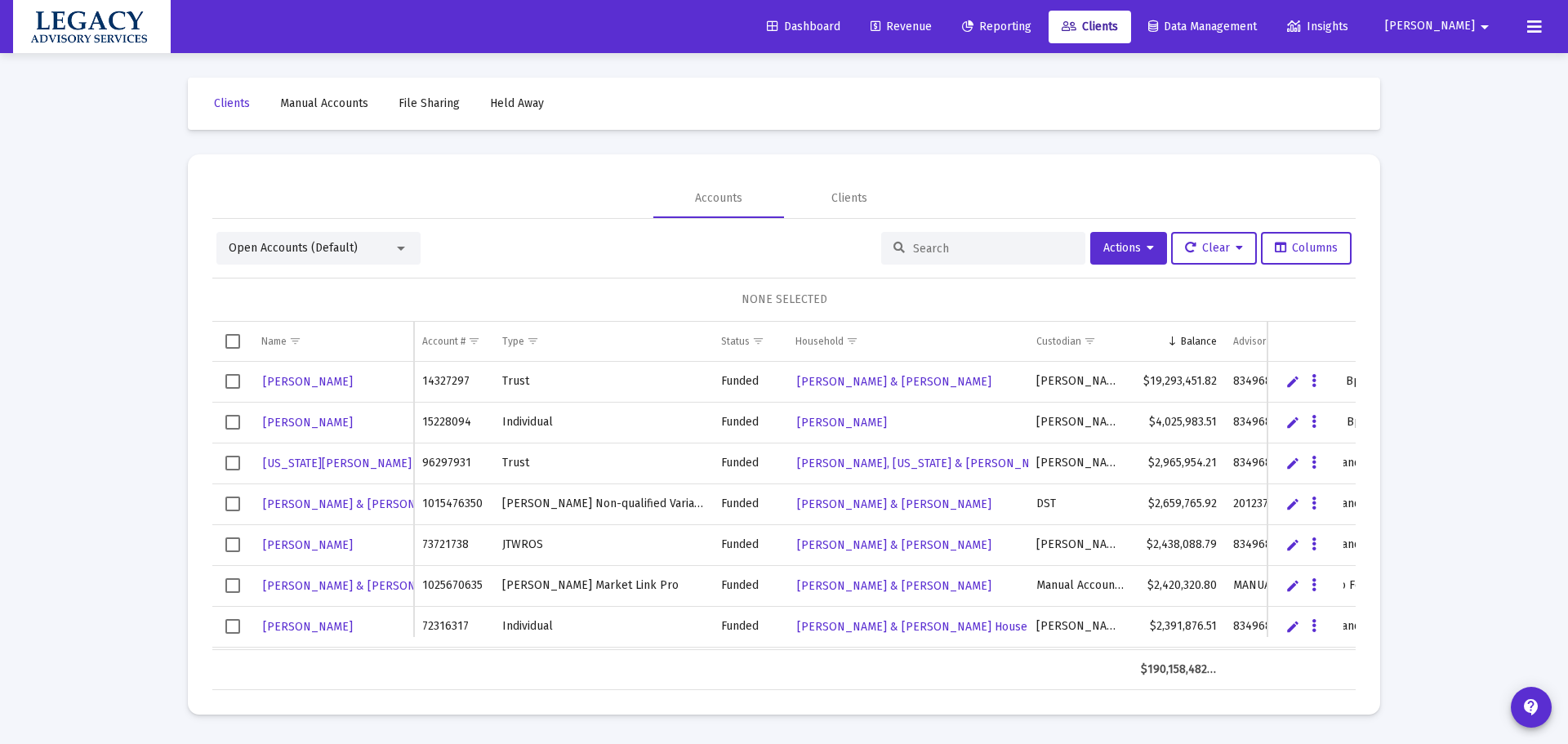
click at [280, 246] on span "Open Accounts (Default)" at bounding box center [293, 247] width 129 height 14
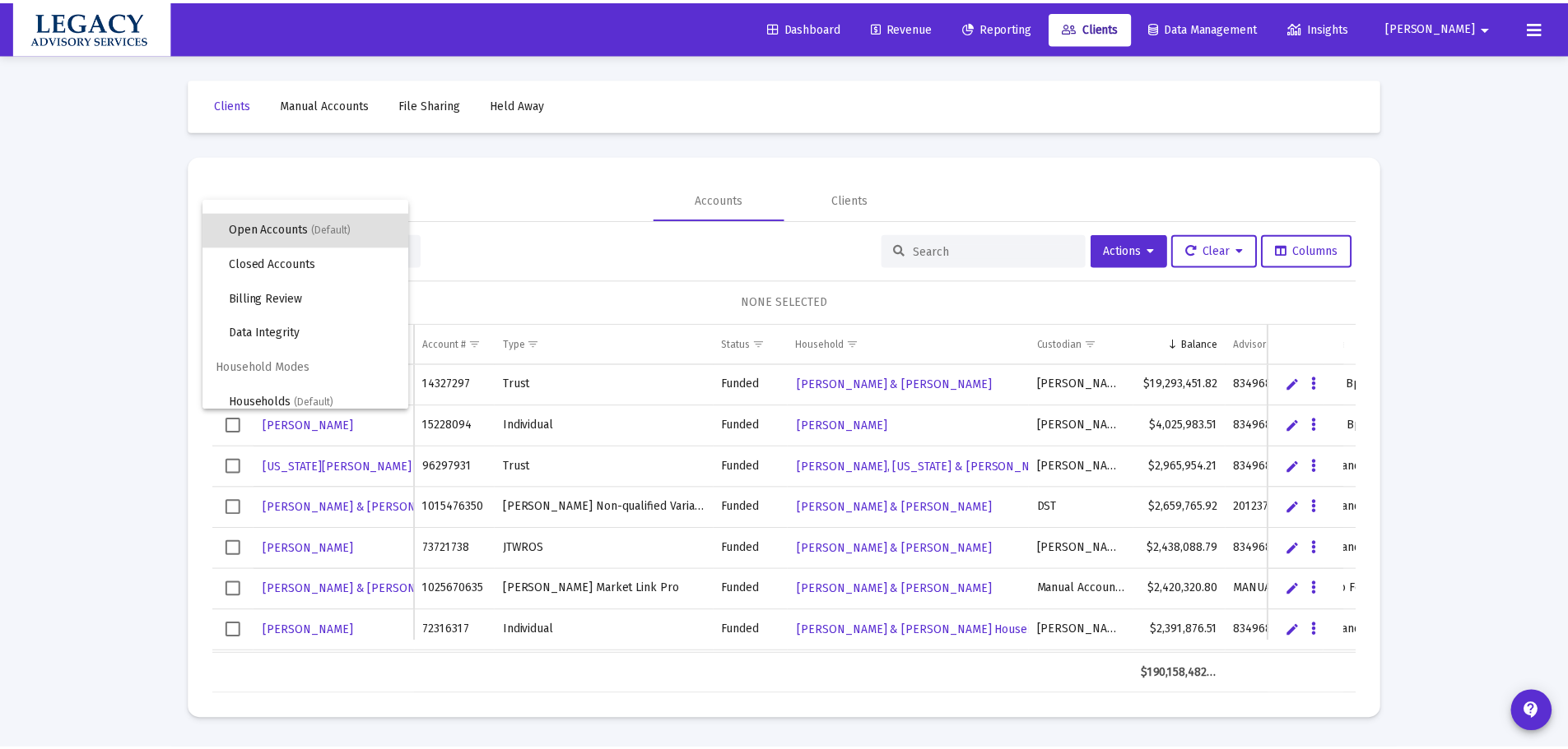
scroll to position [32, 0]
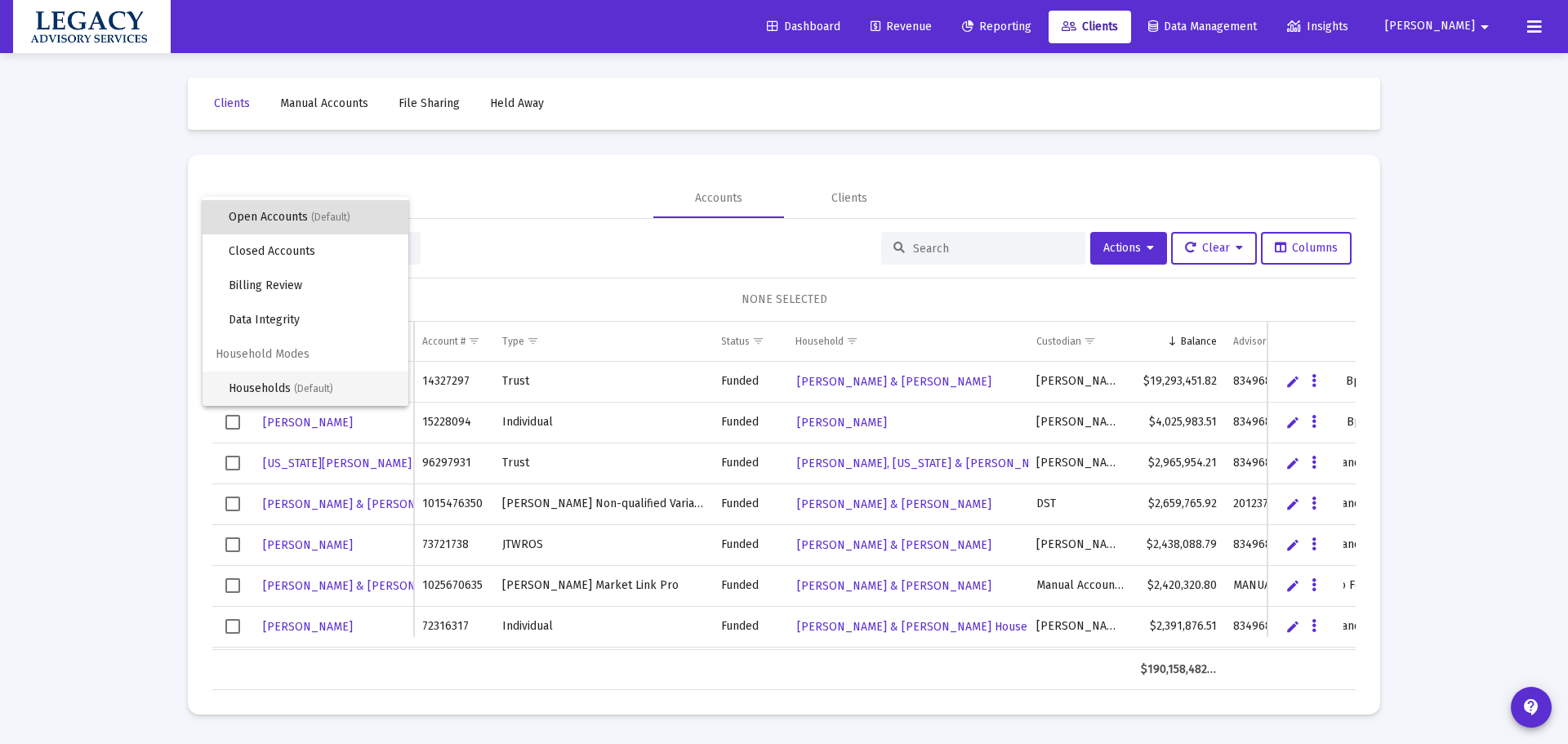
click at [259, 378] on span "Households (Default)" at bounding box center [312, 388] width 167 height 34
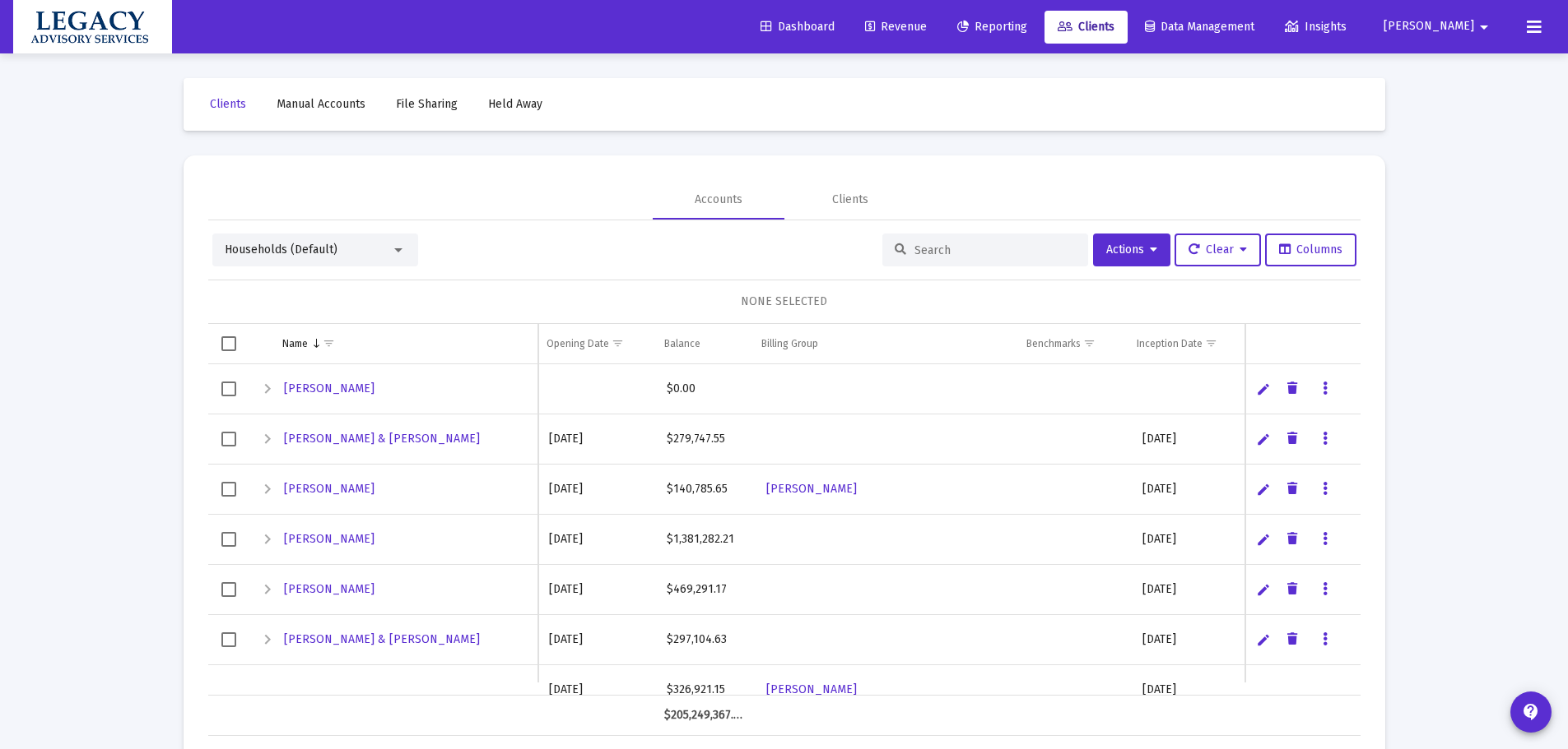
click at [998, 242] on div at bounding box center [985, 249] width 205 height 33
click at [995, 247] on input at bounding box center [995, 250] width 161 height 14
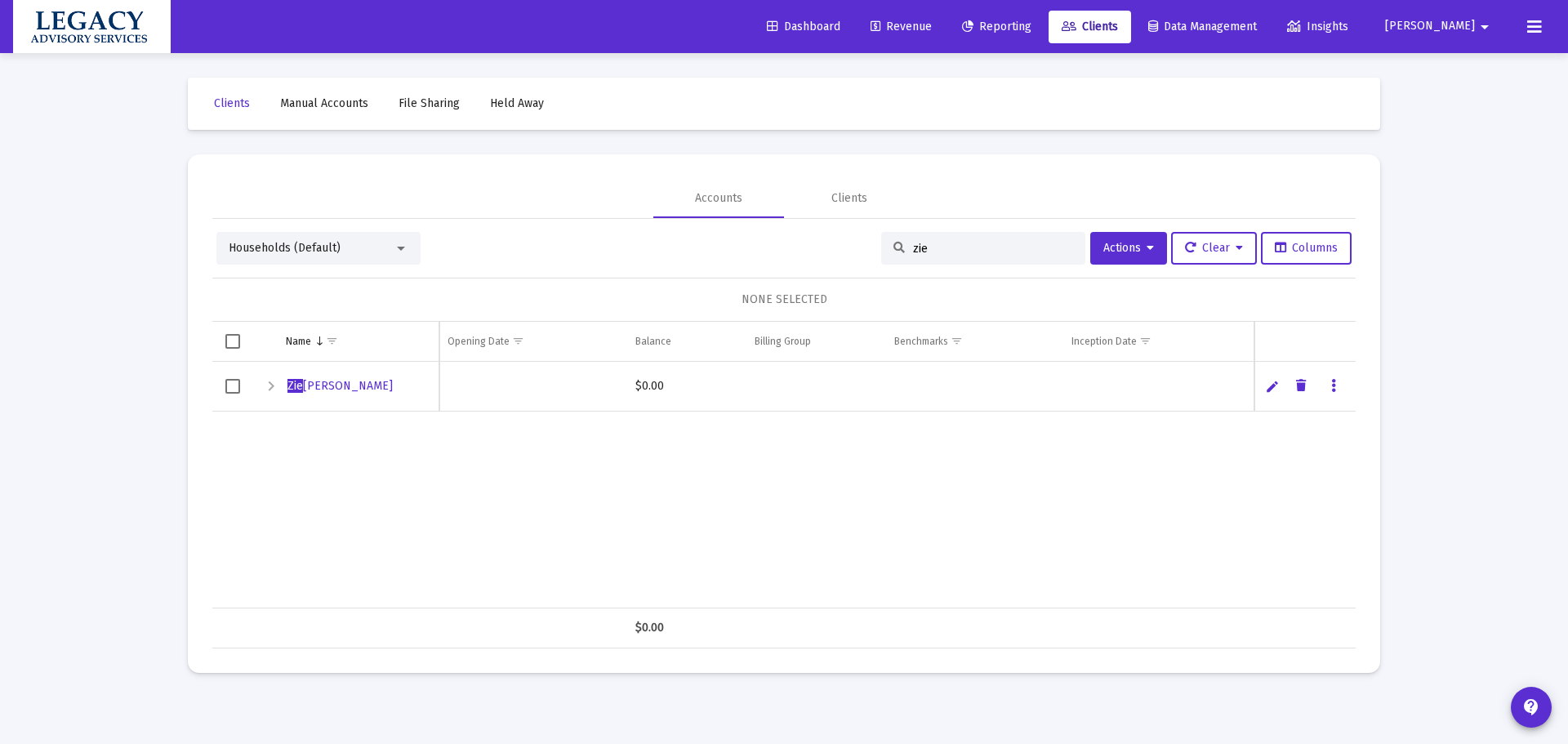
type input "zie"
click at [338, 392] on span "Zie [PERSON_NAME]" at bounding box center [340, 385] width 106 height 14
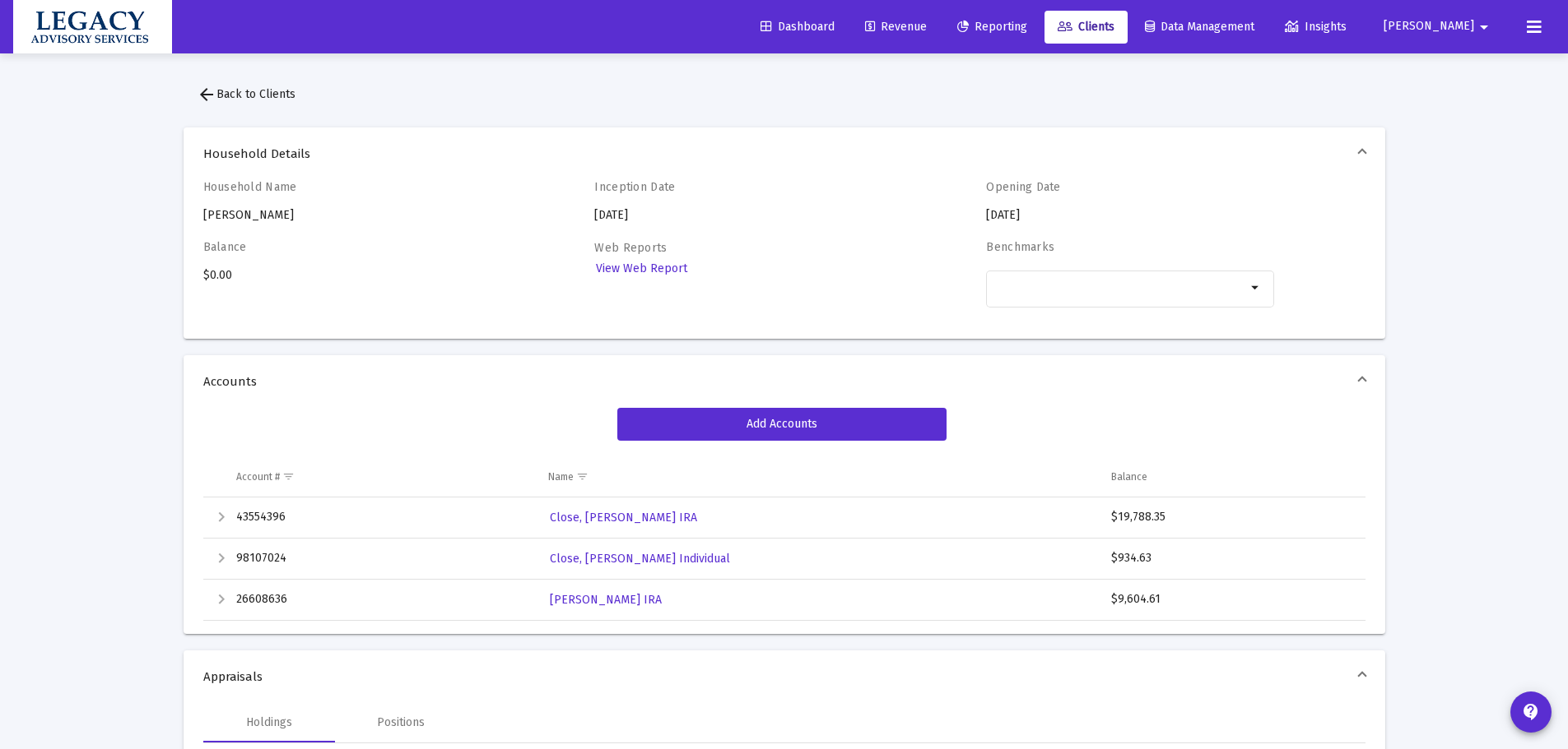
click at [1028, 28] on span "Reporting" at bounding box center [992, 26] width 70 height 14
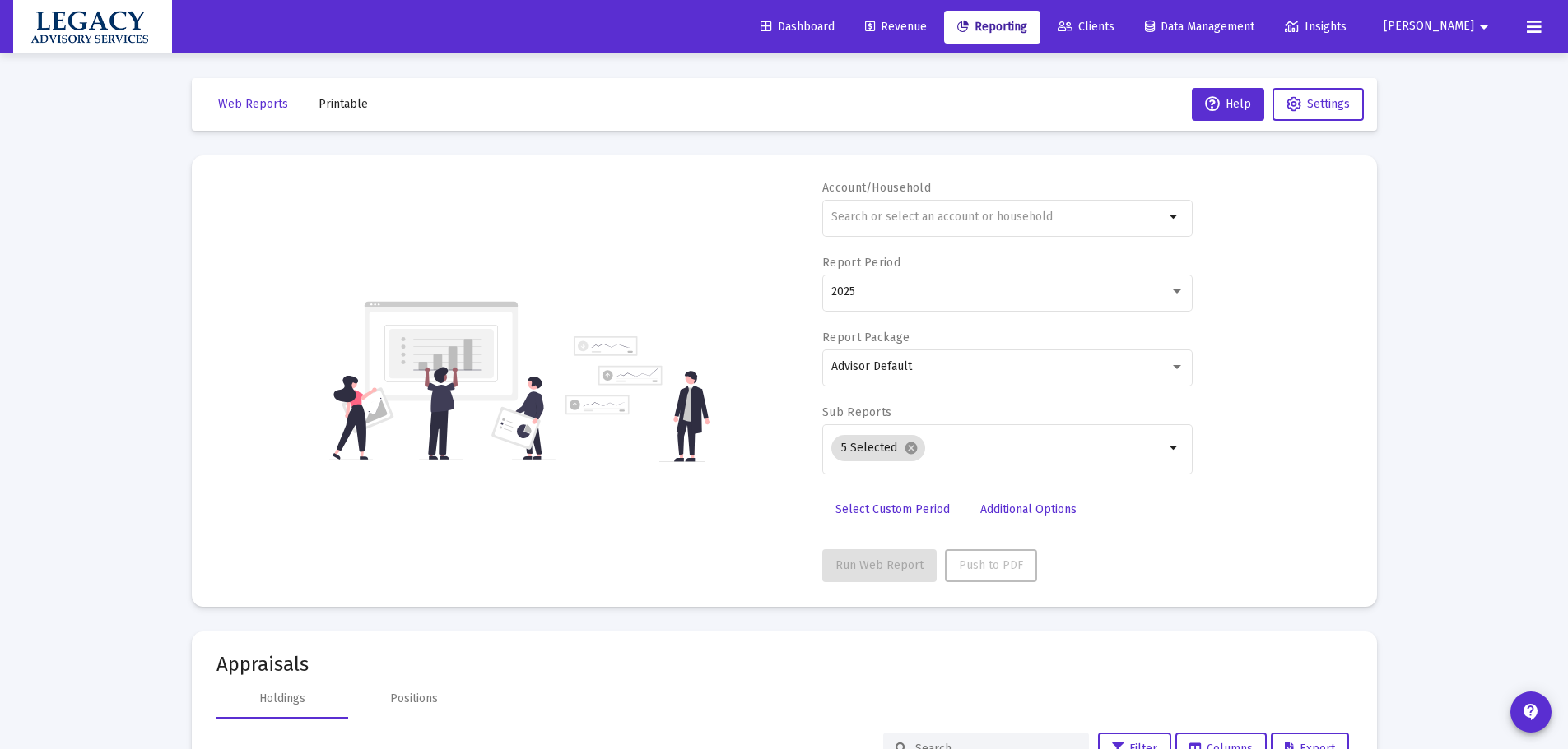
click at [823, 119] on mat-toolbar-row "Web Reports Printable Help Settings" at bounding box center [784, 104] width 1185 height 52
